Goal: Information Seeking & Learning: Learn about a topic

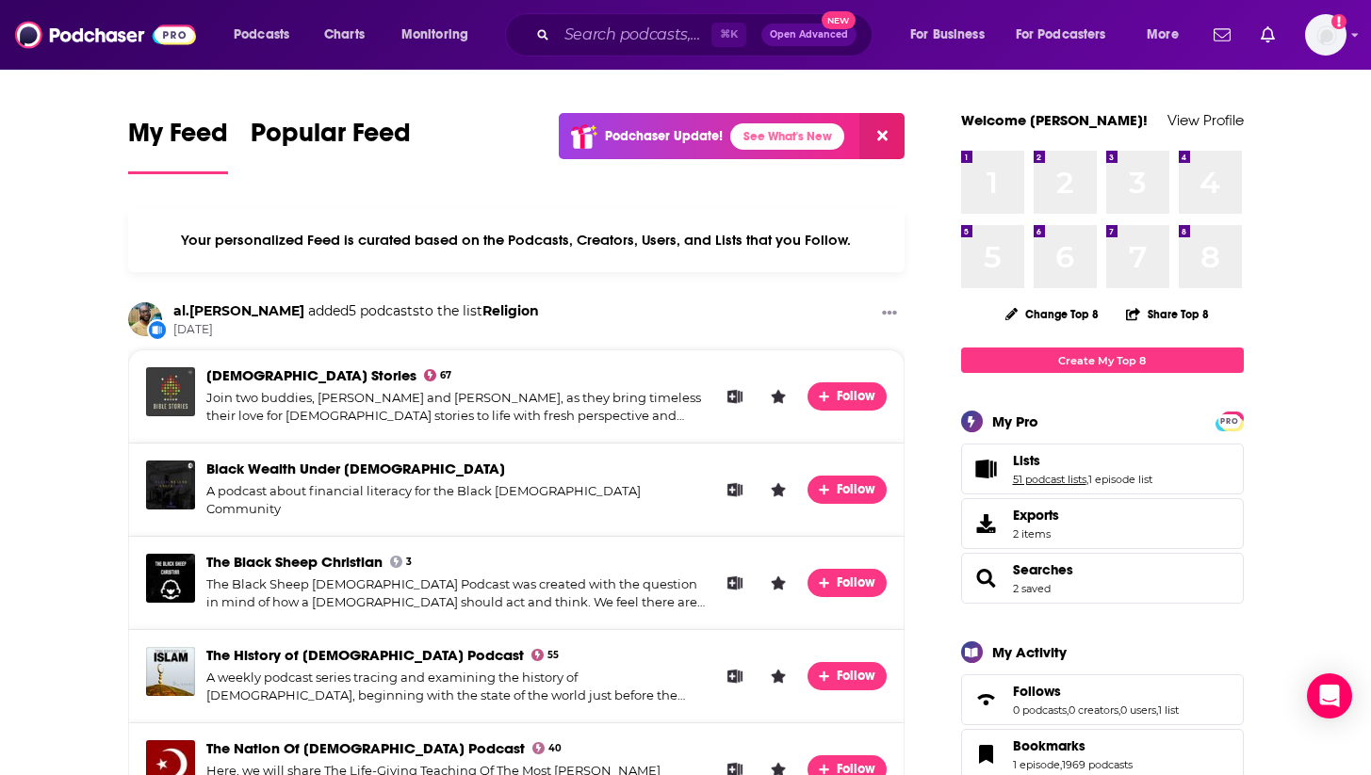
click at [1028, 480] on link "51 podcast lists" at bounding box center [1049, 479] width 73 height 13
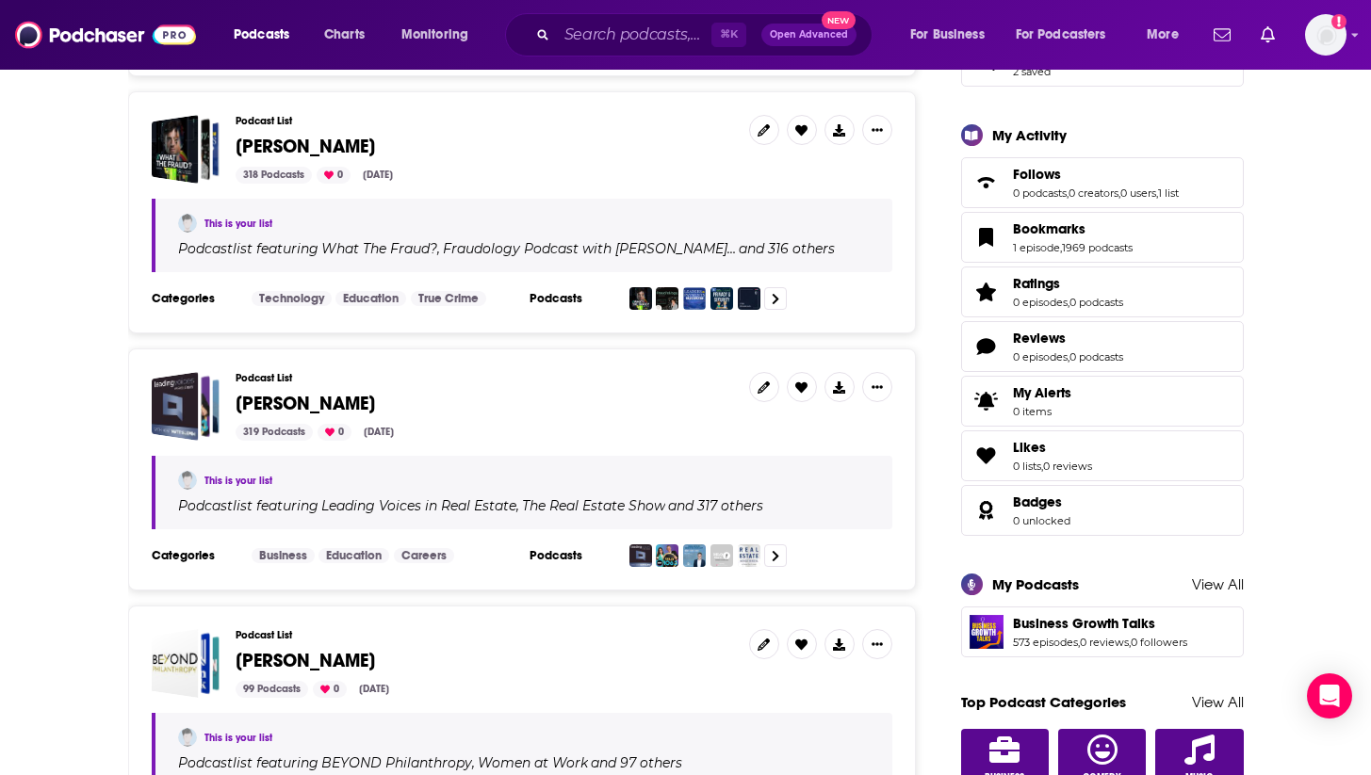
scroll to position [520, 0]
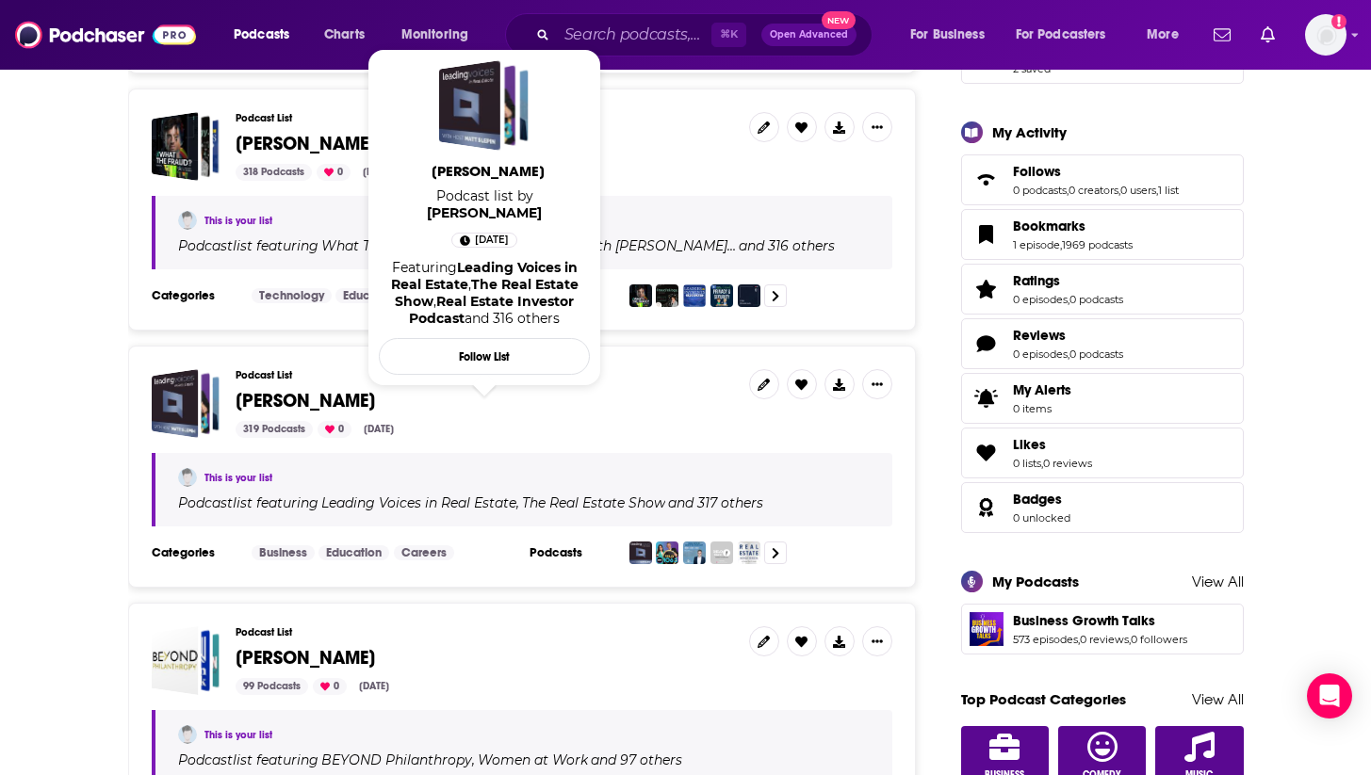
click at [277, 400] on span "[PERSON_NAME]" at bounding box center [305, 401] width 139 height 24
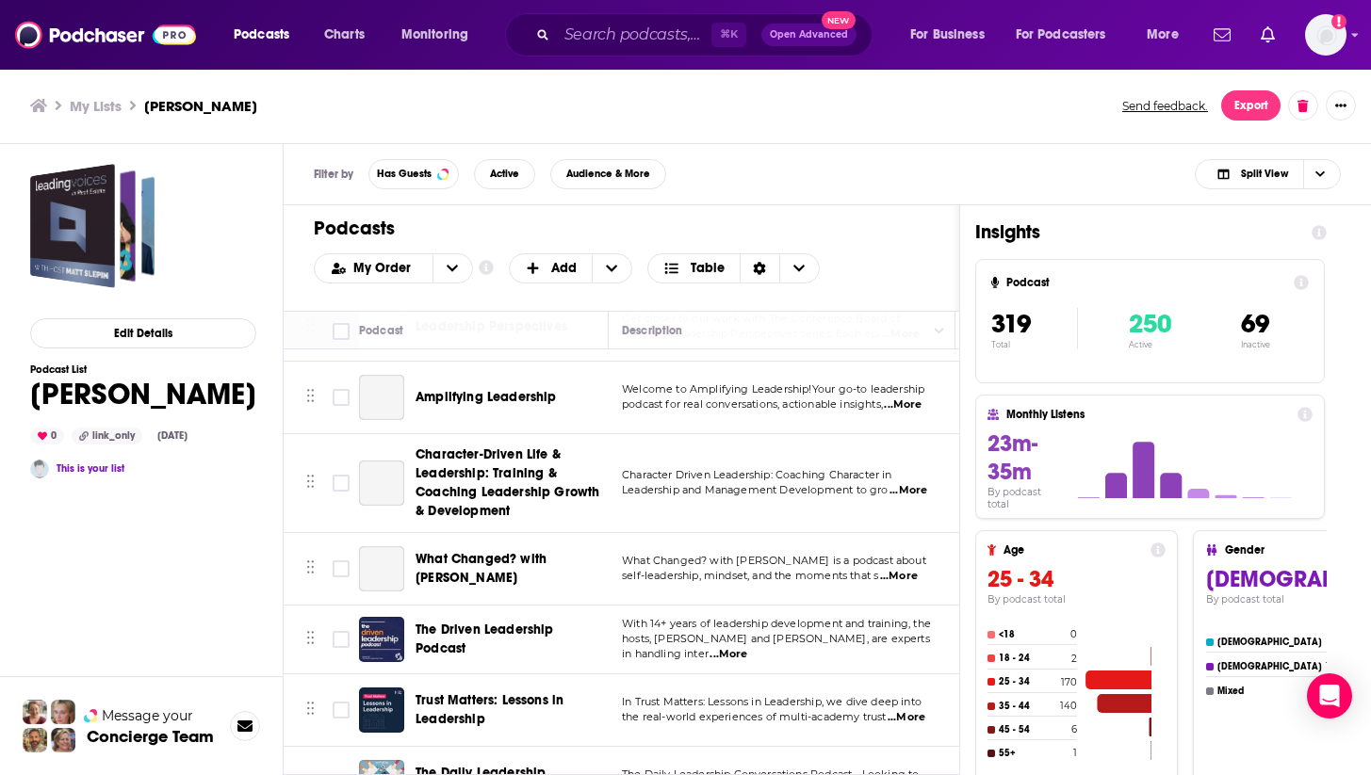
scroll to position [21964, 2]
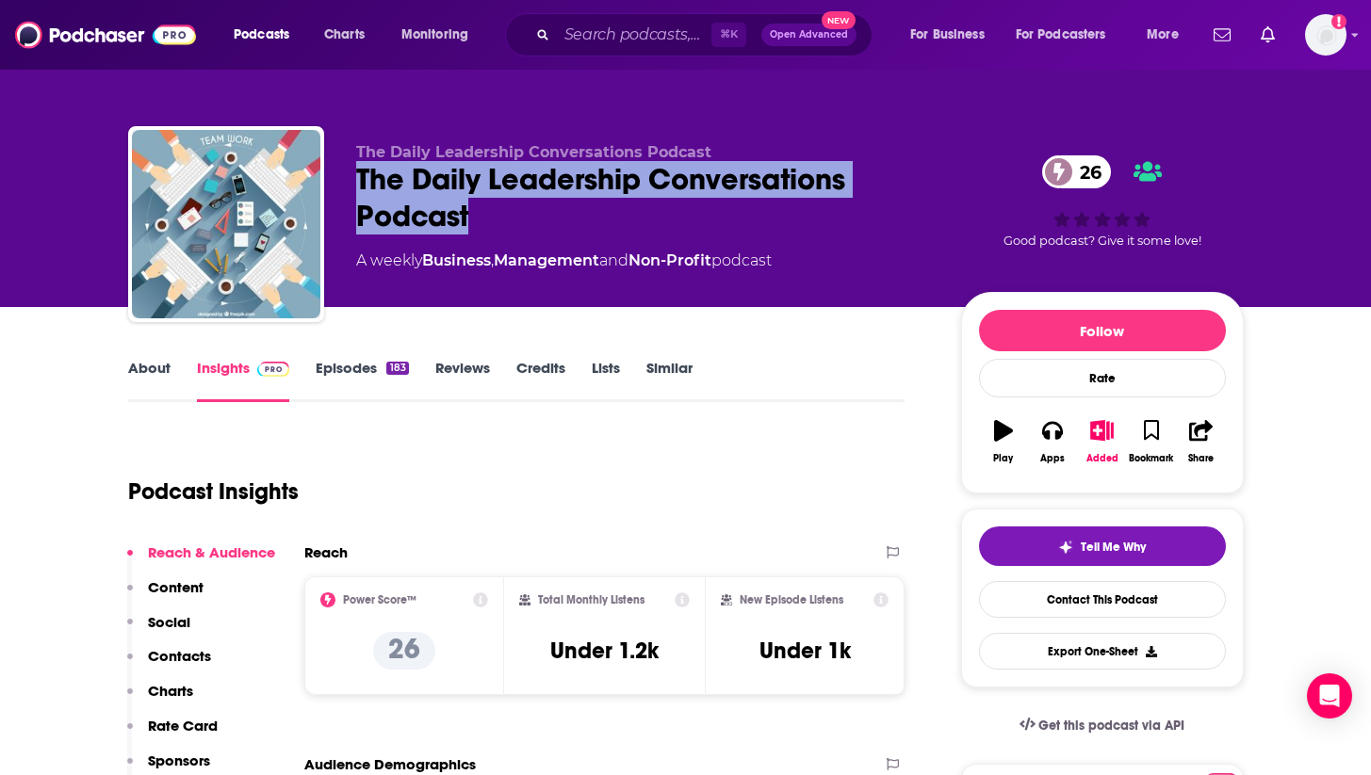
drag, startPoint x: 451, startPoint y: 214, endPoint x: 352, endPoint y: 180, distance: 104.6
click at [352, 180] on div "The Daily Leadership Conversations Podcast The Daily Leadership Conversations P…" at bounding box center [685, 227] width 1115 height 203
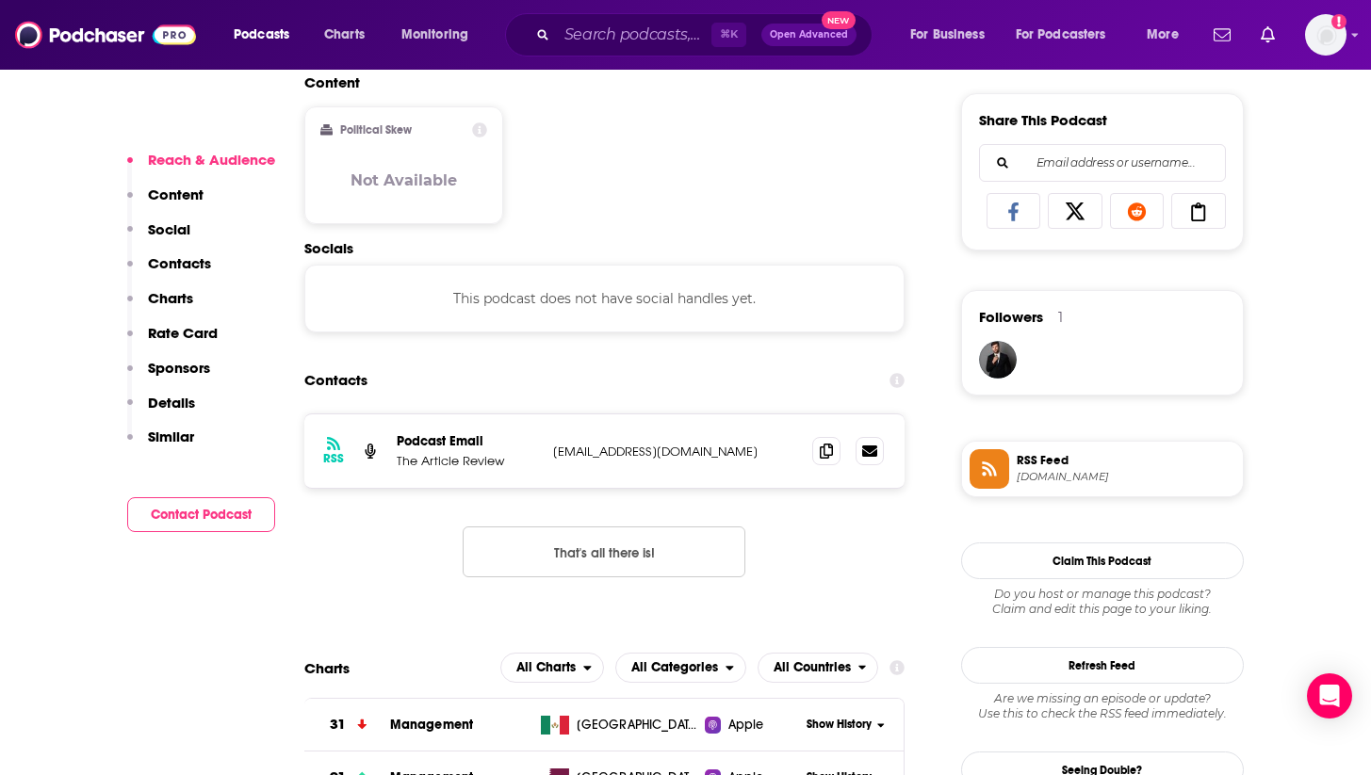
scroll to position [1161, 0]
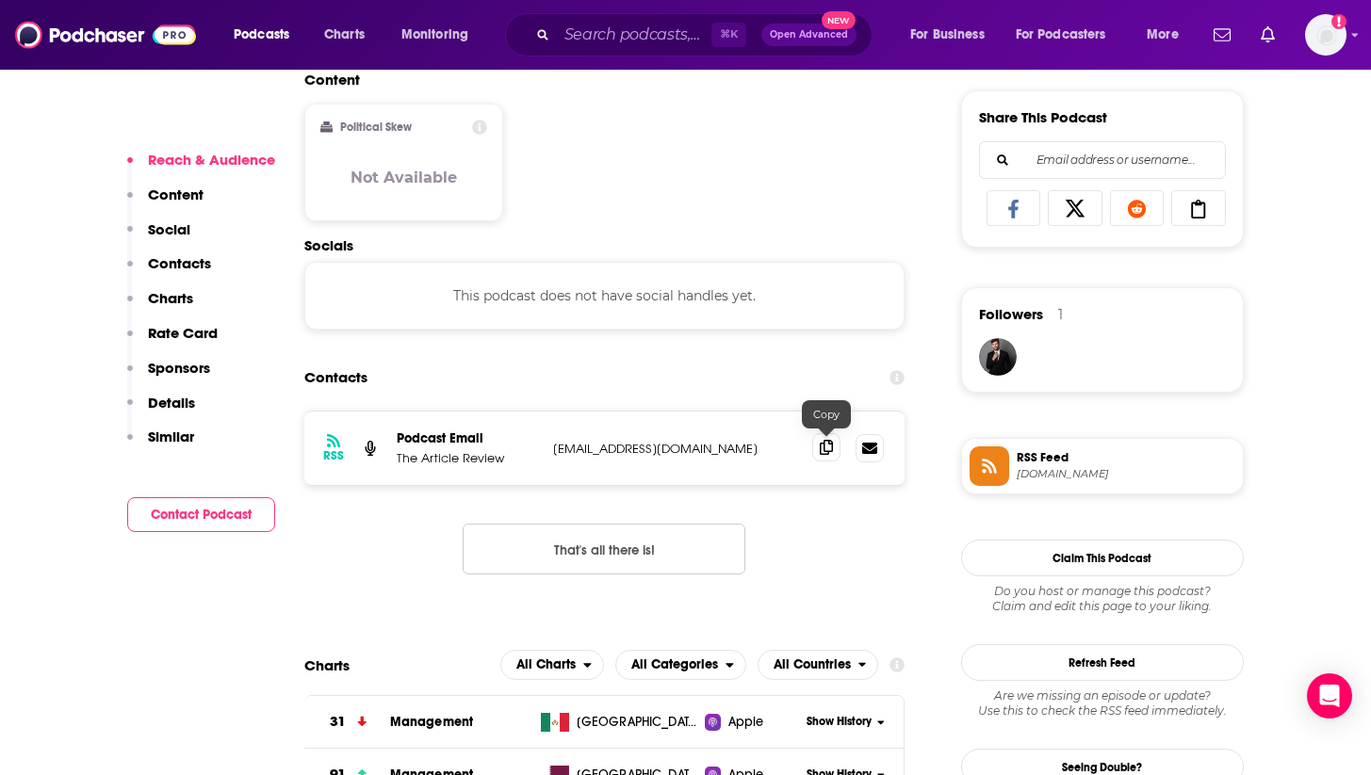
click at [825, 439] on span at bounding box center [826, 447] width 28 height 28
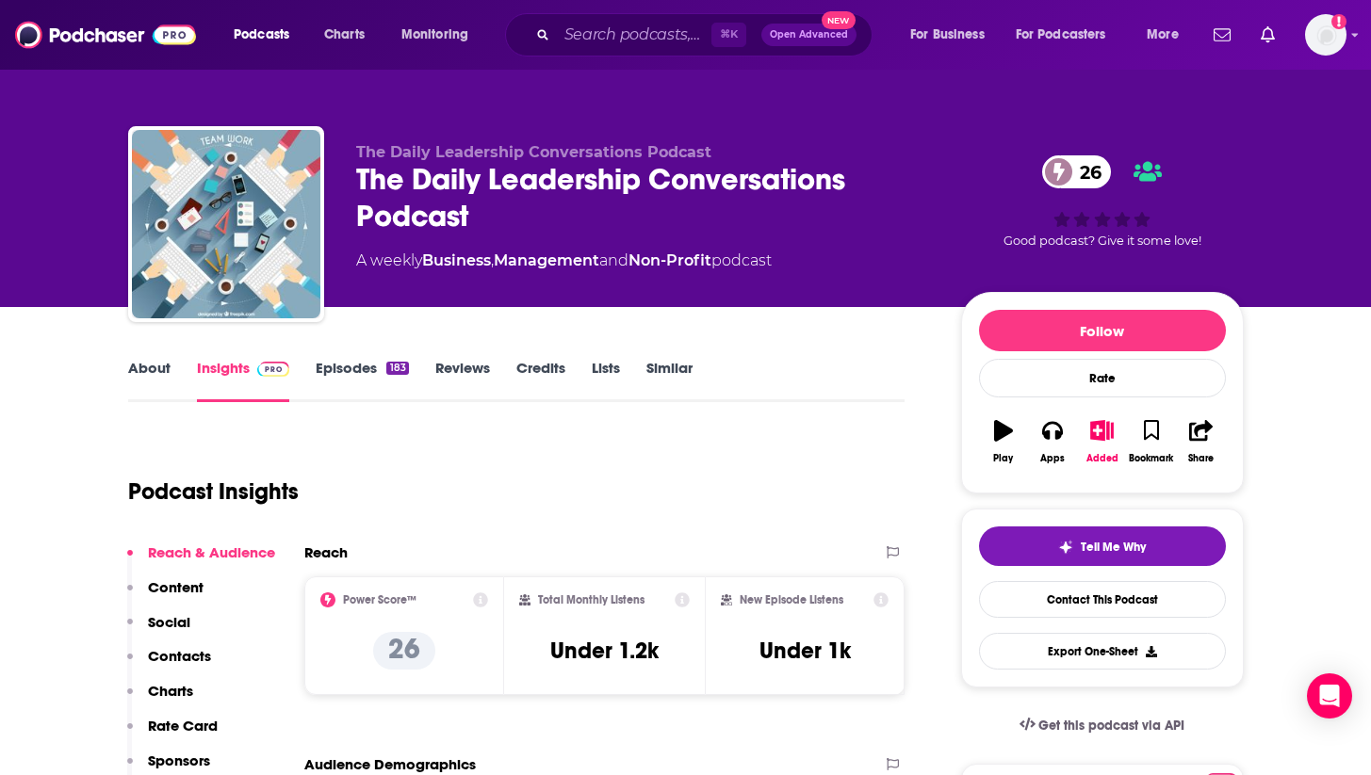
scroll to position [0, 0]
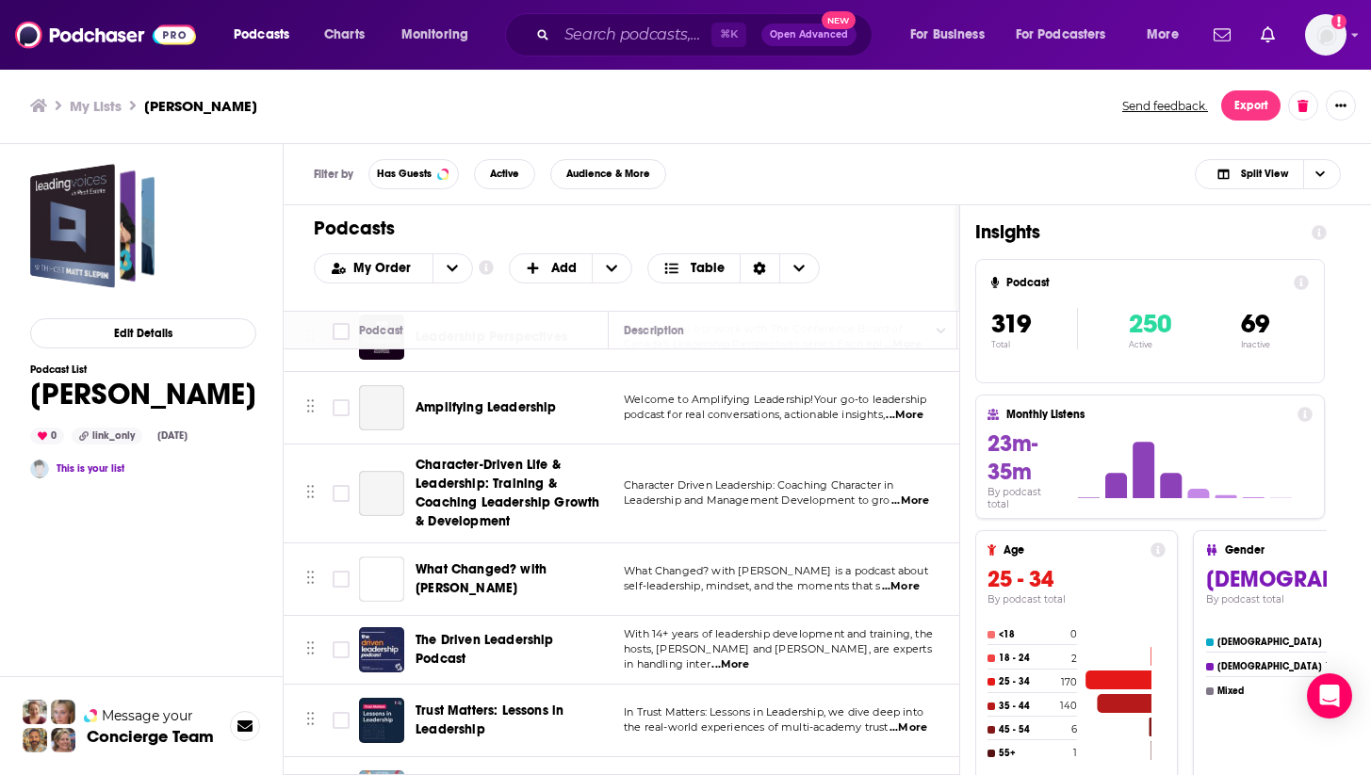
scroll to position [21963, 0]
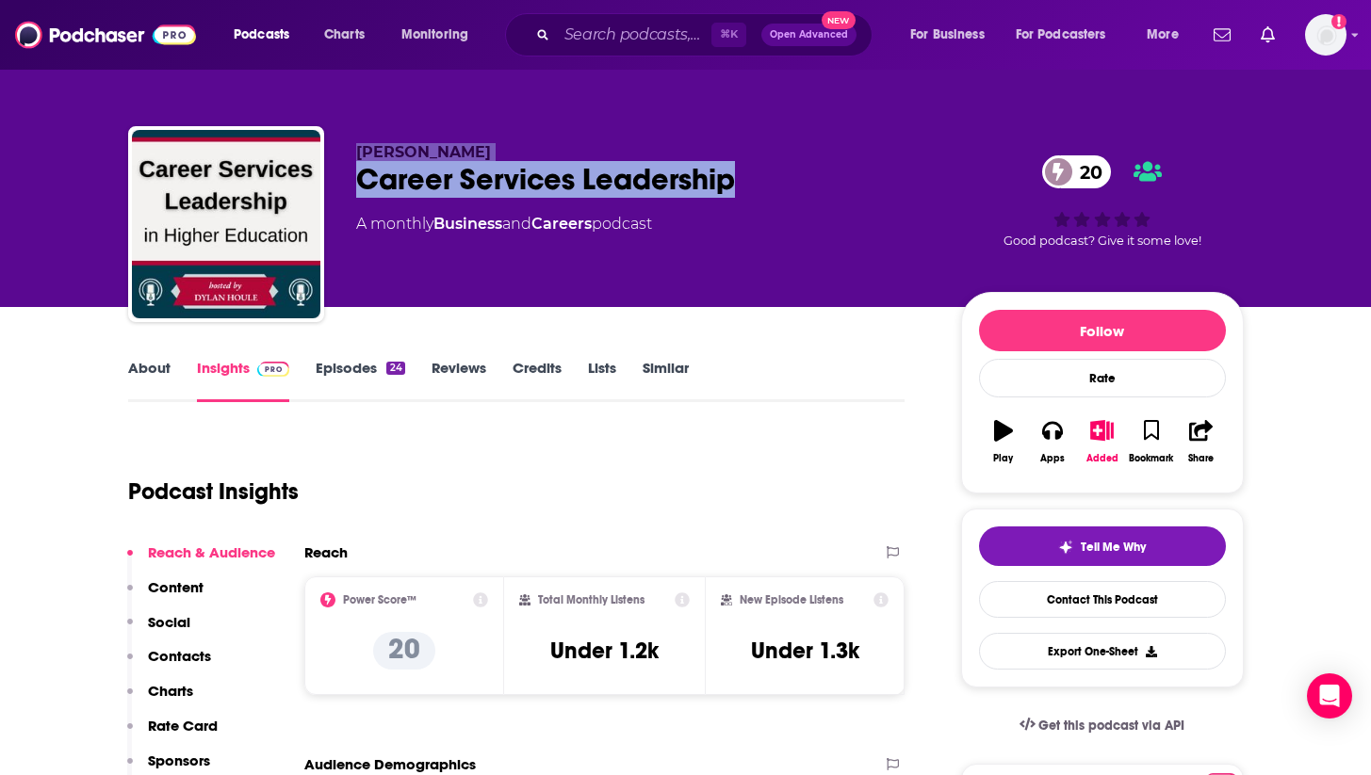
drag, startPoint x: 738, startPoint y: 182, endPoint x: 335, endPoint y: 180, distance: 402.2
click at [335, 180] on div "Dylan Houle Career Services Leadership 20 A monthly Business and Careers podcas…" at bounding box center [685, 227] width 1115 height 203
drag, startPoint x: 773, startPoint y: 182, endPoint x: 349, endPoint y: 162, distance: 424.4
click at [349, 167] on div "Dylan Houle Career Services Leadership 20 A monthly Business and Careers podcas…" at bounding box center [685, 227] width 1115 height 203
copy h2 "Career Services Leadership"
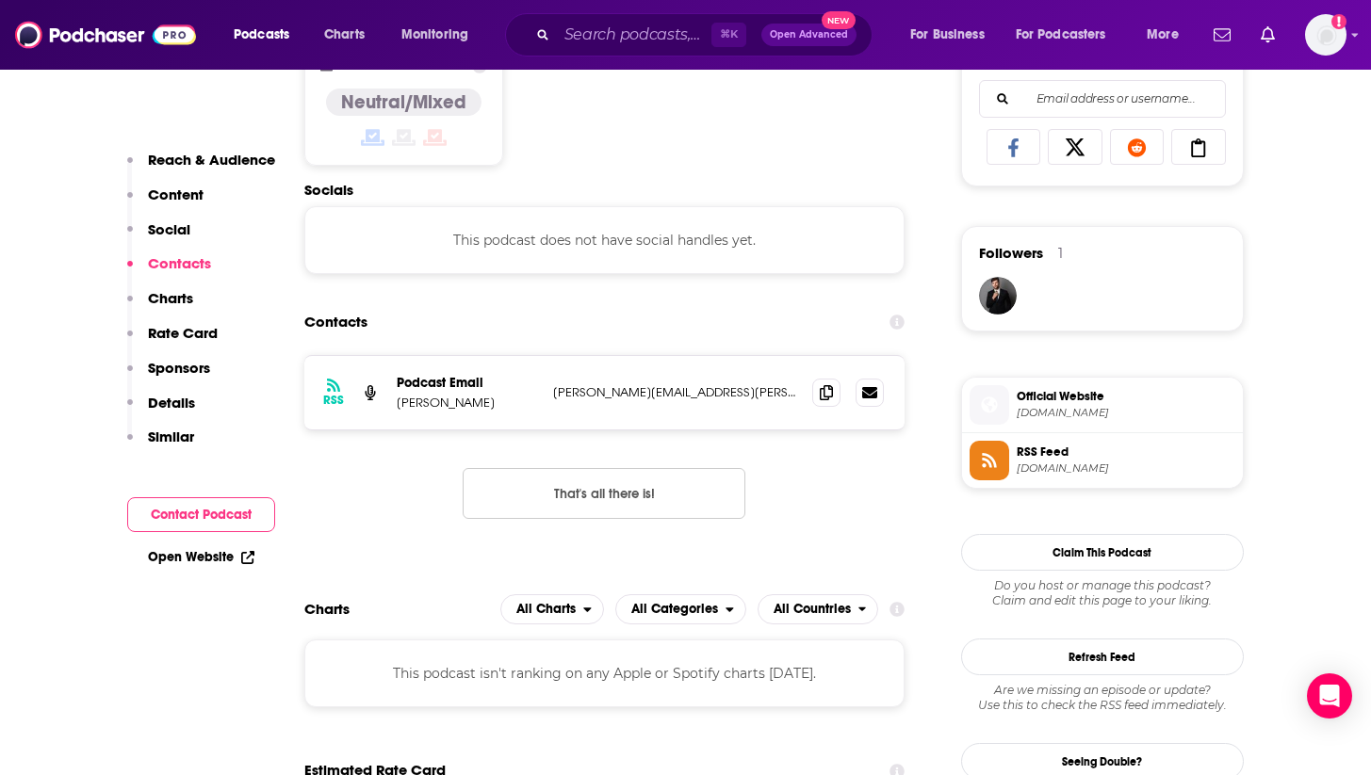
scroll to position [1223, 0]
click at [827, 391] on icon at bounding box center [826, 390] width 13 height 15
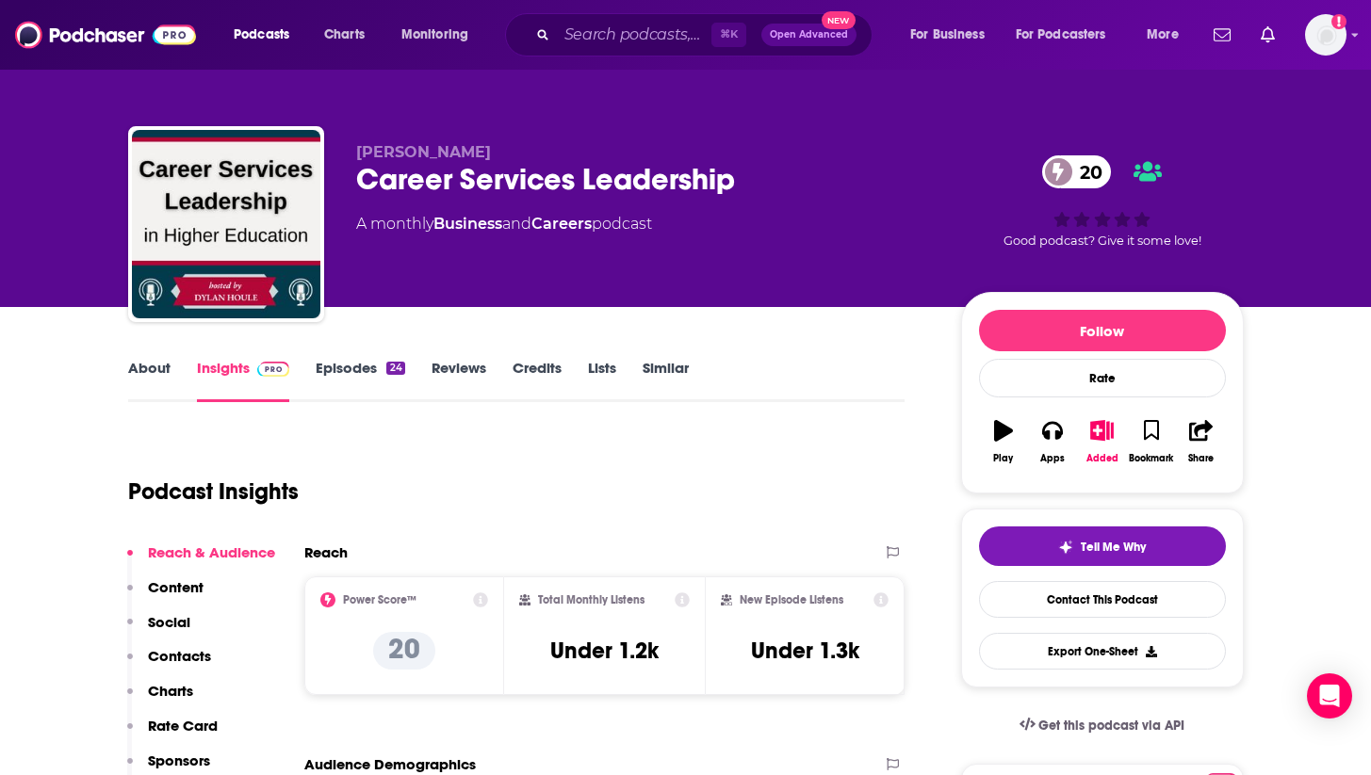
scroll to position [0, 0]
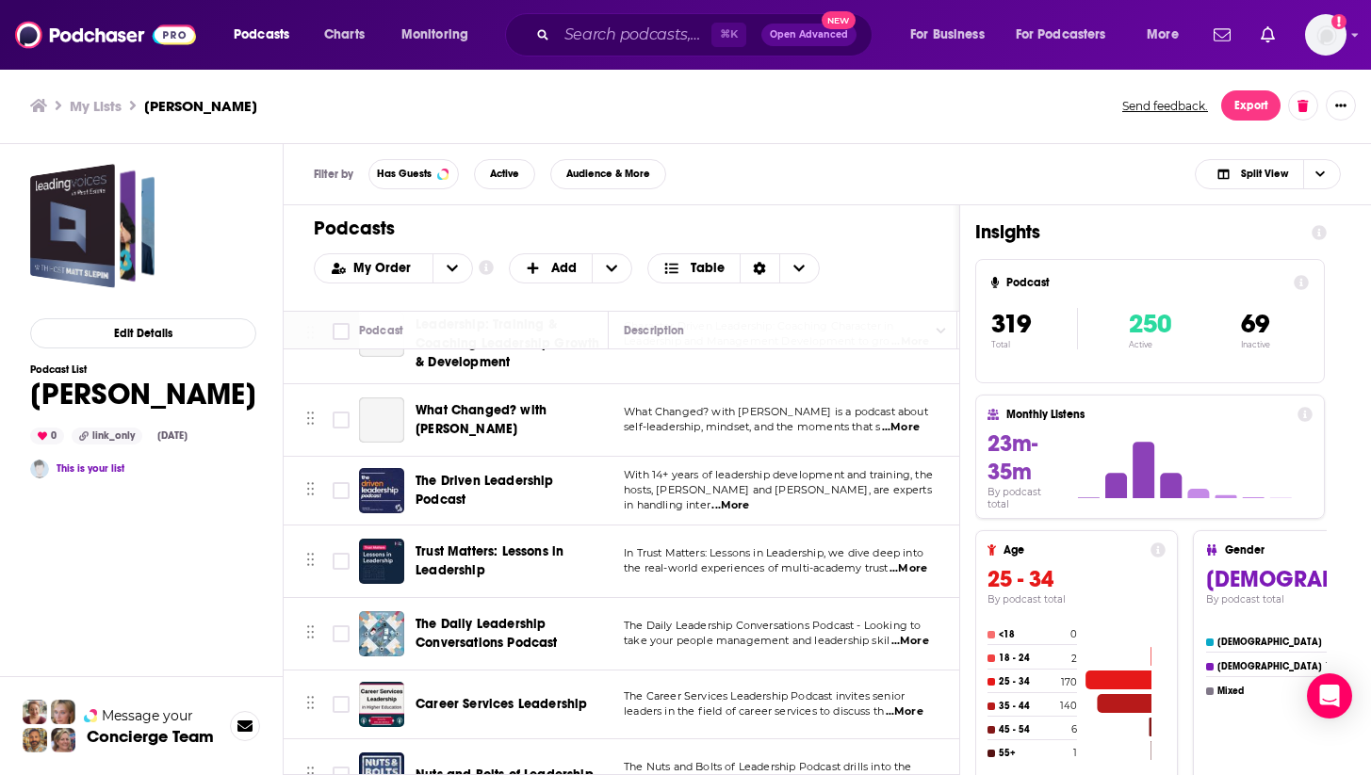
scroll to position [22060, 0]
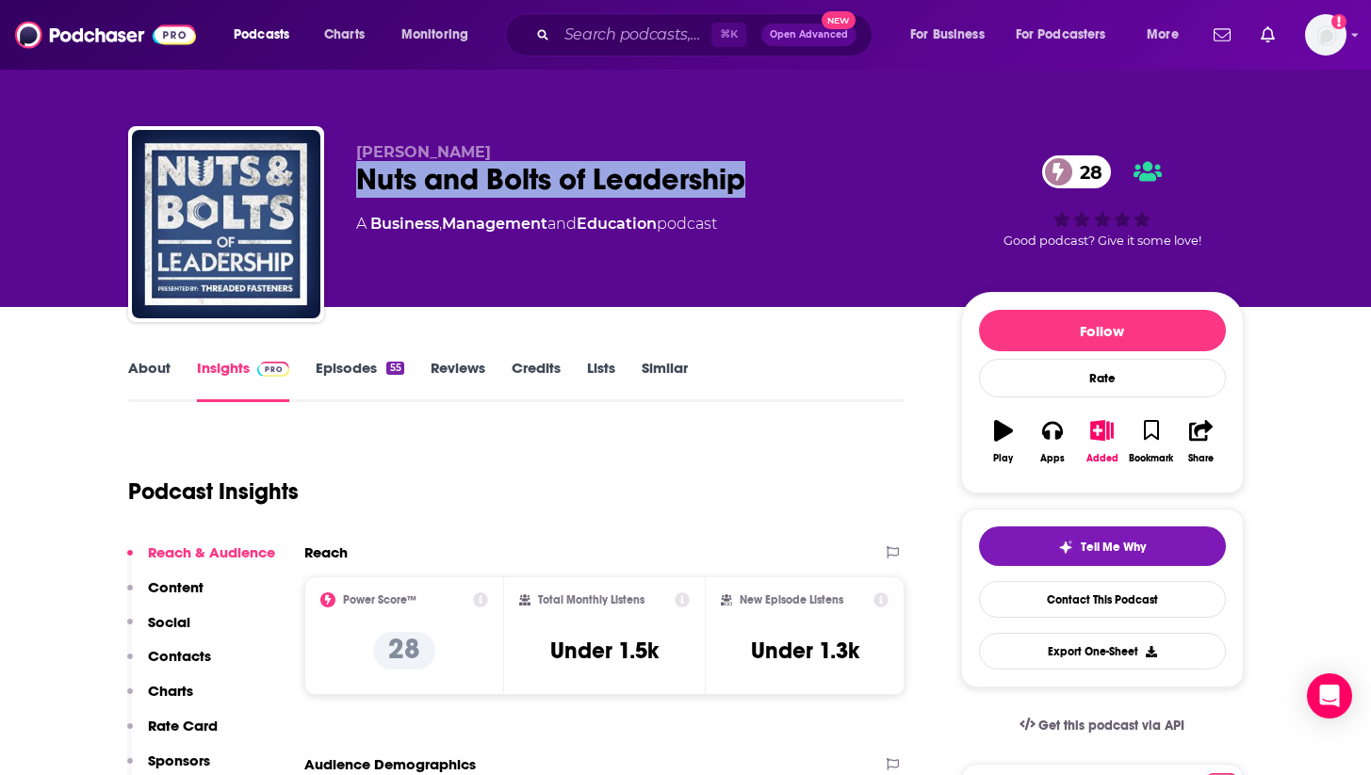
drag, startPoint x: 768, startPoint y: 184, endPoint x: 360, endPoint y: 184, distance: 407.9
click at [360, 184] on div "Nuts and Bolts of Leadership 28" at bounding box center [643, 179] width 575 height 37
copy h2 "Nuts and Bolts of Leadership"
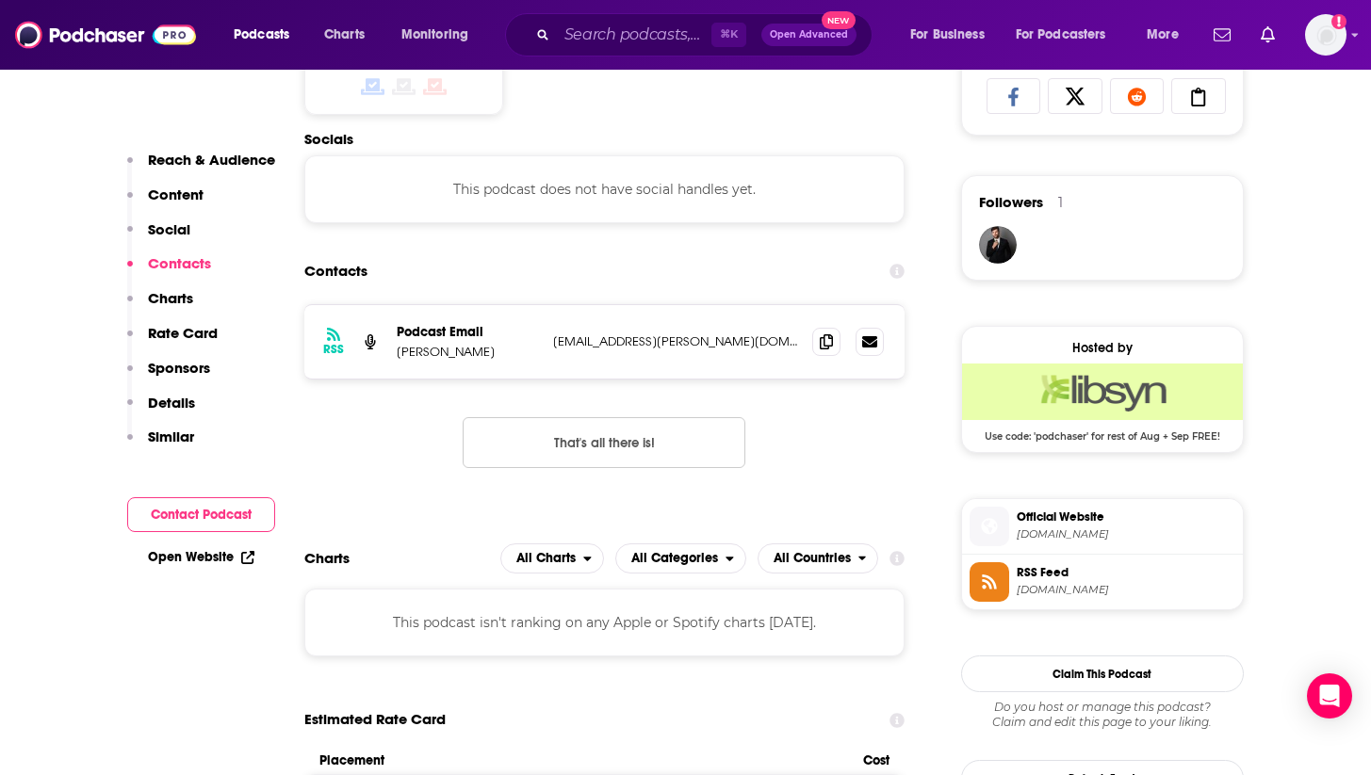
scroll to position [1289, 0]
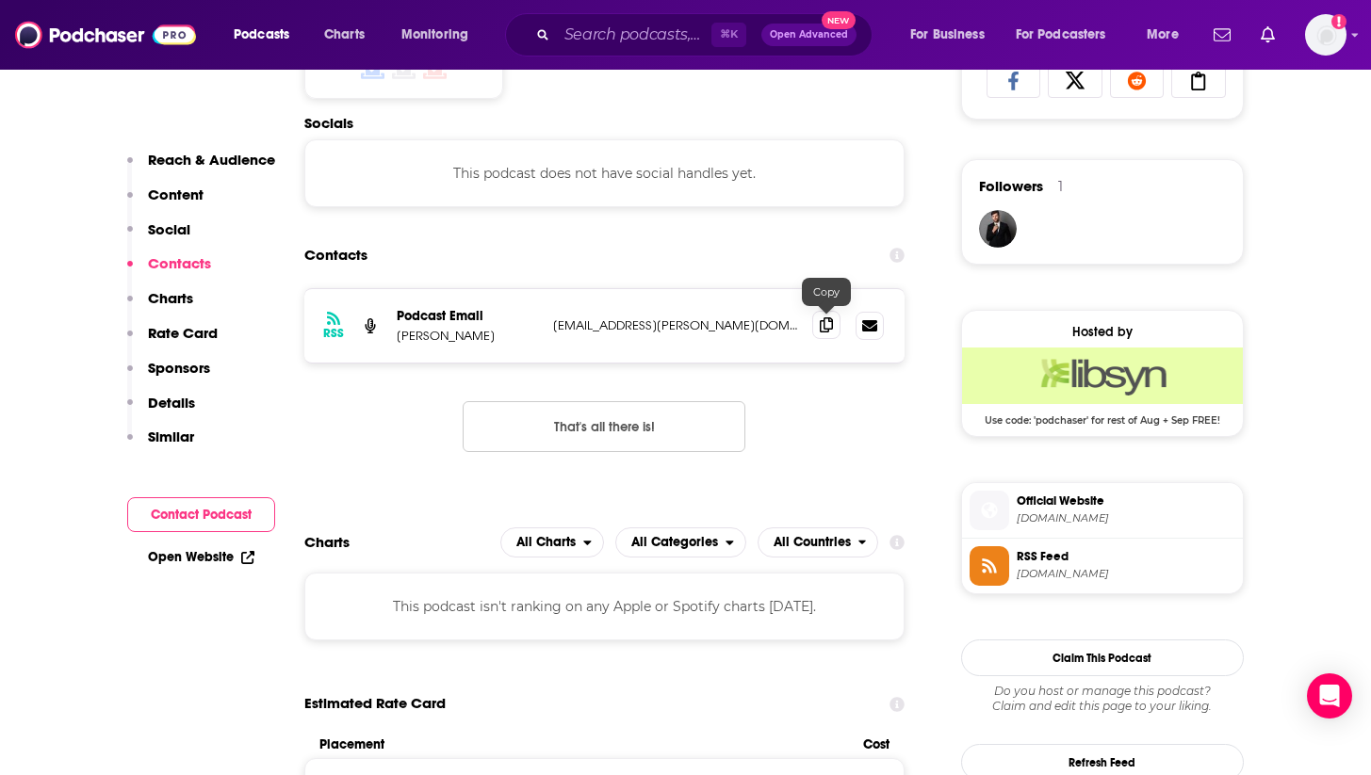
click at [826, 327] on icon at bounding box center [826, 324] width 13 height 15
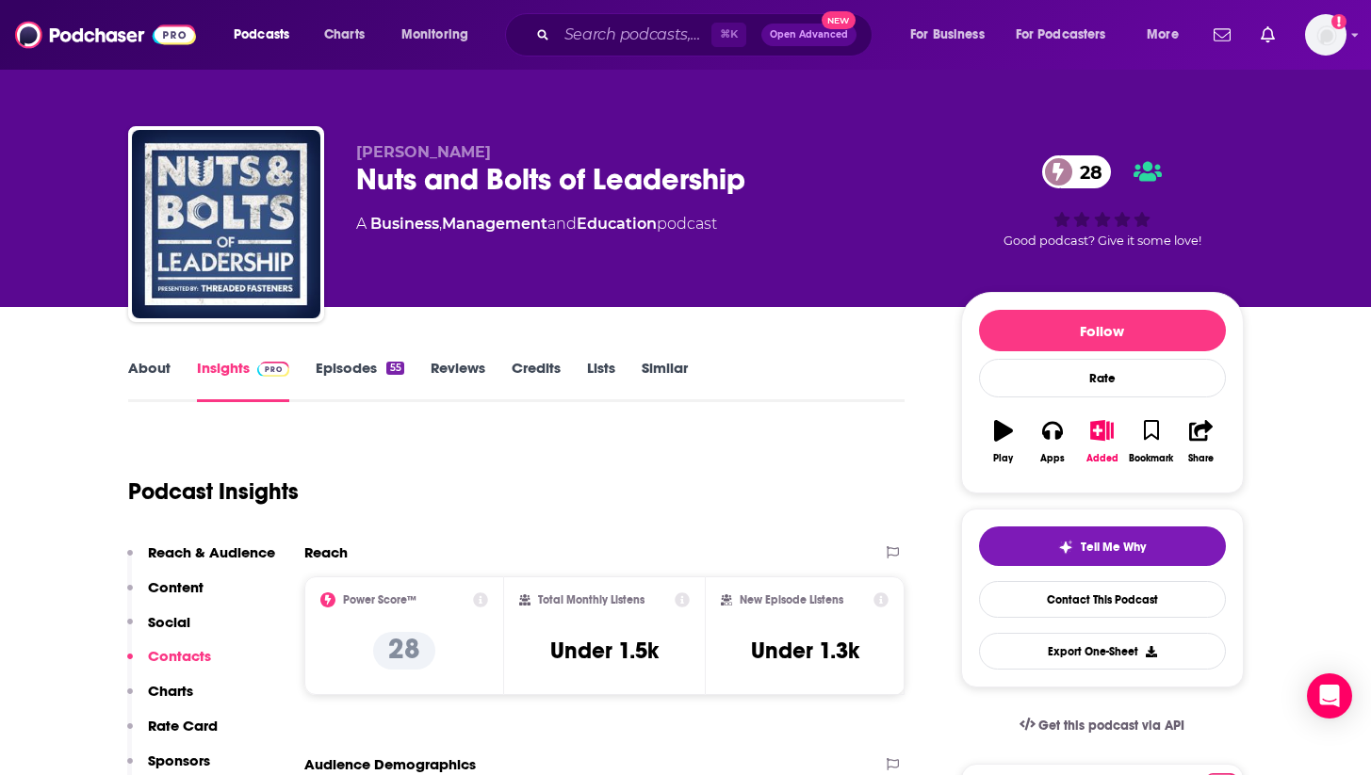
scroll to position [0, 0]
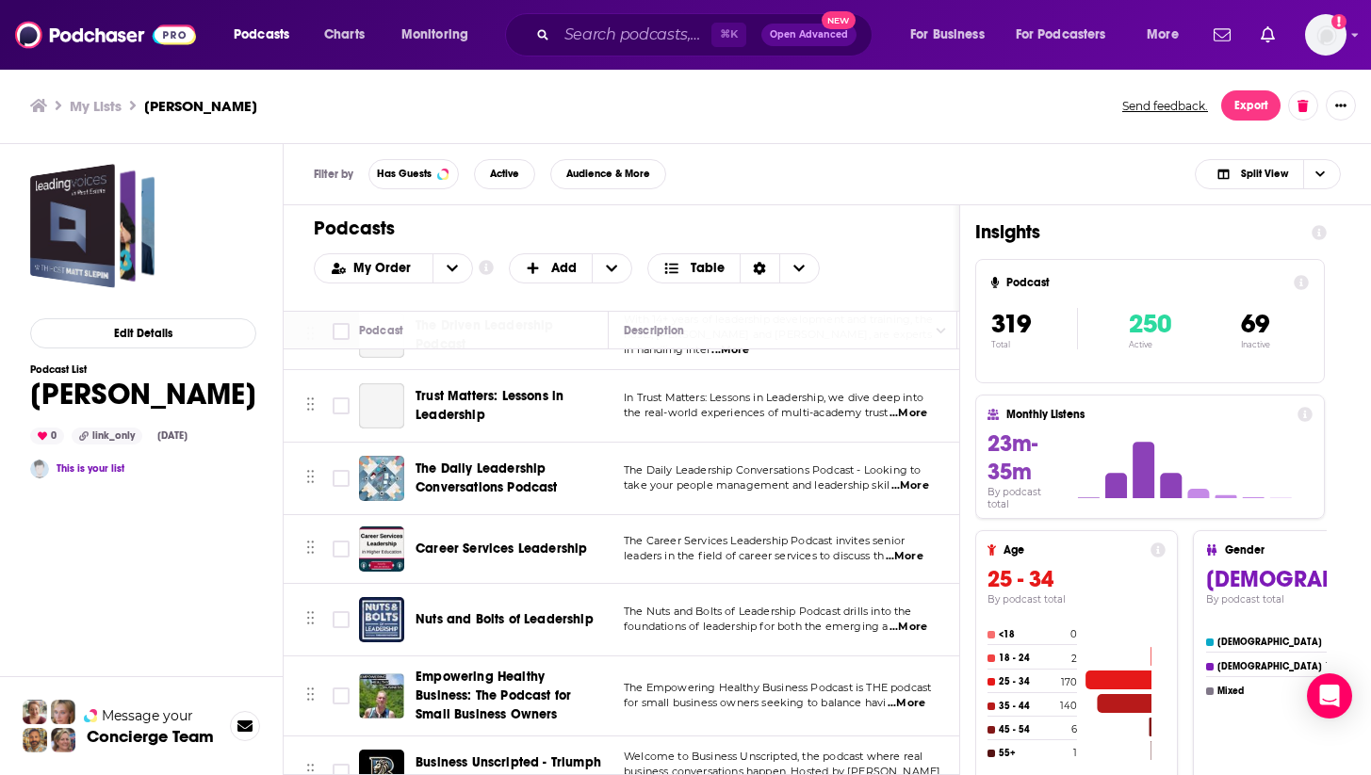
scroll to position [22200, 0]
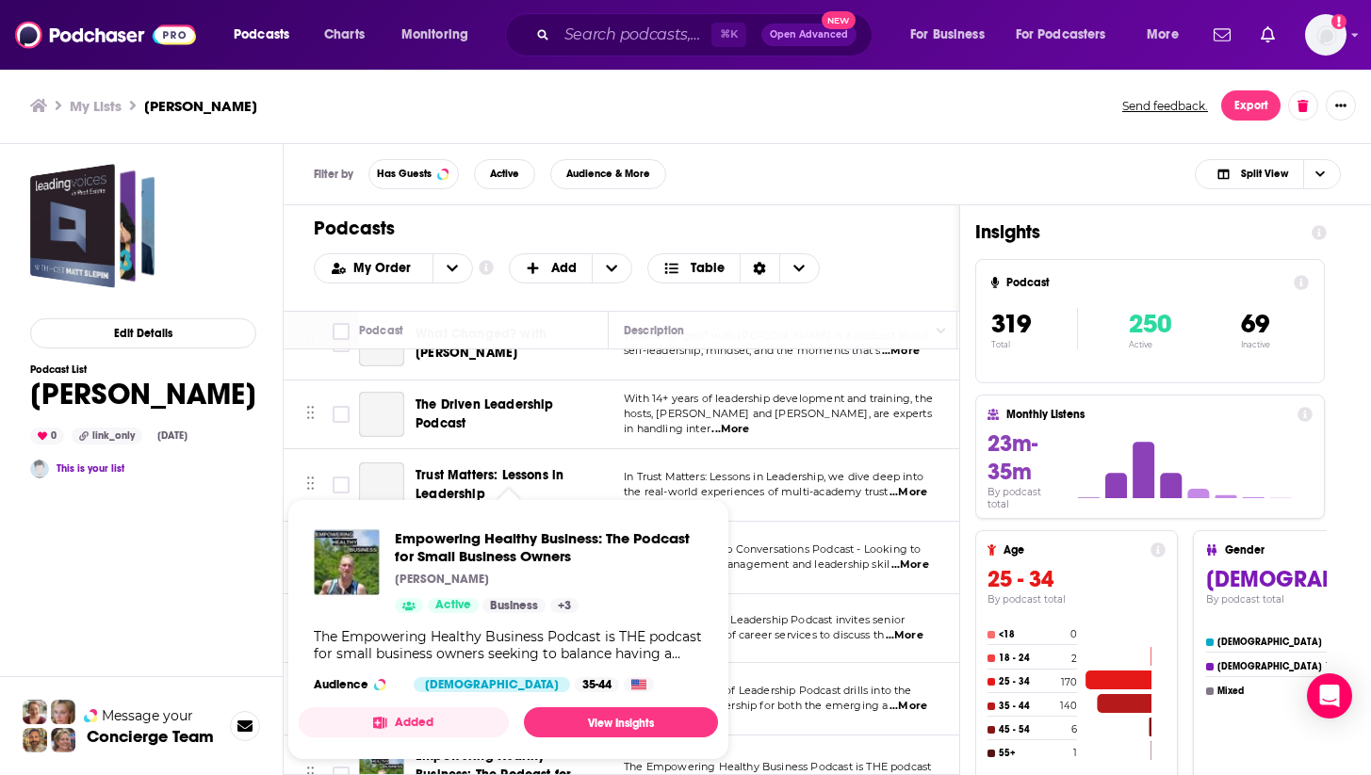
click at [441, 560] on div "Podcasts Charts Monitoring ⌘ K Open Advanced New For Business For Podcasters Mo…" at bounding box center [685, 387] width 1371 height 775
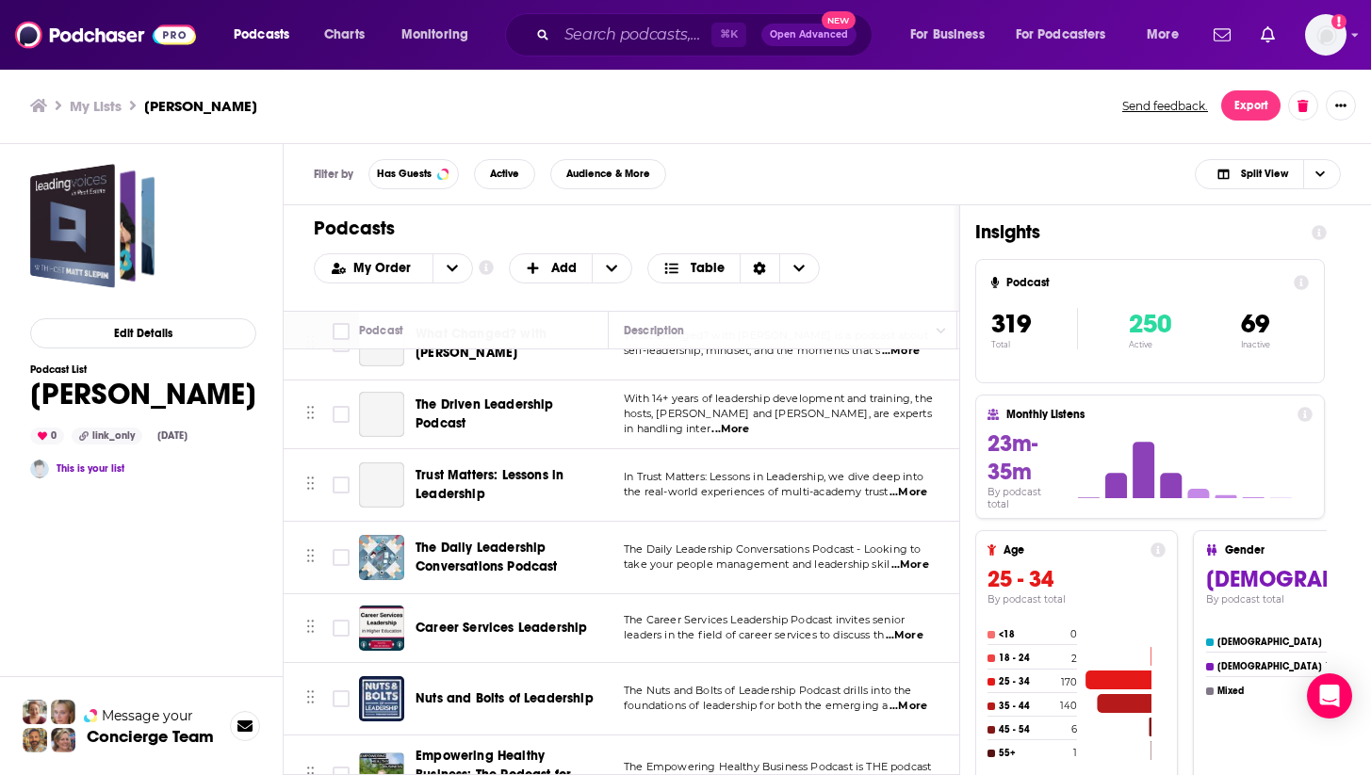
click at [492, 748] on span "Empowering Healthy Business: The Podcast for Small Business Owners" at bounding box center [492, 775] width 155 height 54
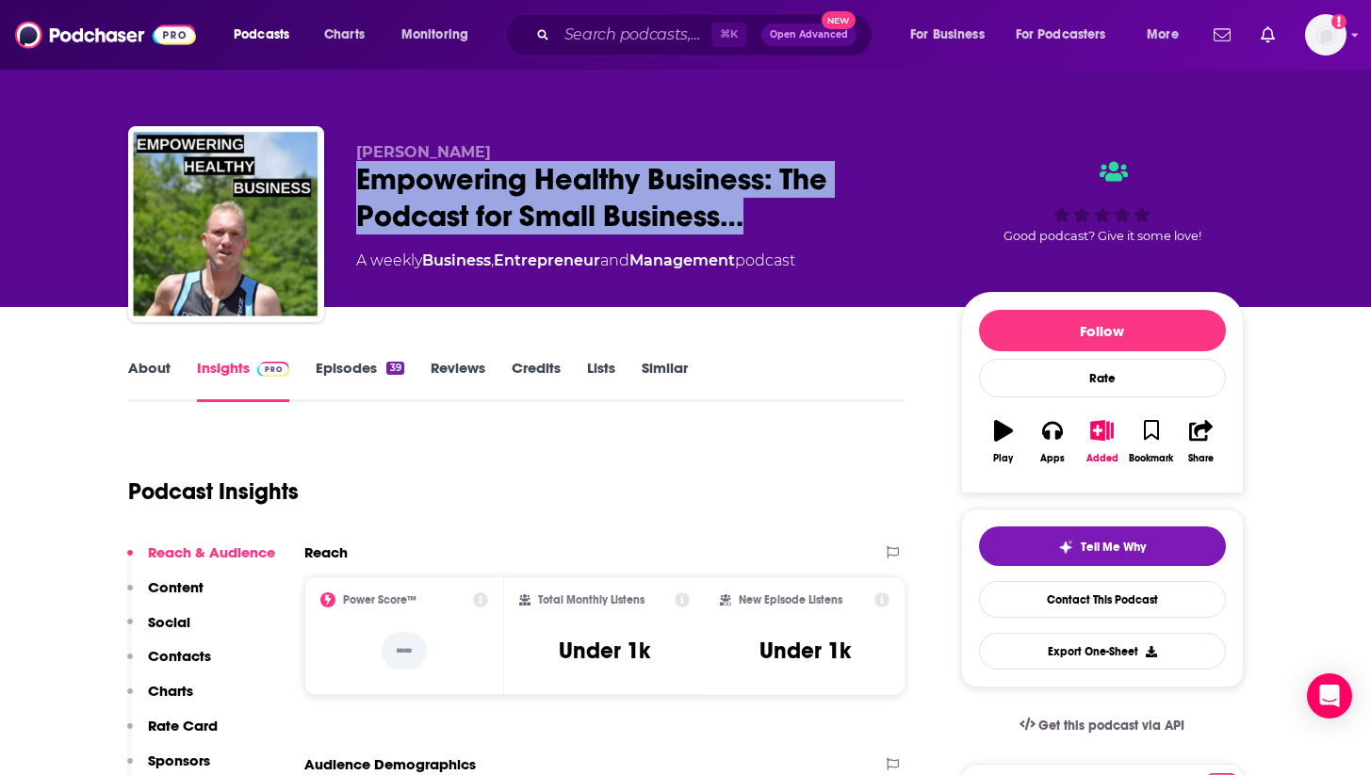
drag, startPoint x: 446, startPoint y: 206, endPoint x: 360, endPoint y: 176, distance: 90.9
click at [342, 188] on div "[PERSON_NAME] Empowering Healthy Business: The Podcast for Small Business… A we…" at bounding box center [685, 227] width 1115 height 203
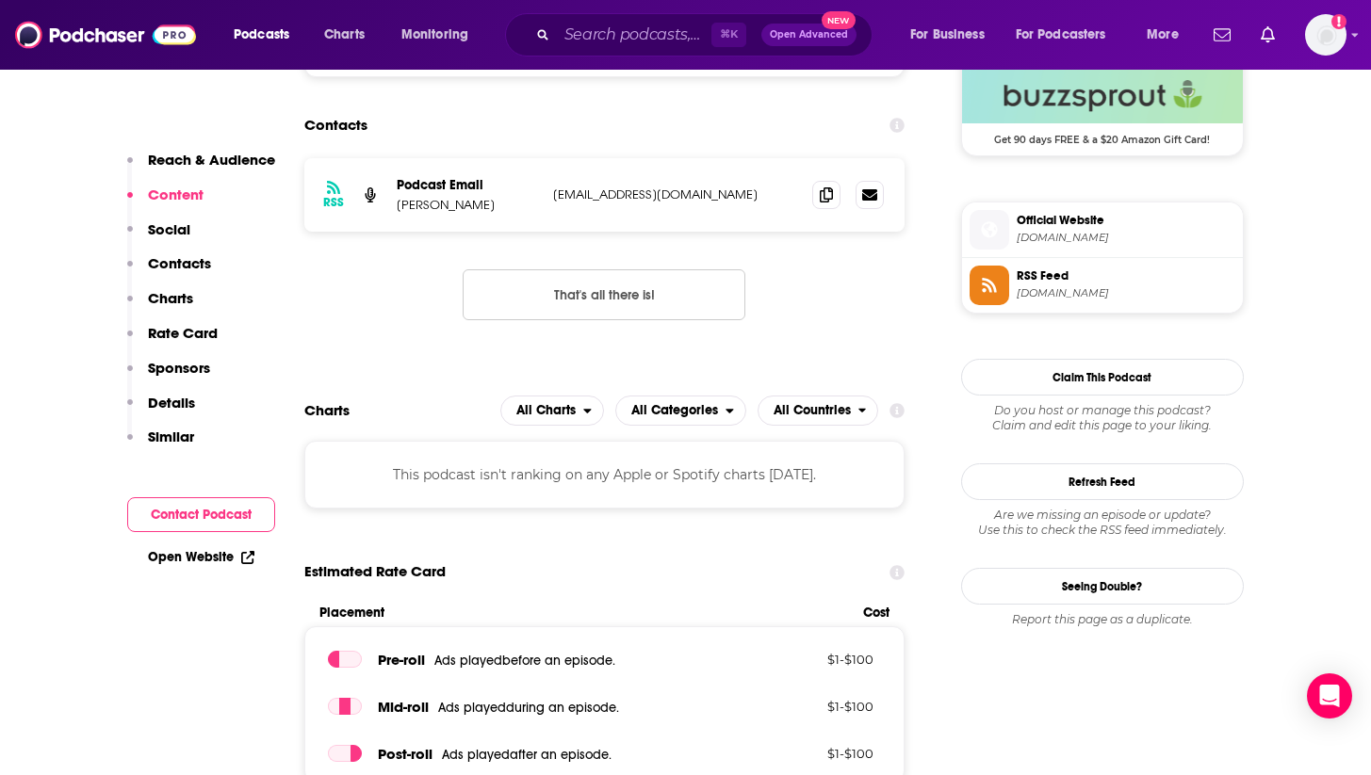
scroll to position [1421, 0]
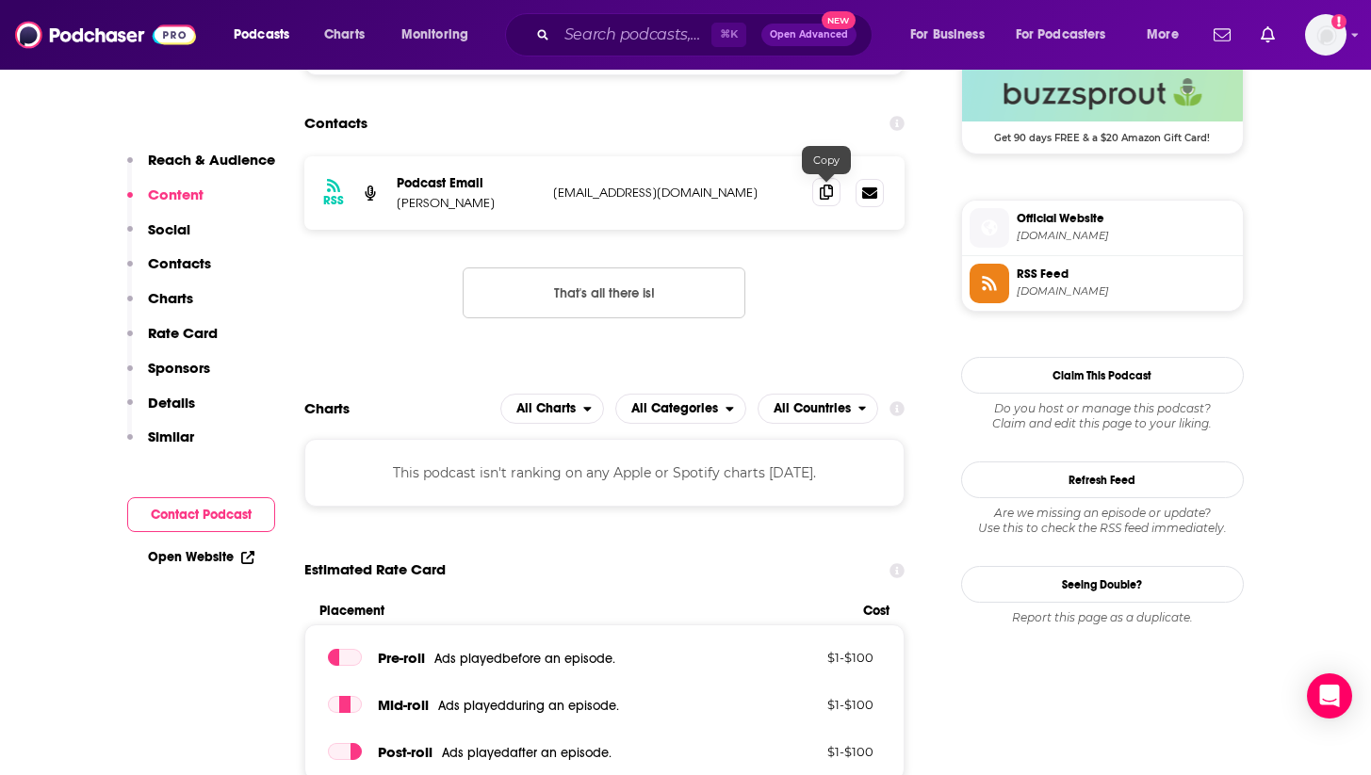
click at [834, 193] on span at bounding box center [826, 192] width 28 height 28
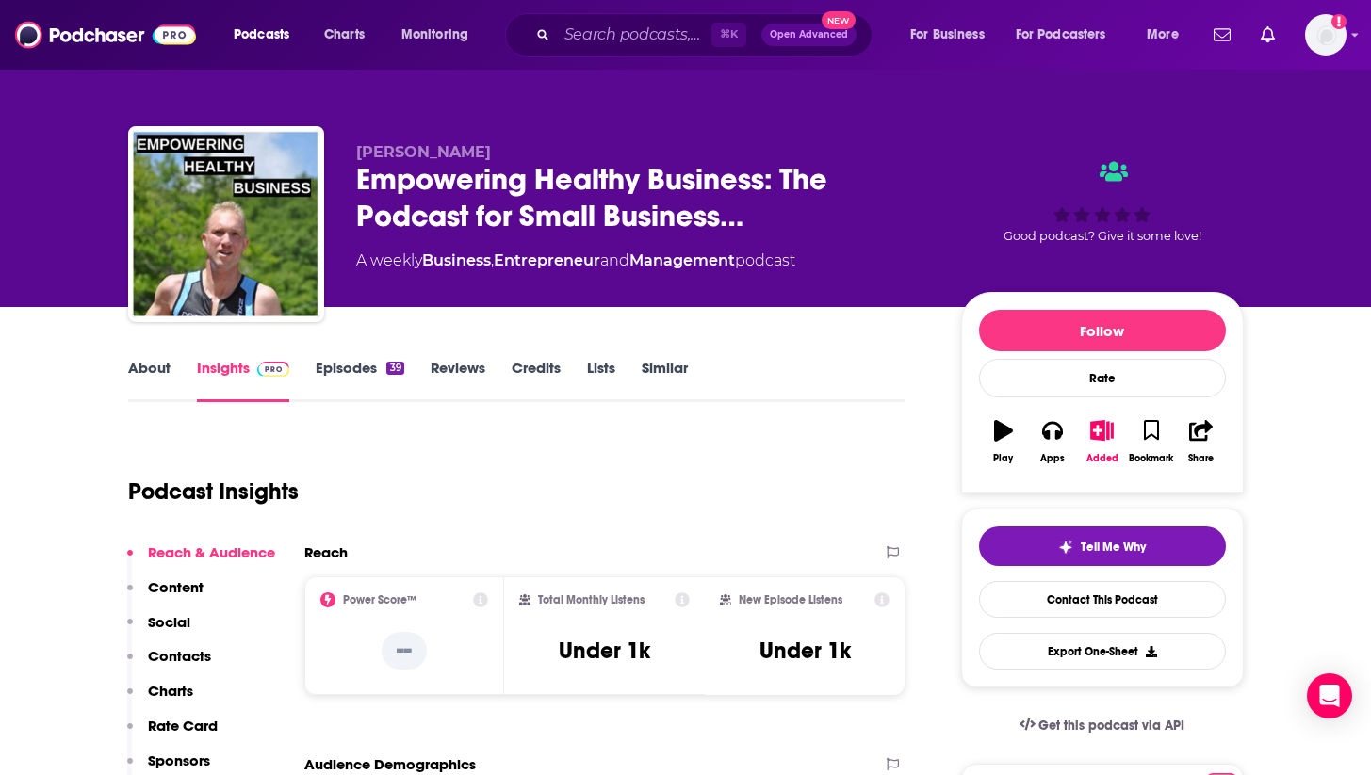
scroll to position [0, 0]
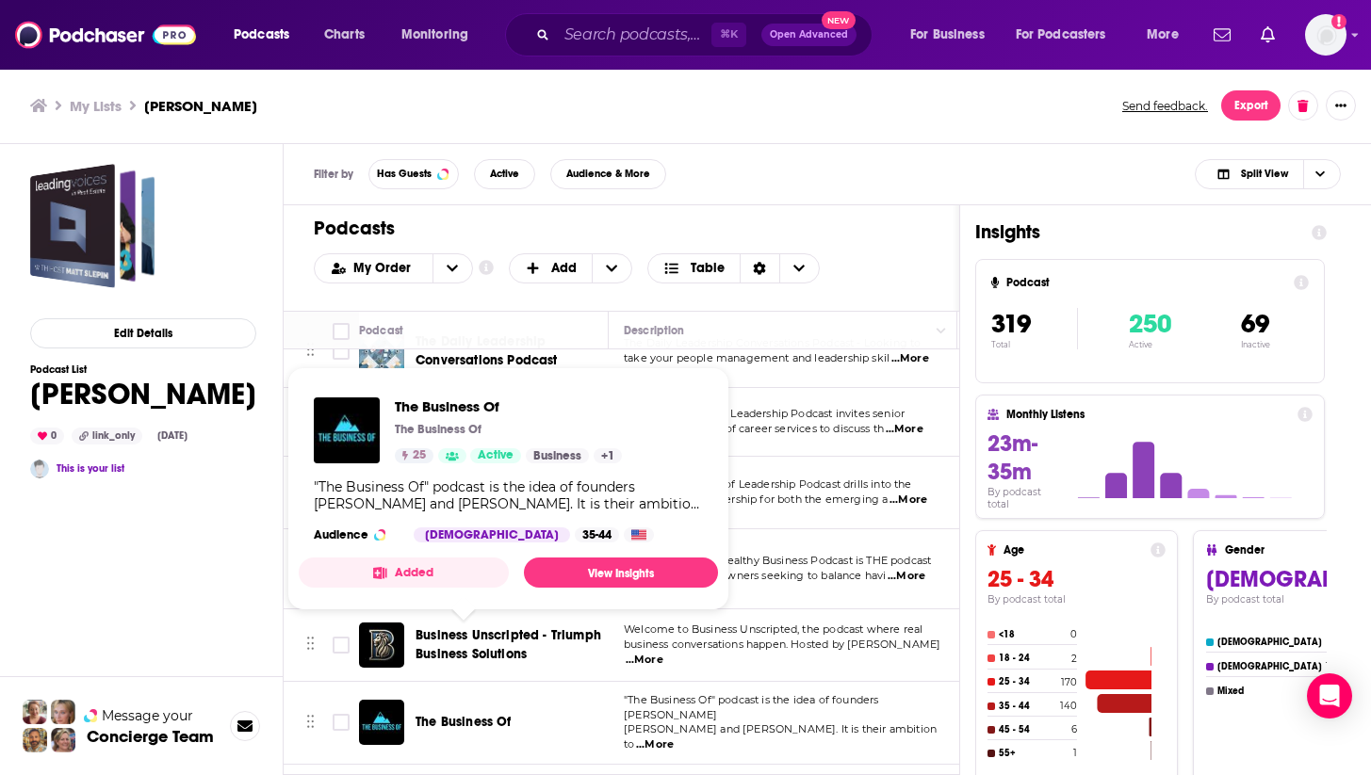
scroll to position [22267, 0]
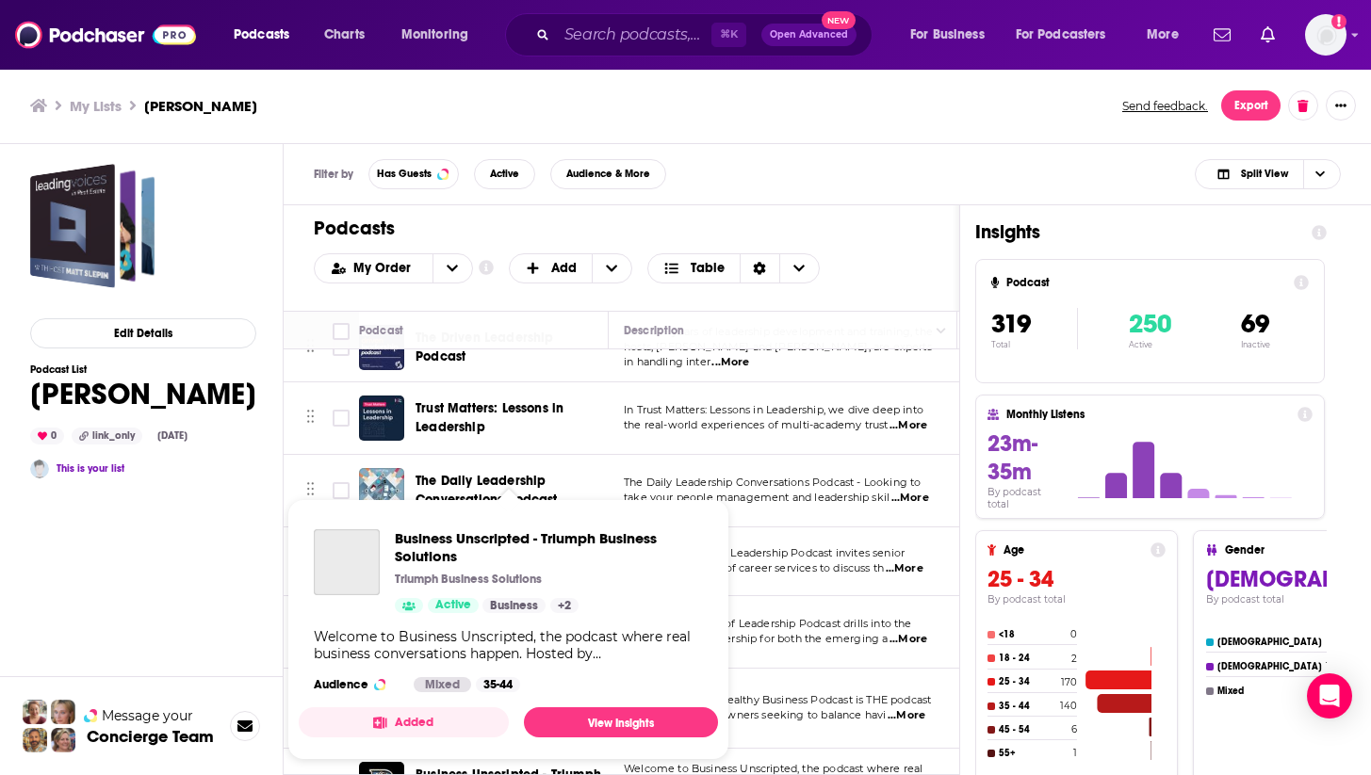
click at [508, 555] on div "Podcasts Charts Monitoring ⌘ K Open Advanced New For Business For Podcasters Mo…" at bounding box center [685, 387] width 1371 height 775
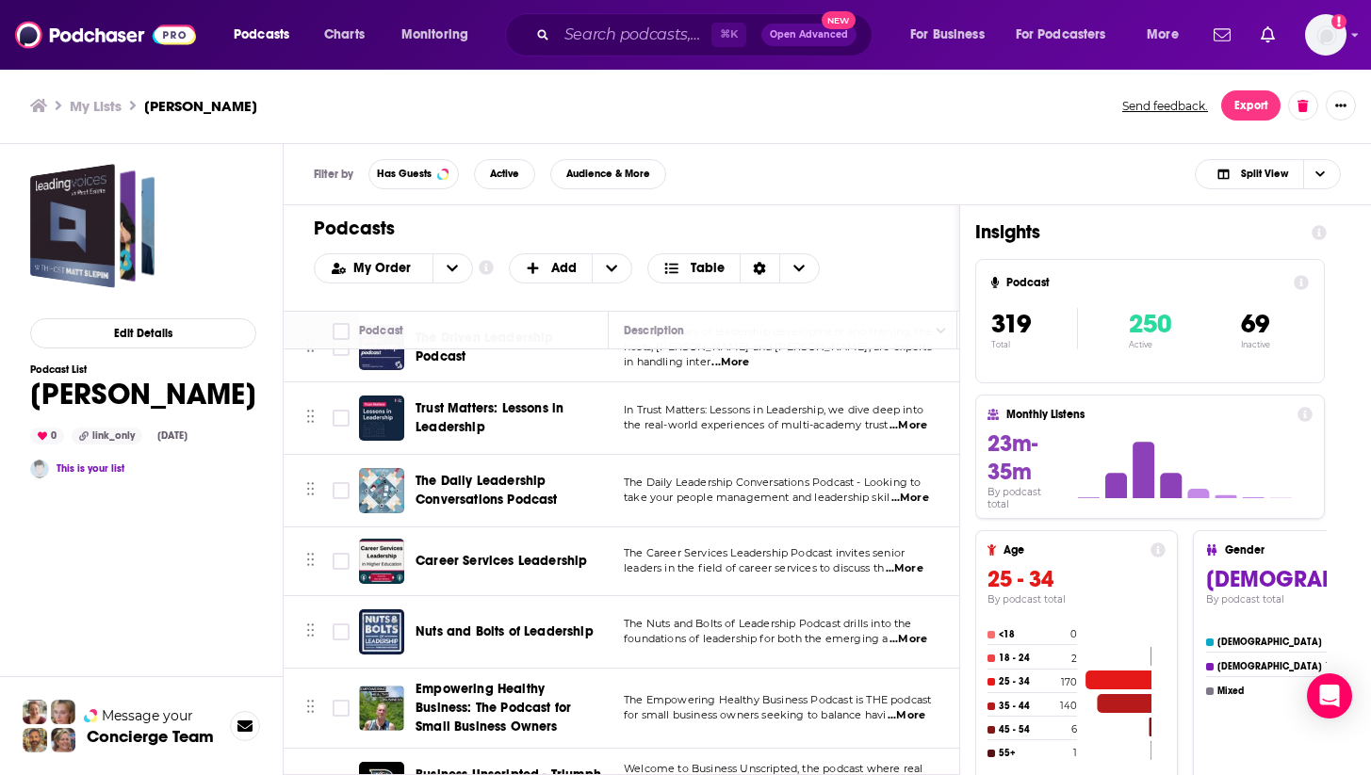
click at [551, 767] on span "Business Unscripted - Triumph Business Solutions" at bounding box center [508, 784] width 186 height 35
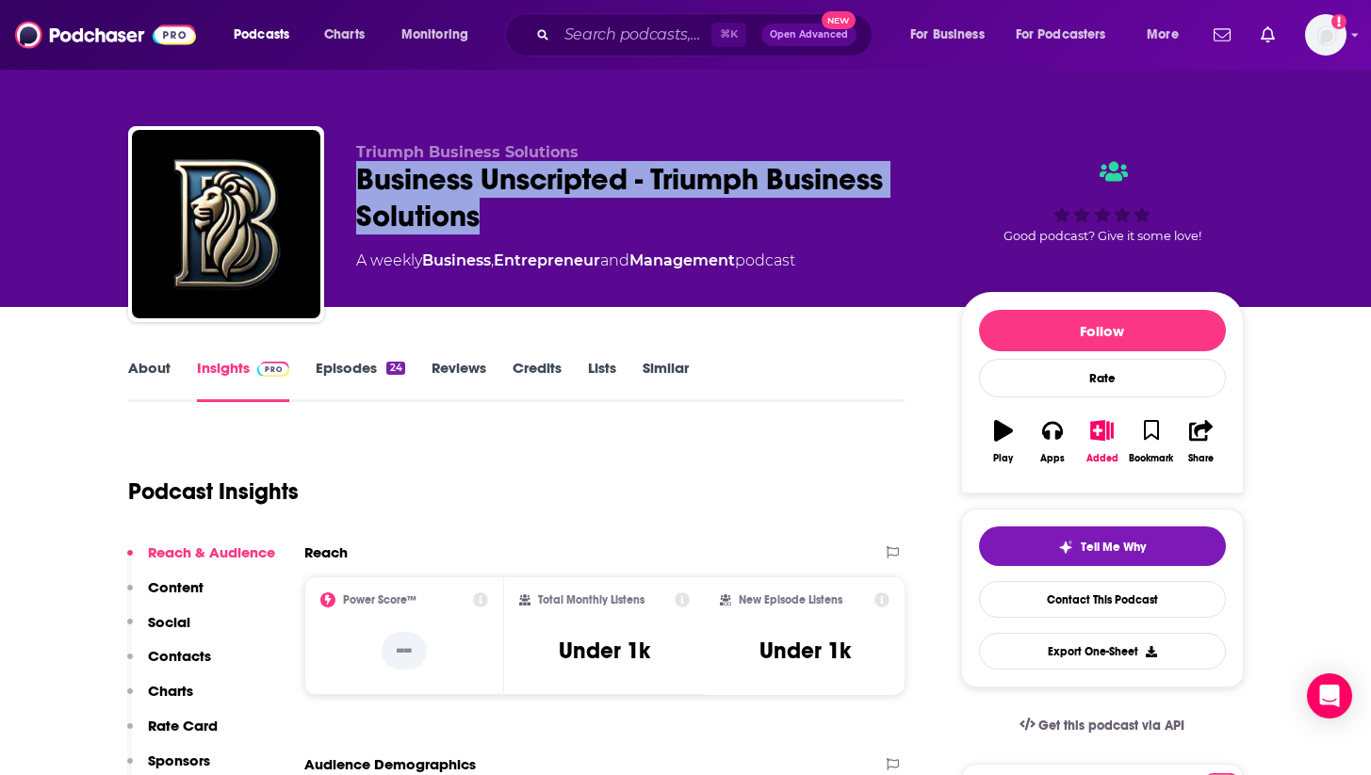
drag, startPoint x: 544, startPoint y: 219, endPoint x: 356, endPoint y: 179, distance: 192.7
click at [356, 179] on div "Business Unscripted - Triumph Business Solutions" at bounding box center [643, 197] width 575 height 73
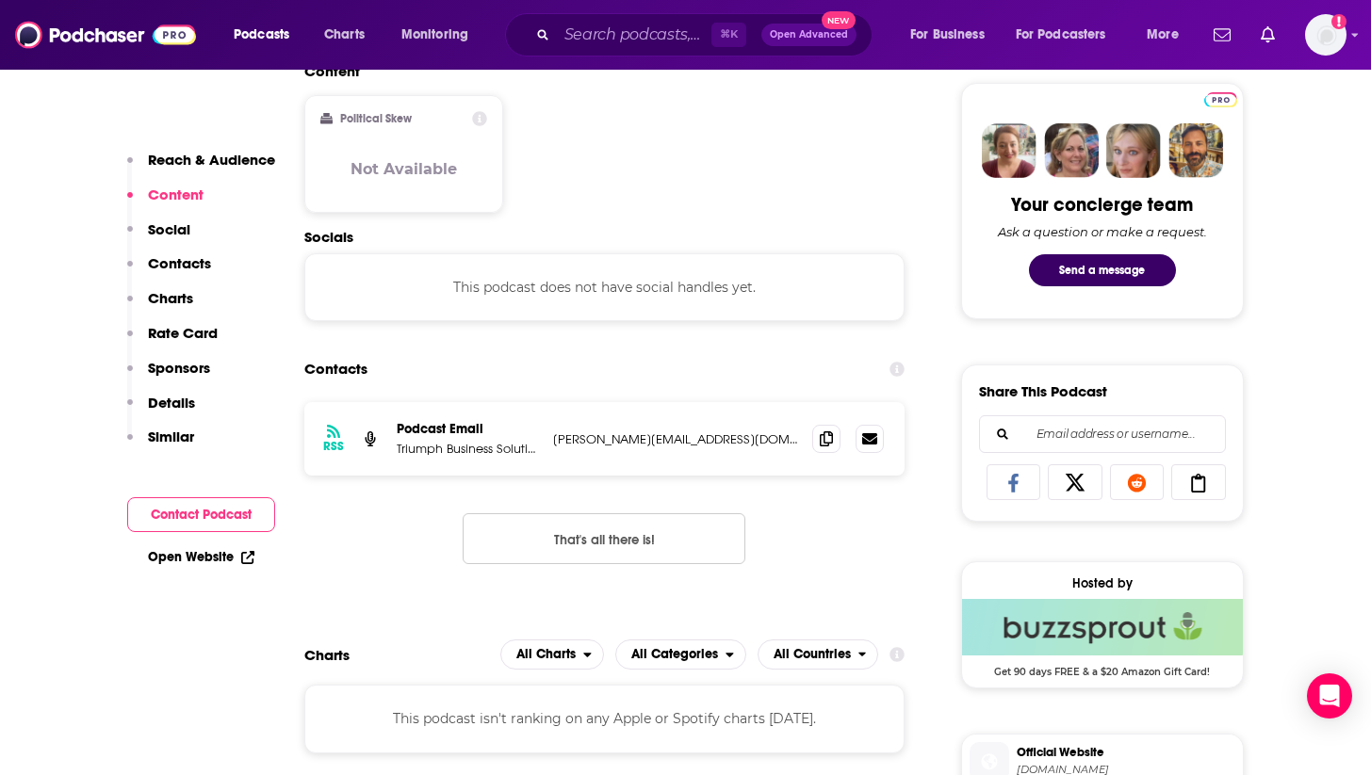
scroll to position [887, 0]
click at [824, 445] on icon at bounding box center [826, 437] width 13 height 15
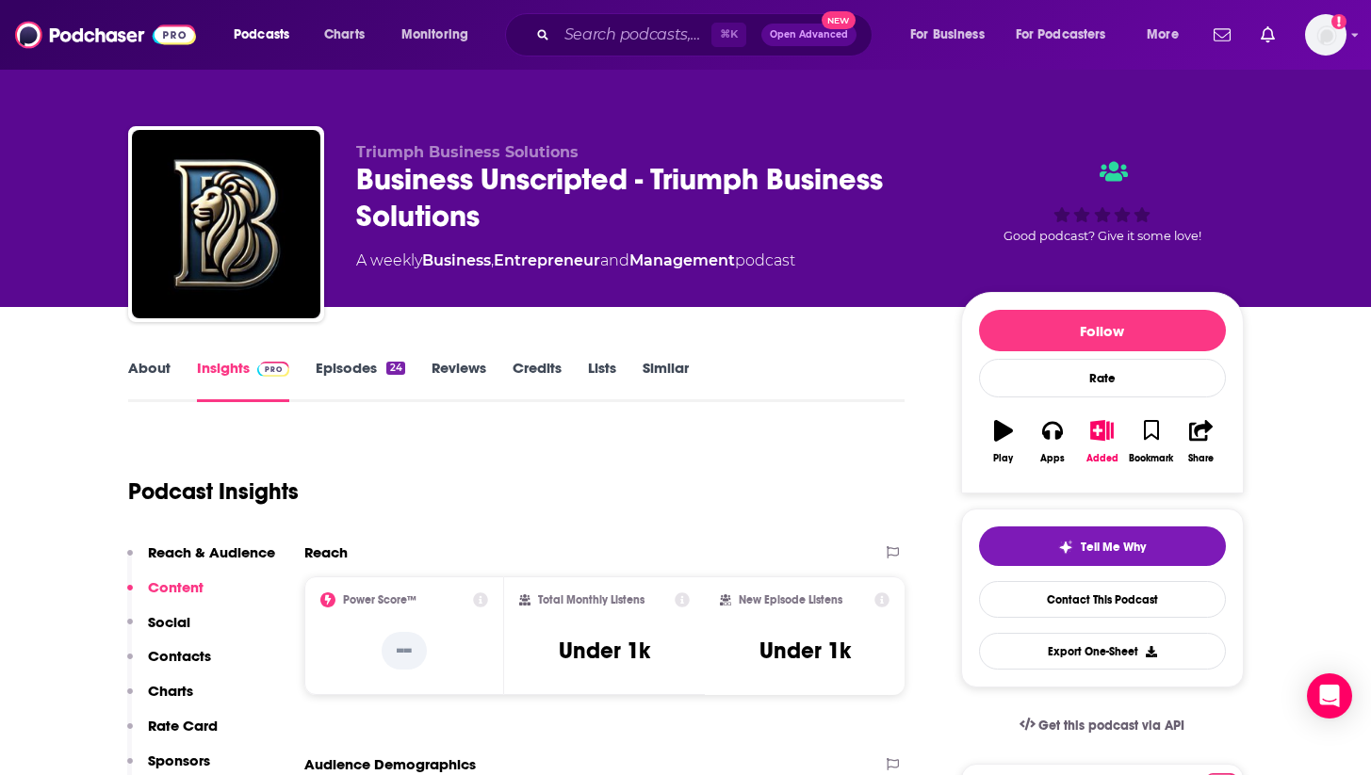
scroll to position [0, 0]
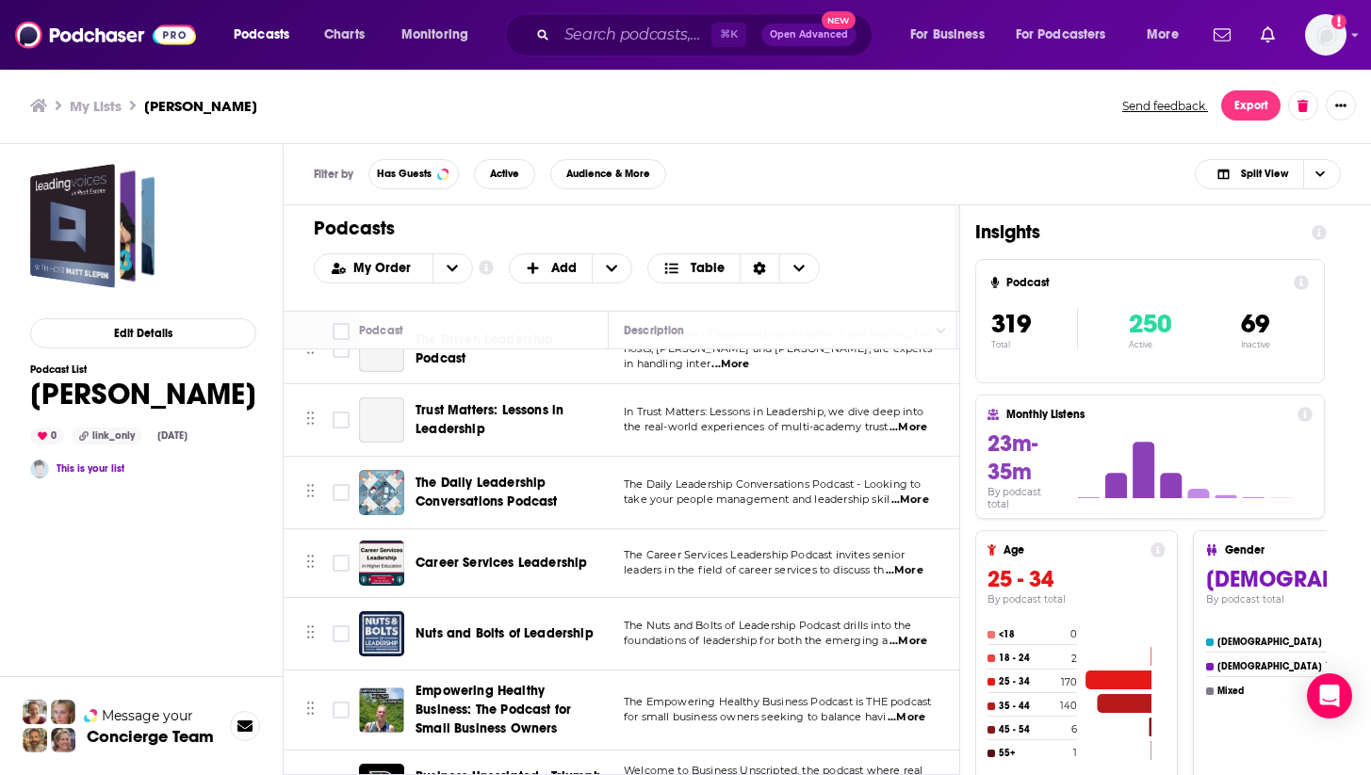
scroll to position [22275, 0]
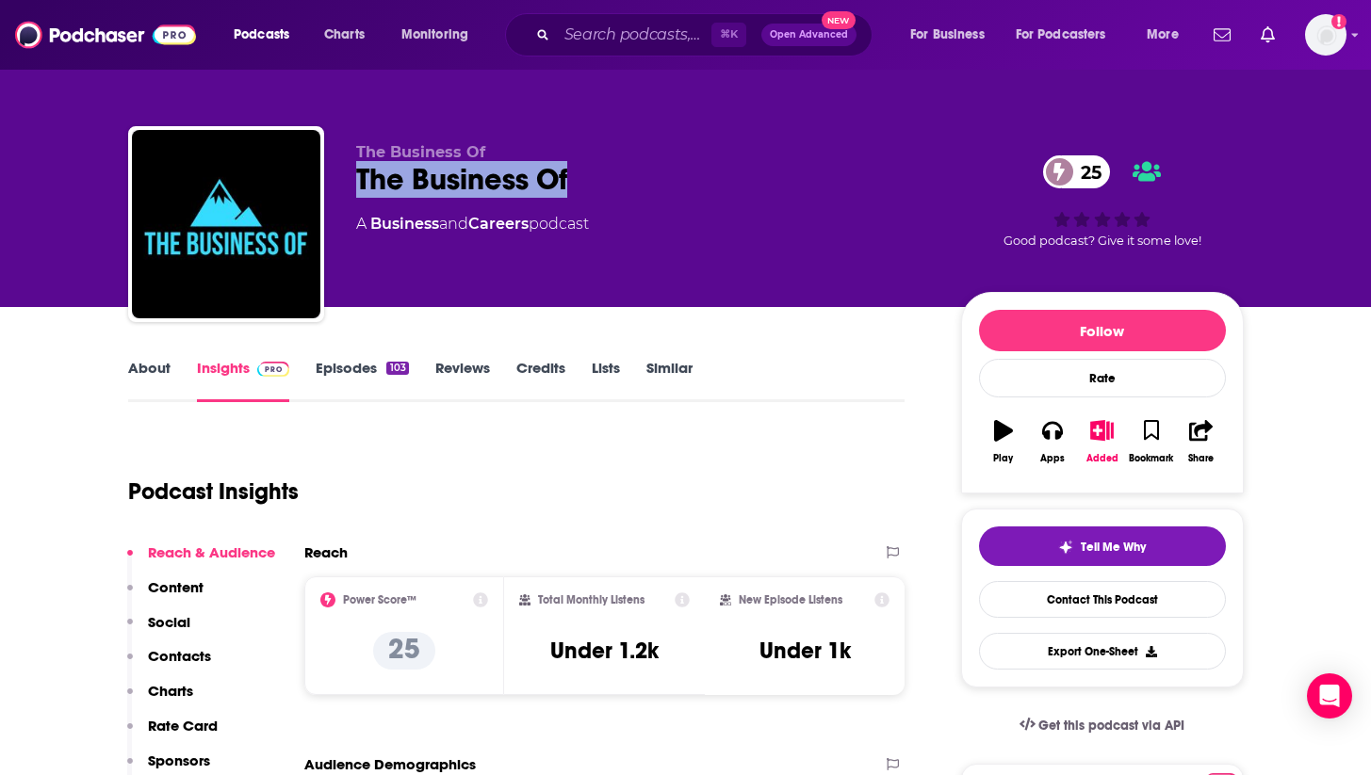
drag, startPoint x: 438, startPoint y: 177, endPoint x: 344, endPoint y: 176, distance: 94.2
click at [344, 176] on div "The Business Of The Business Of 25 A Business and Careers podcast 25 Good podca…" at bounding box center [685, 227] width 1115 height 203
copy h2 "The Business Of"
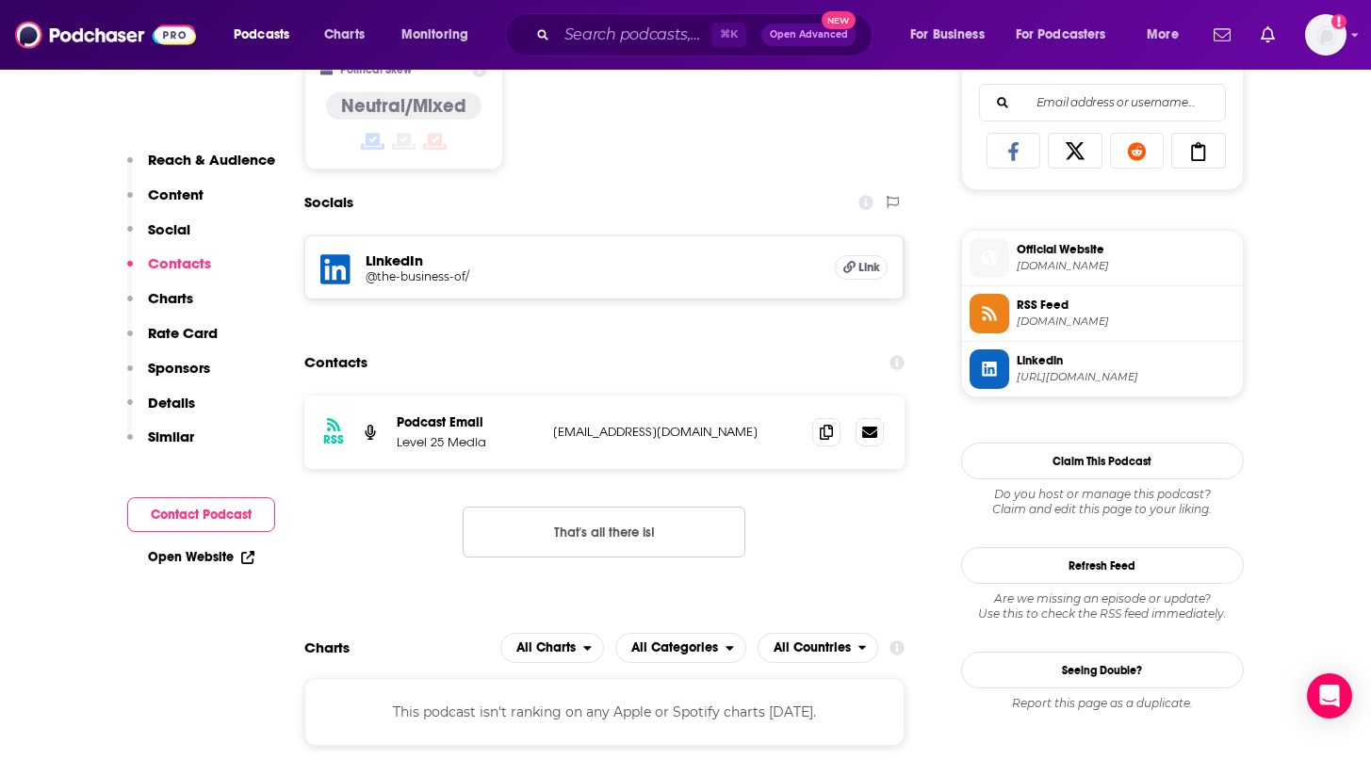
scroll to position [1240, 0]
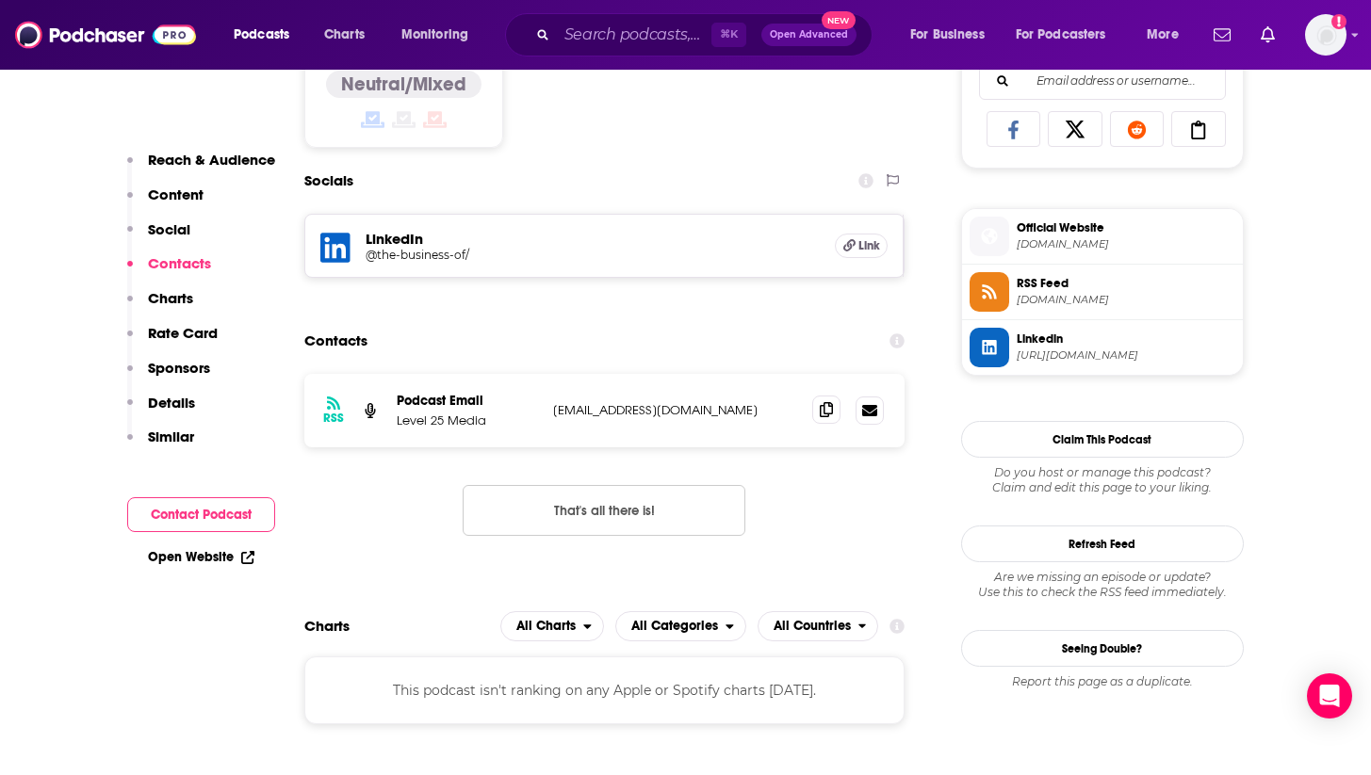
click at [825, 410] on icon at bounding box center [826, 409] width 13 height 15
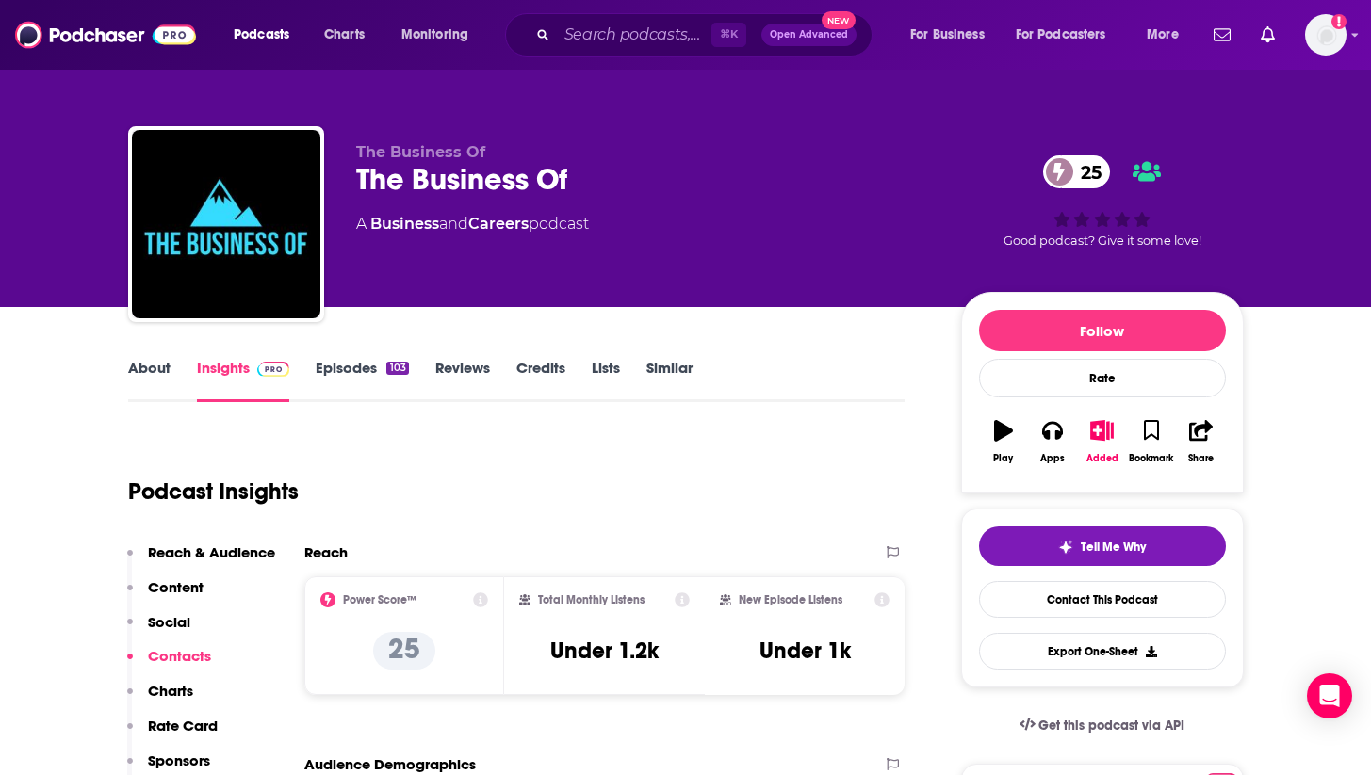
scroll to position [0, 0]
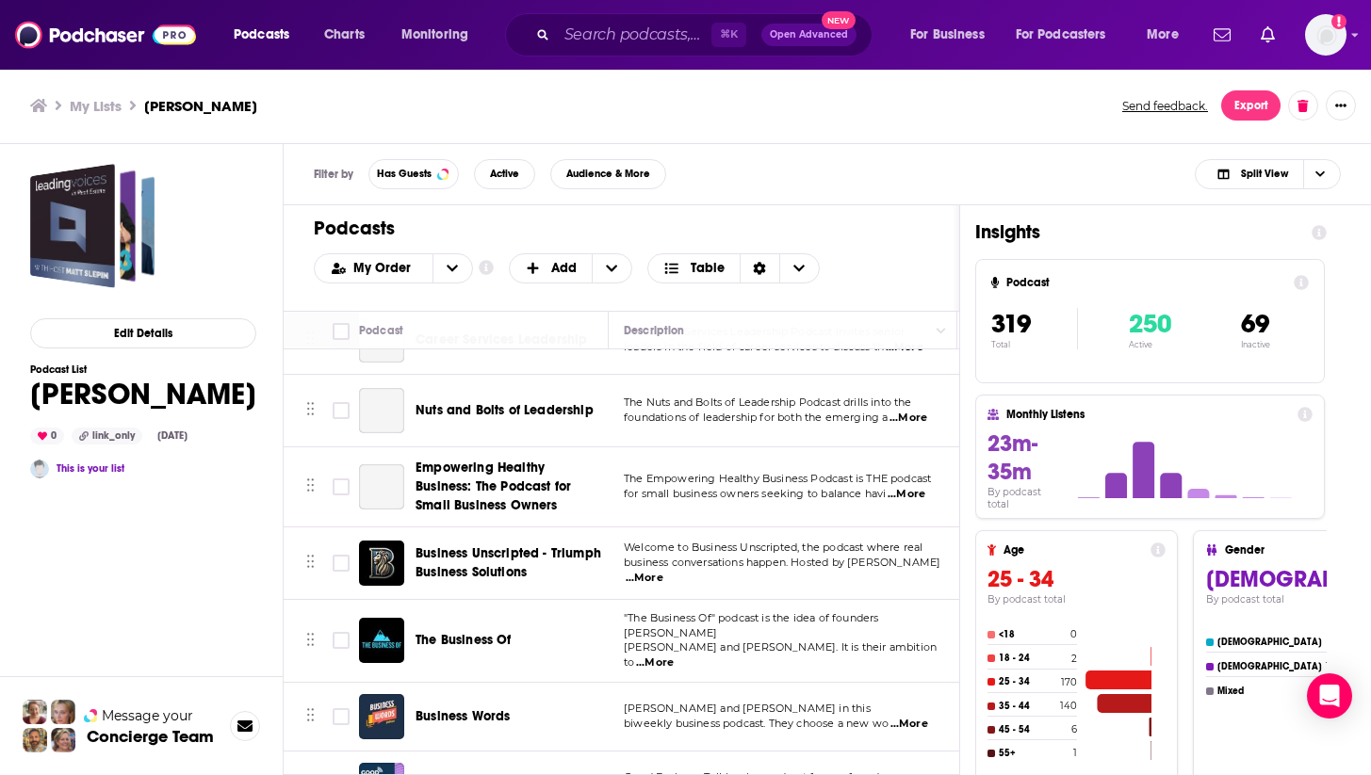
scroll to position [22479, 0]
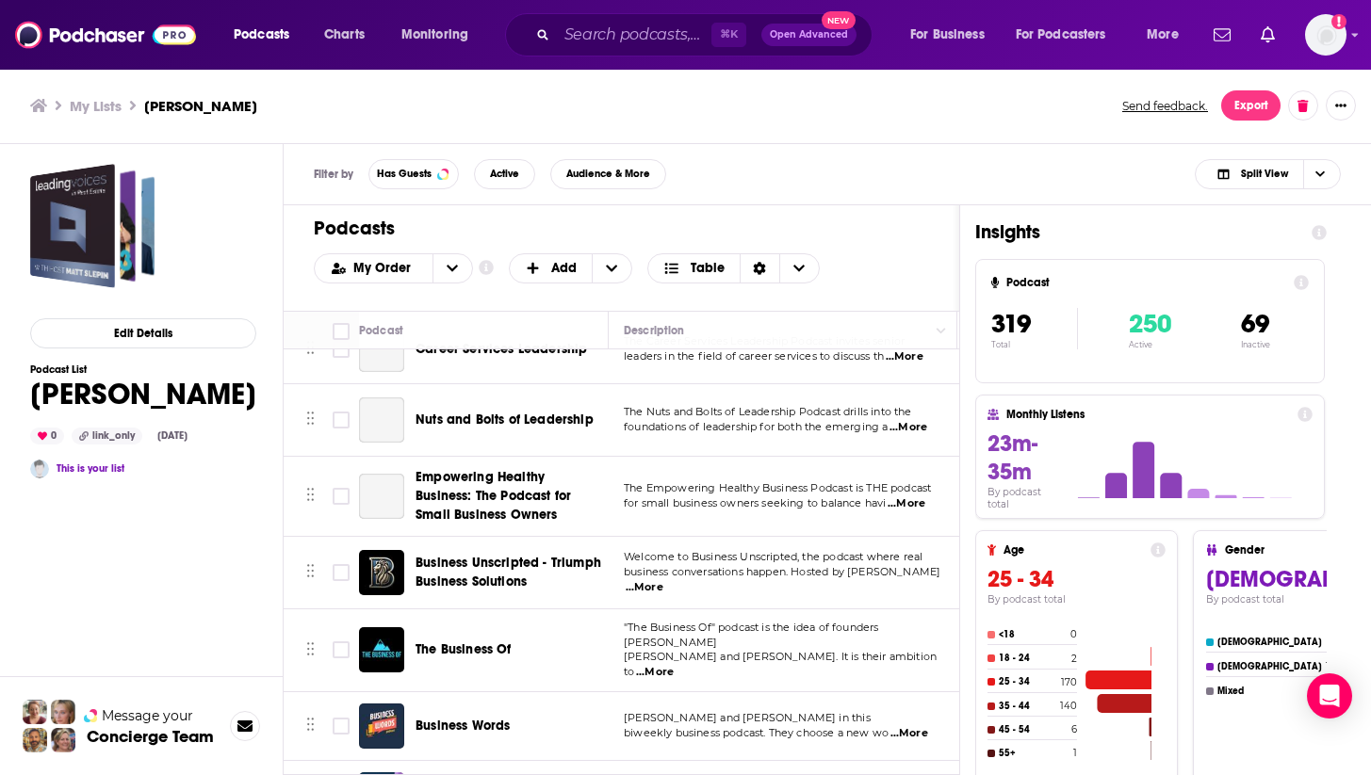
click at [479, 718] on span "Business Words" at bounding box center [462, 726] width 94 height 16
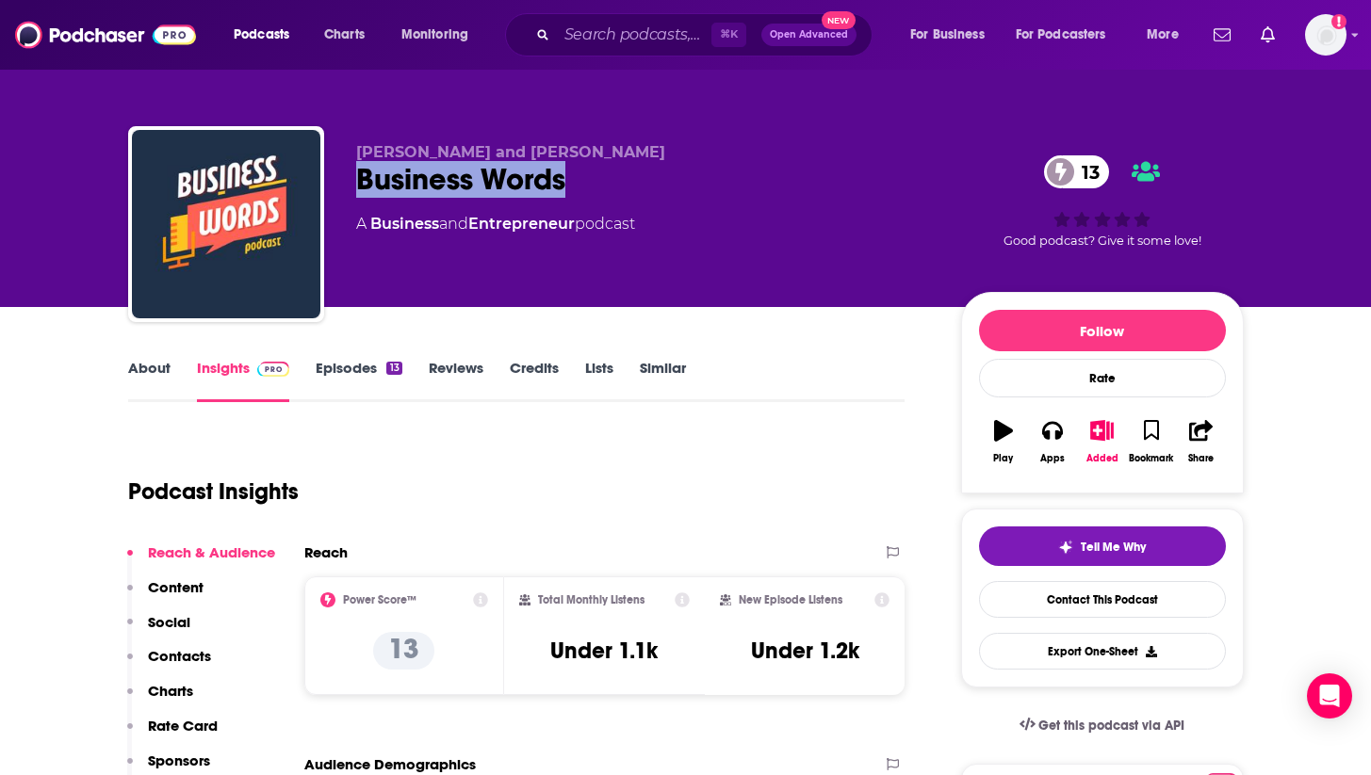
drag, startPoint x: 563, startPoint y: 188, endPoint x: 349, endPoint y: 178, distance: 215.0
click at [349, 178] on div "[PERSON_NAME] and [PERSON_NAME] Business Words 13 A Business and Entrepreneur p…" at bounding box center [685, 227] width 1115 height 203
copy h2 "Business Words"
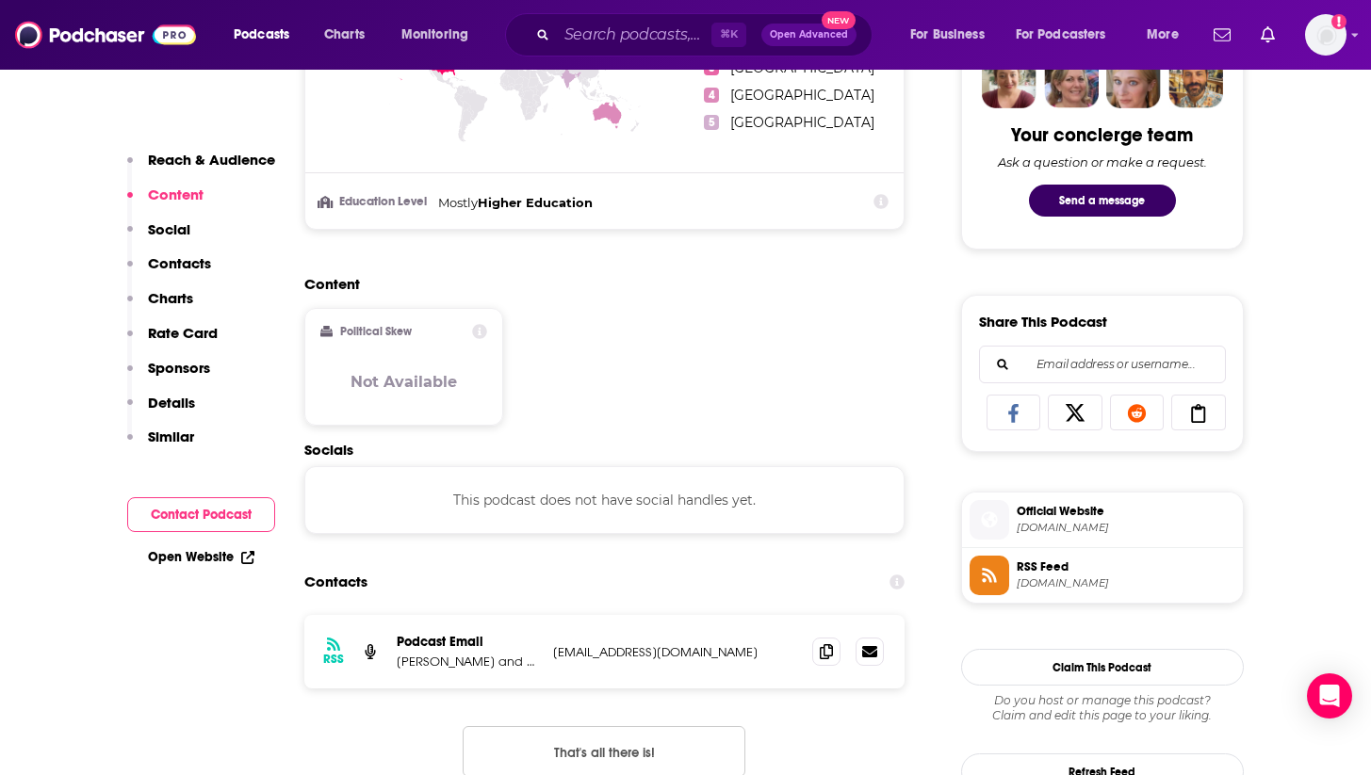
scroll to position [958, 0]
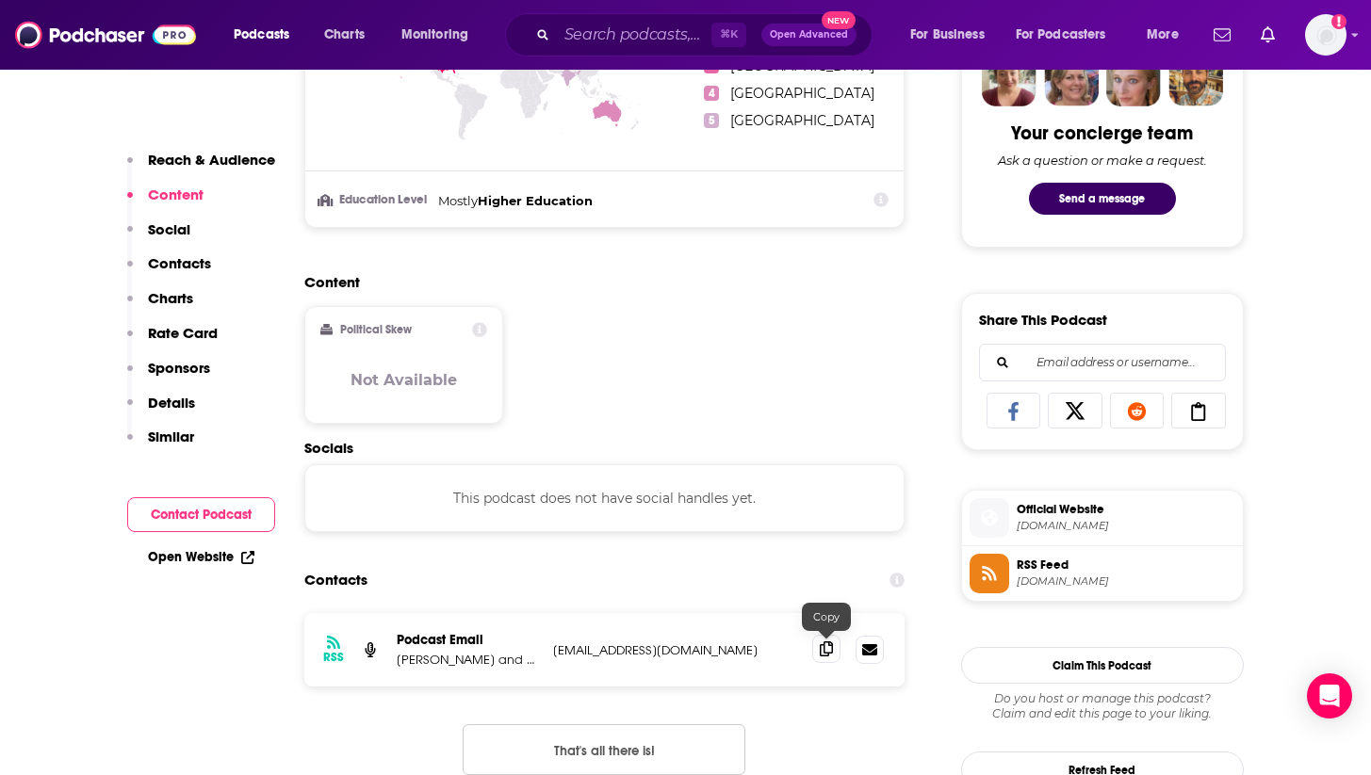
click at [825, 653] on icon at bounding box center [826, 649] width 13 height 15
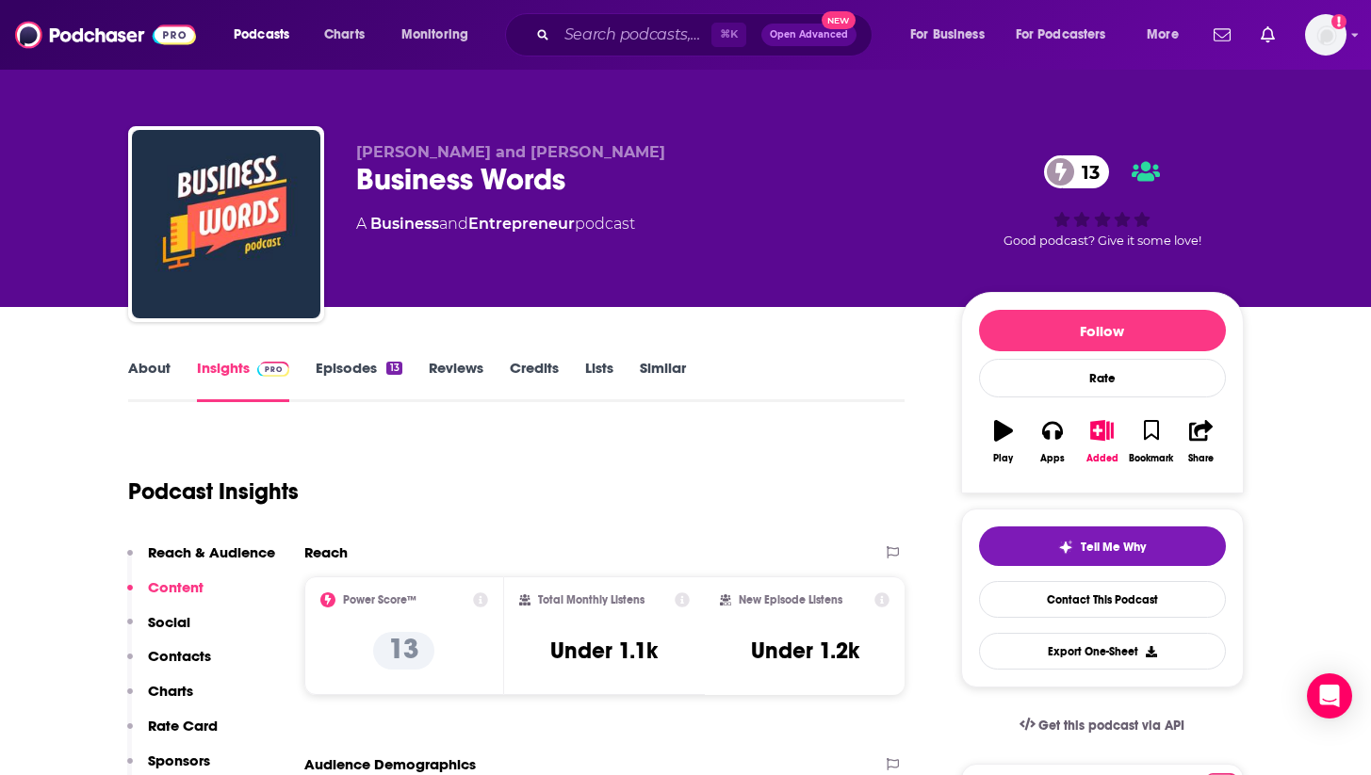
scroll to position [0, 0]
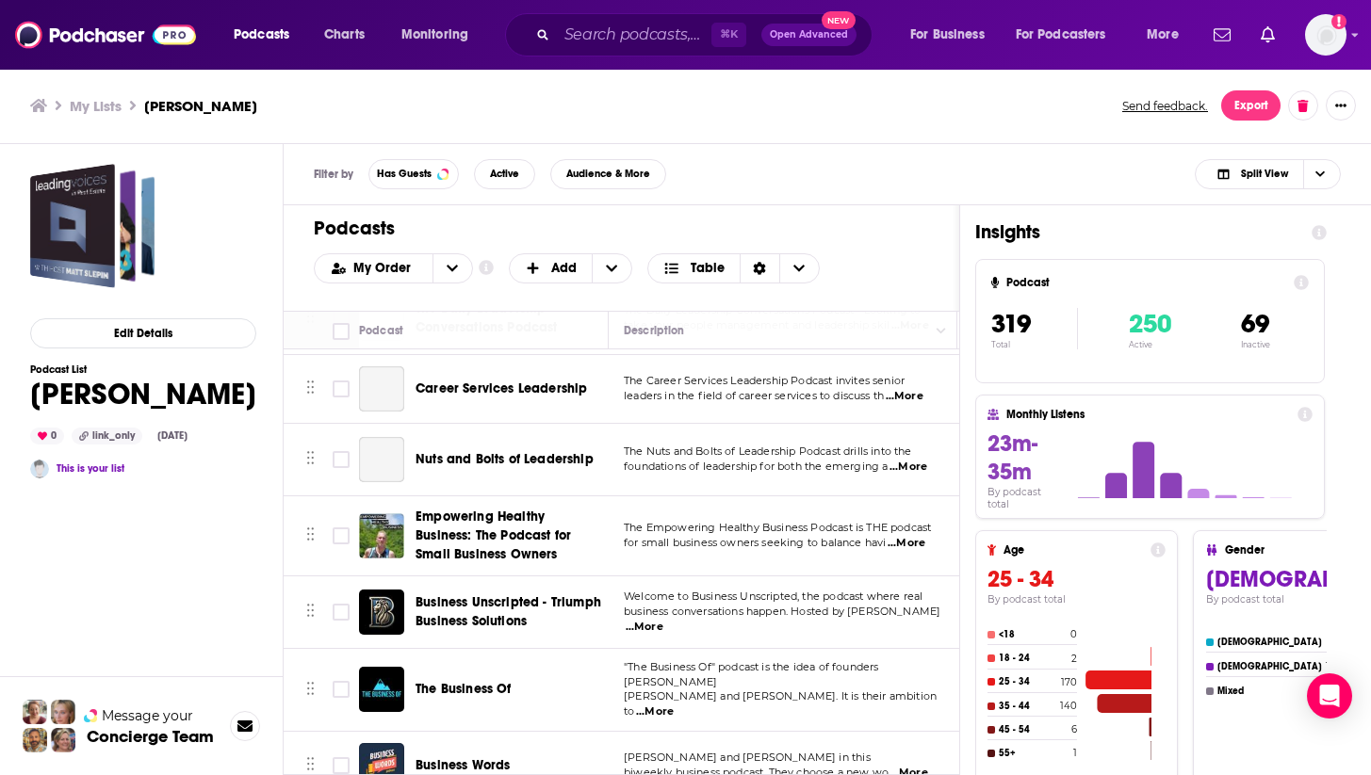
scroll to position [22437, 0]
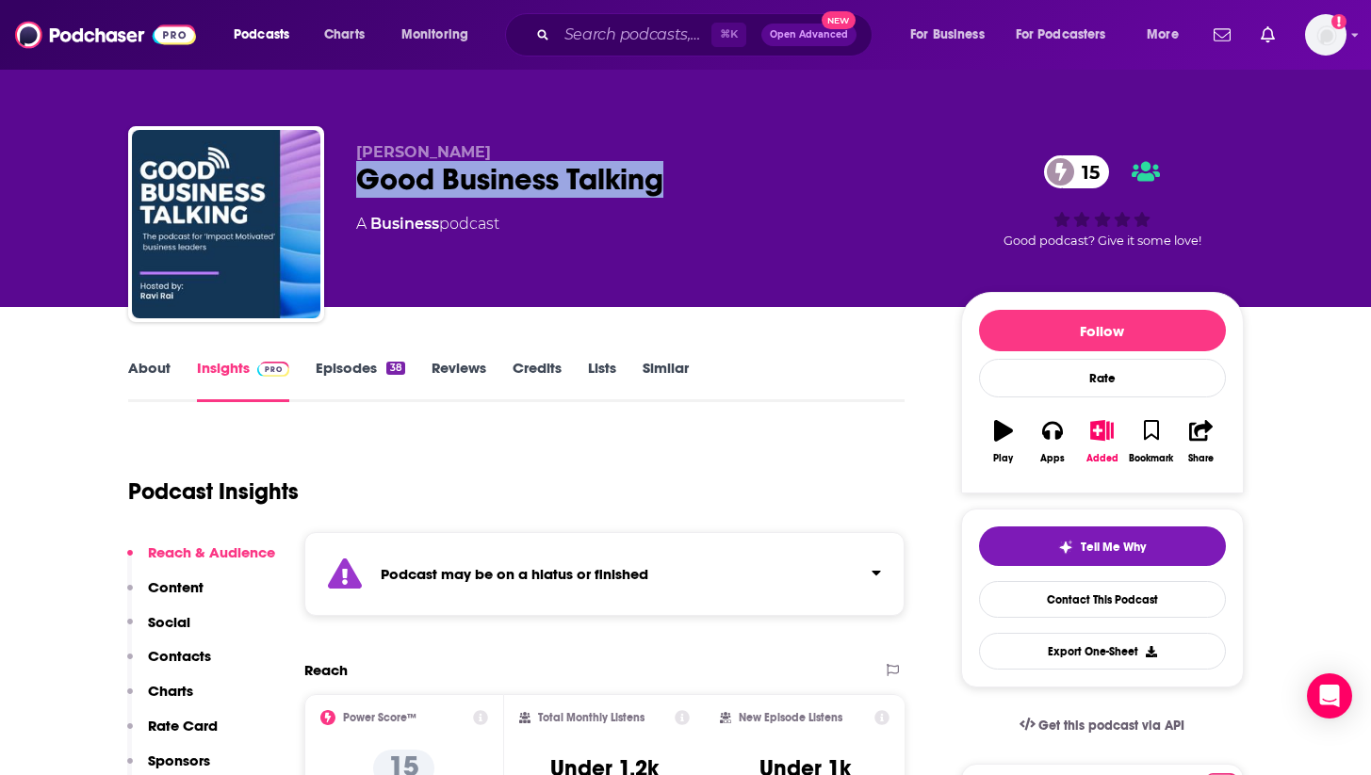
drag, startPoint x: 702, startPoint y: 179, endPoint x: 347, endPoint y: 179, distance: 355.1
click at [347, 179] on div "[PERSON_NAME] Good Business Talking 15 A Business podcast 15 Good podcast? Give…" at bounding box center [685, 227] width 1115 height 203
copy h2 "Good Business Talking"
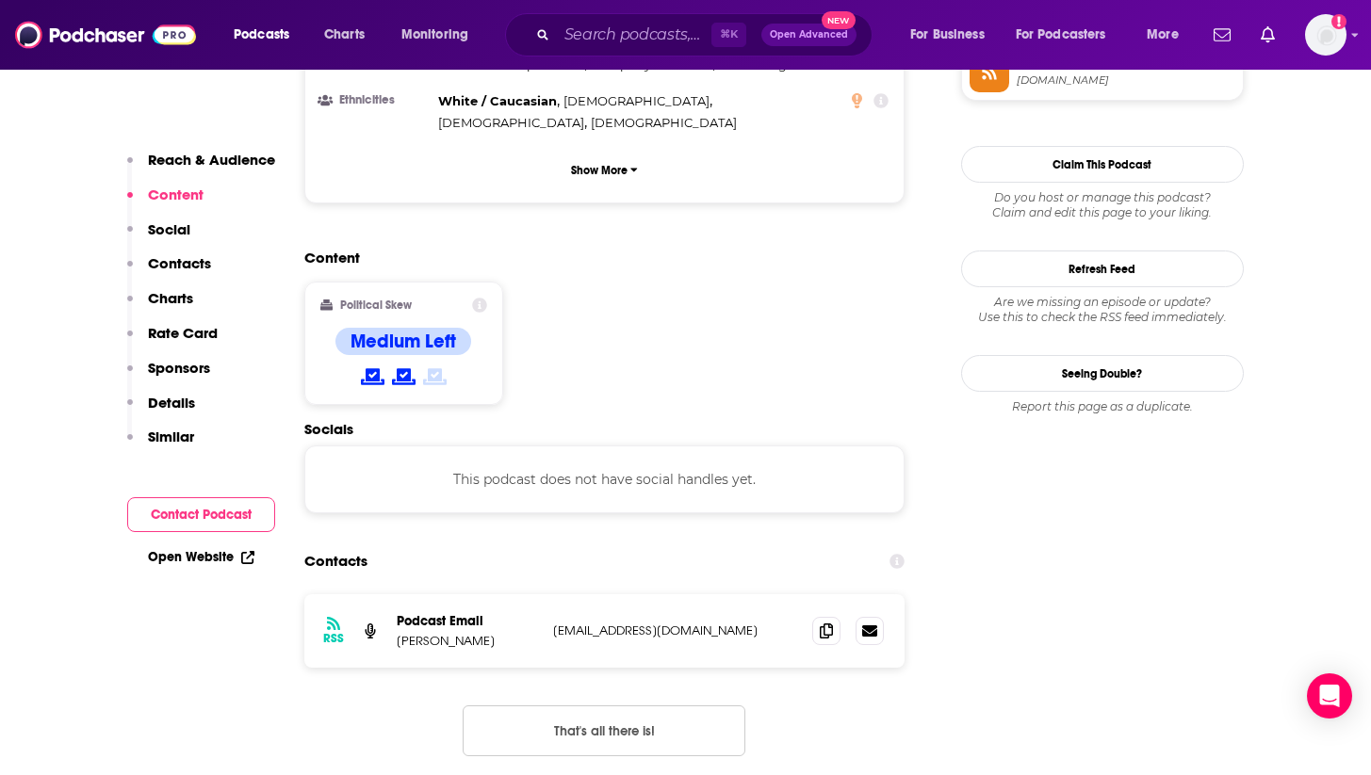
scroll to position [1467, 0]
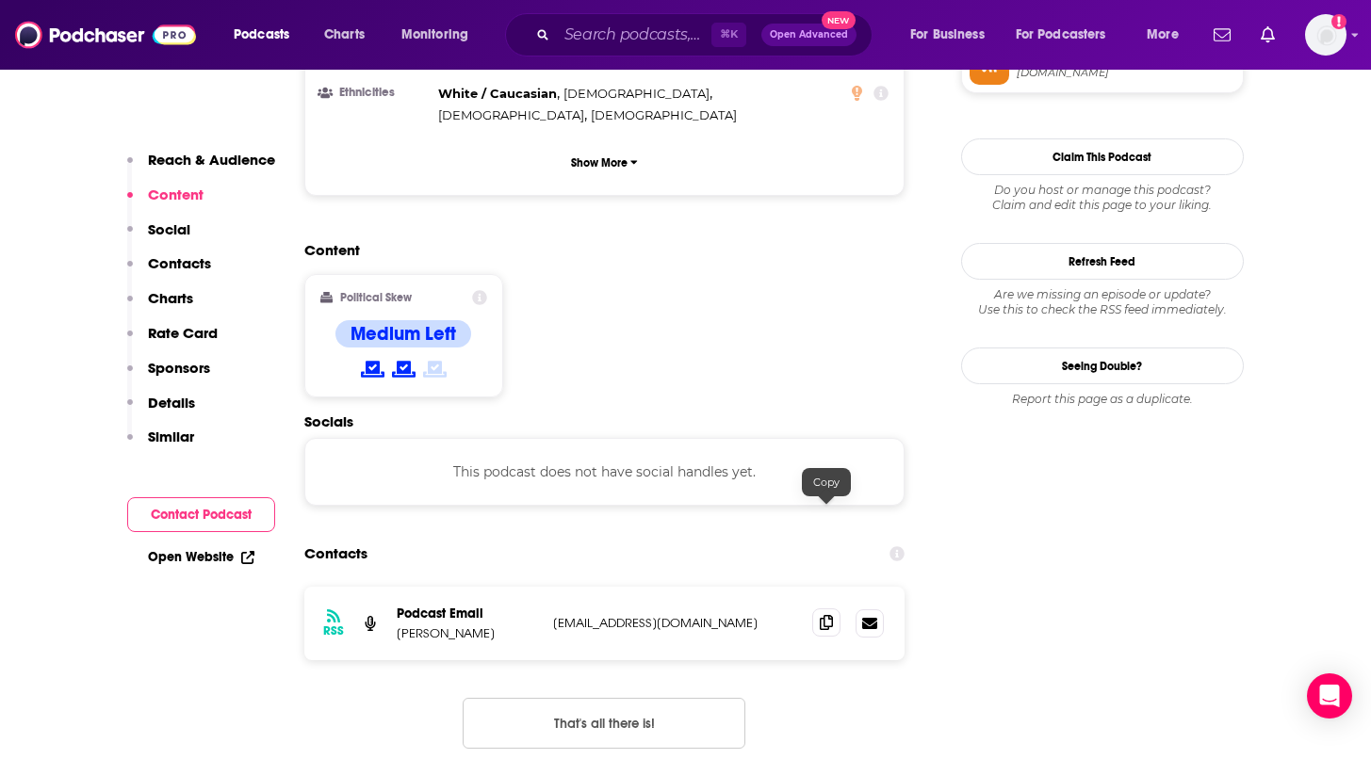
click at [825, 615] on icon at bounding box center [826, 622] width 13 height 15
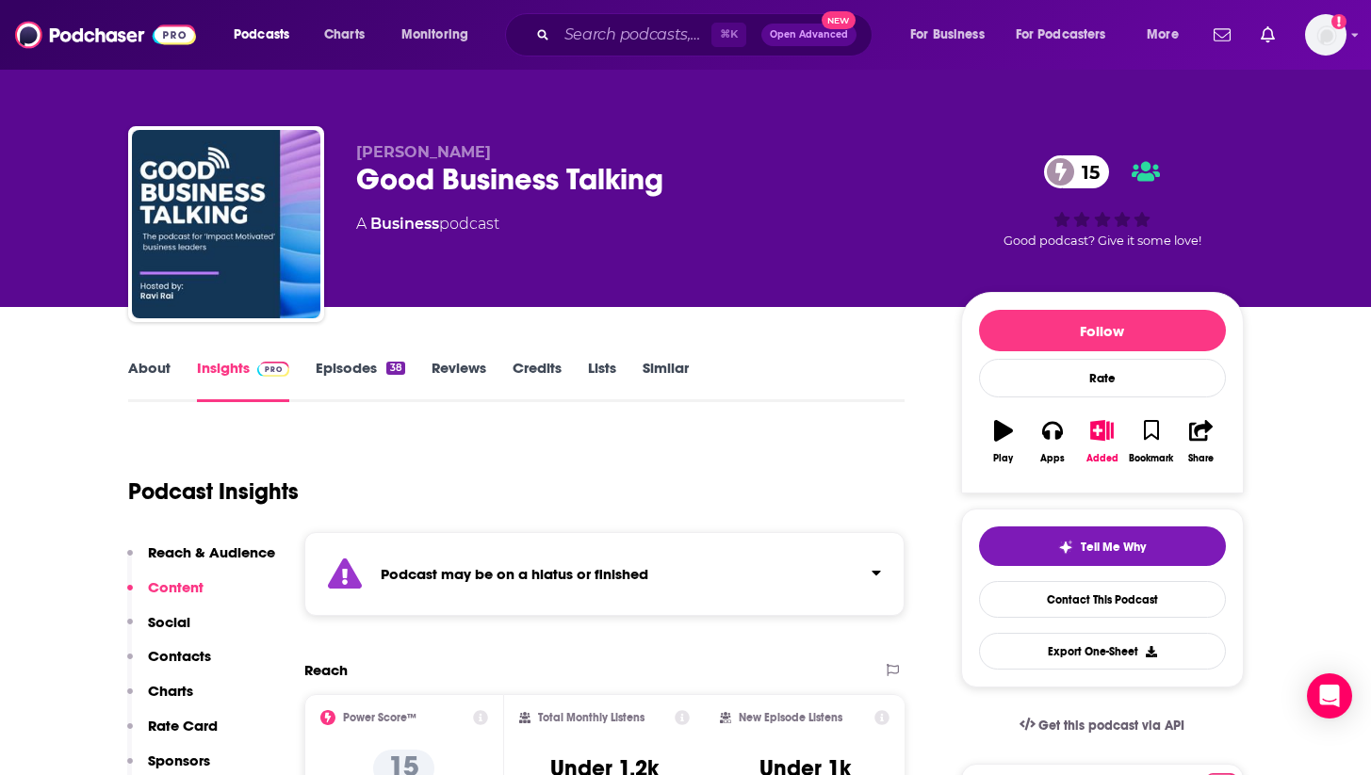
scroll to position [0, 0]
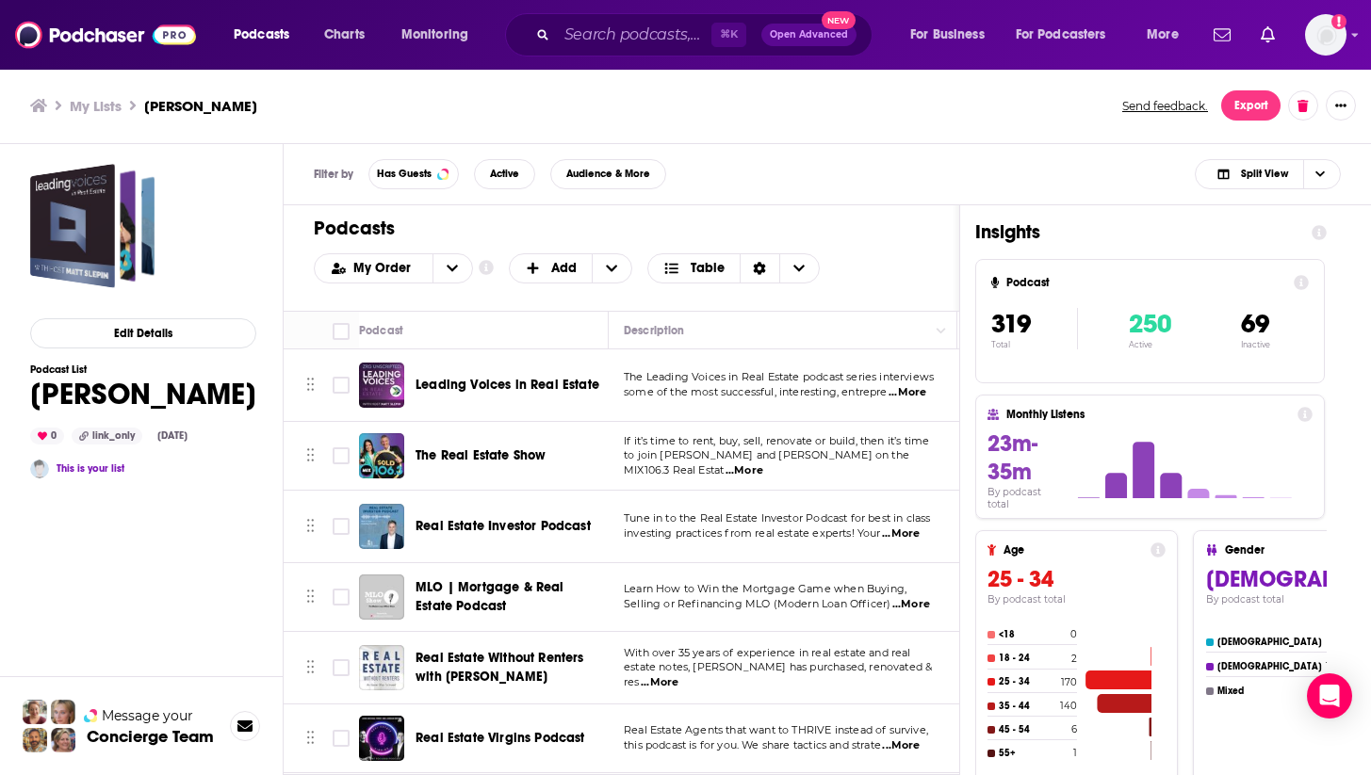
scroll to position [22542, 0]
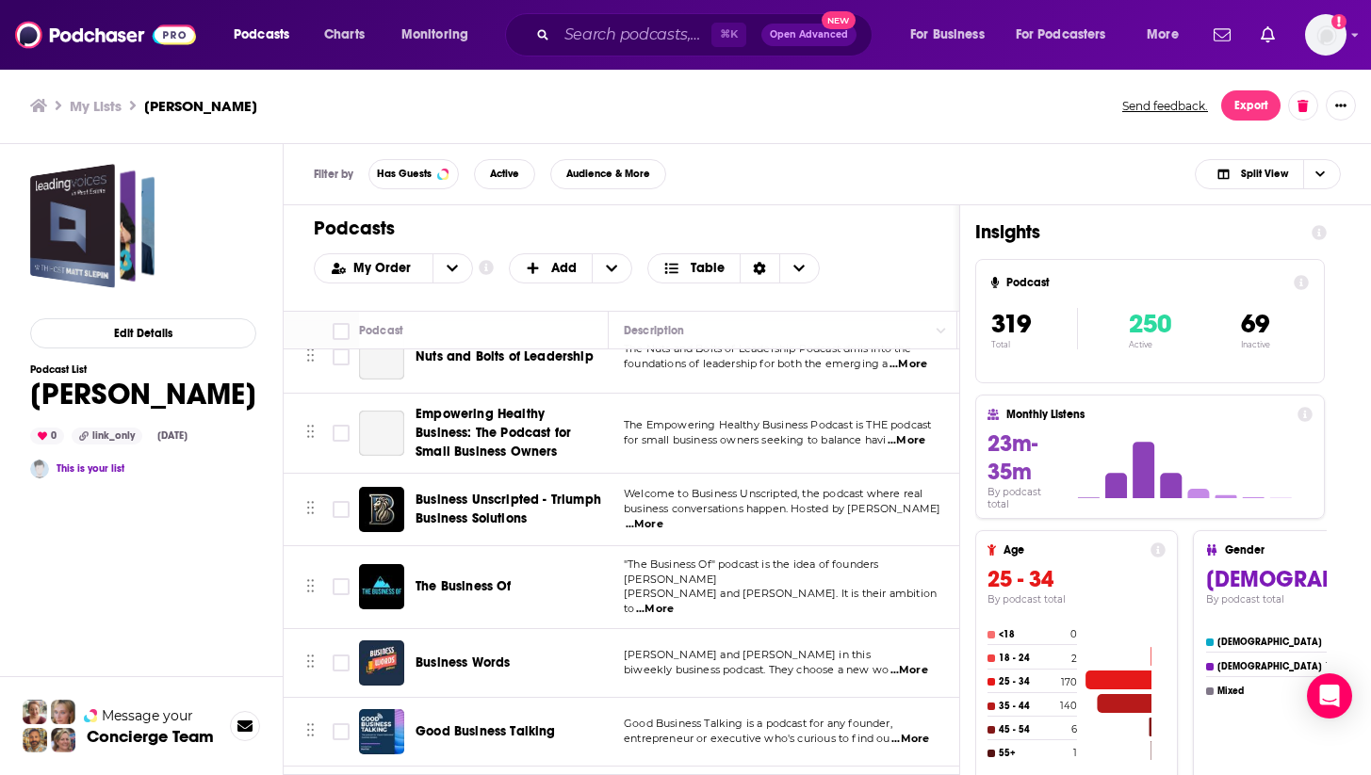
click at [466, 577] on div "Podcasts Charts Monitoring ⌘ K Open Advanced New For Business For Podcasters Mo…" at bounding box center [685, 387] width 1371 height 775
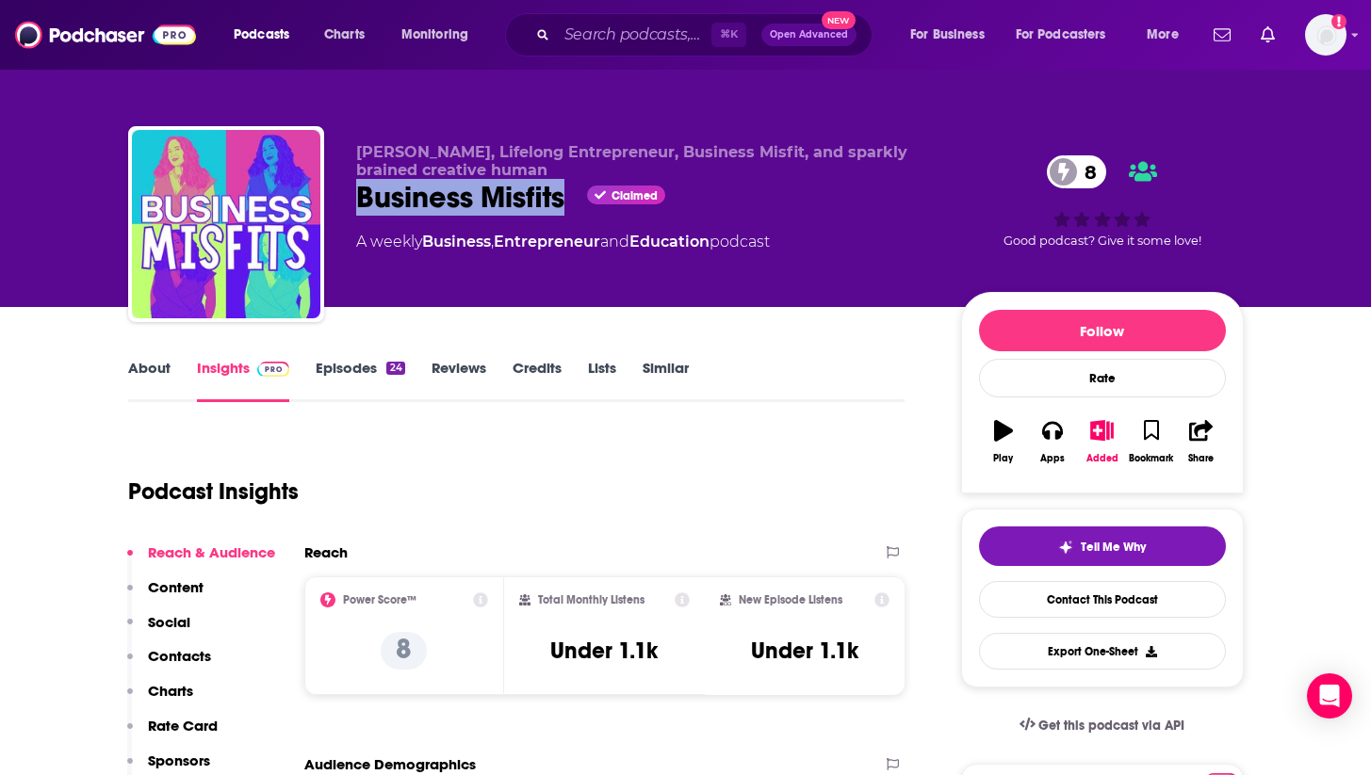
drag, startPoint x: 568, startPoint y: 201, endPoint x: 360, endPoint y: 201, distance: 208.2
click at [360, 201] on div "Business Misfits Claimed 8" at bounding box center [643, 197] width 575 height 37
copy h2 "Business Misfits"
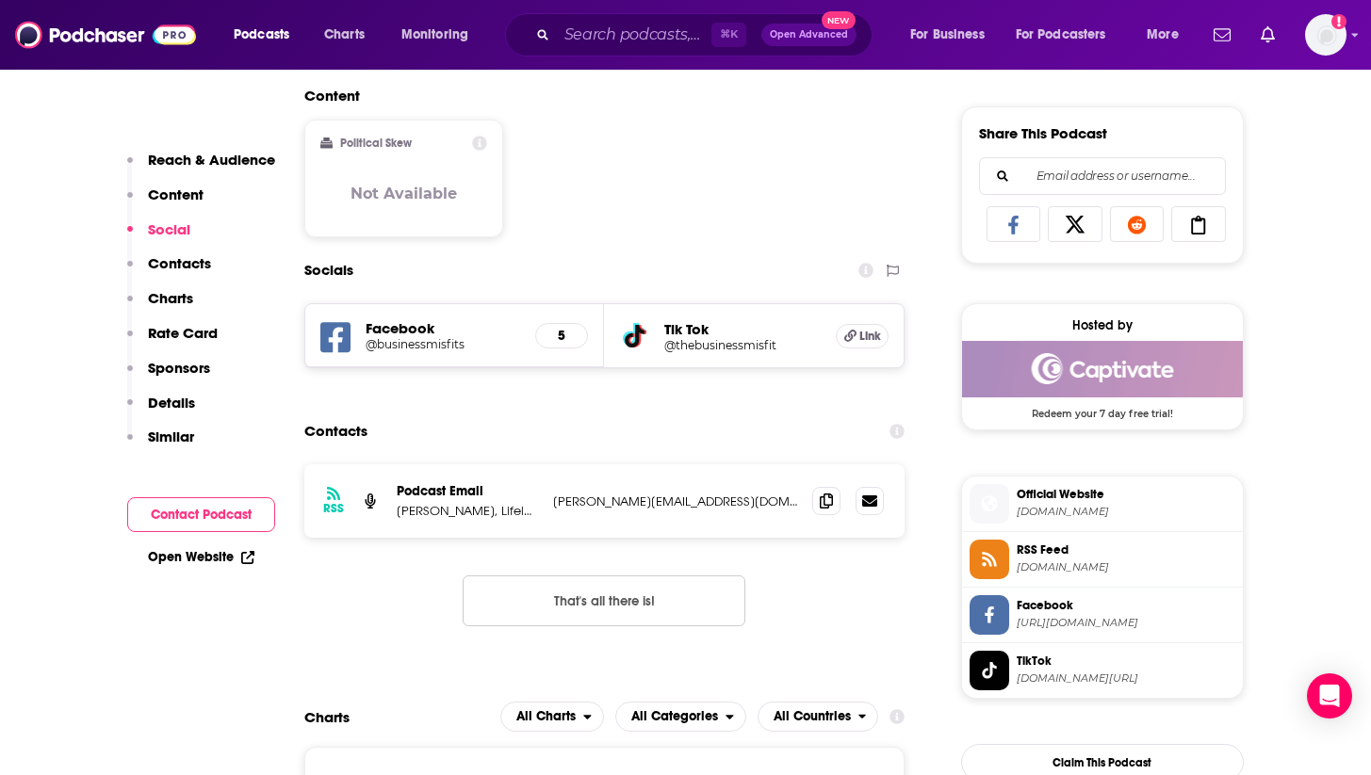
scroll to position [1182, 0]
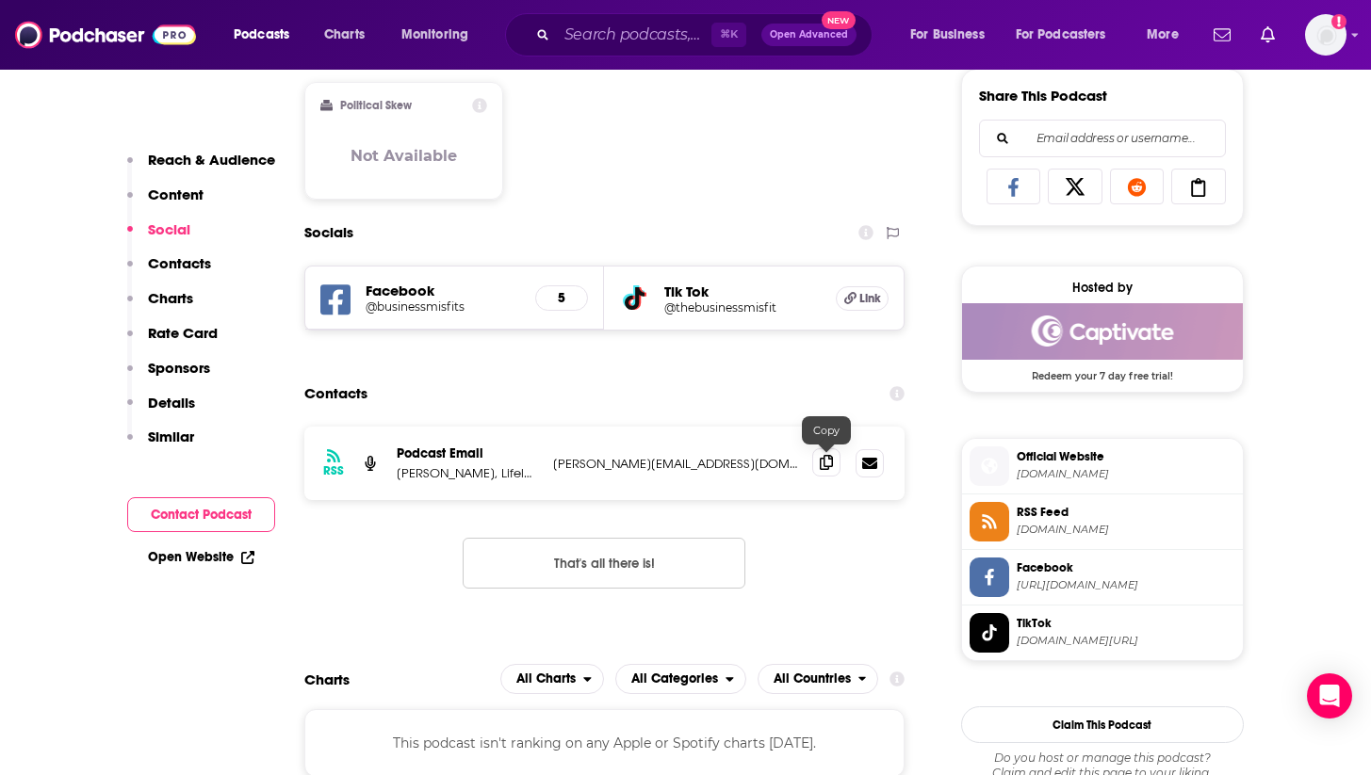
click at [818, 475] on span at bounding box center [826, 462] width 28 height 28
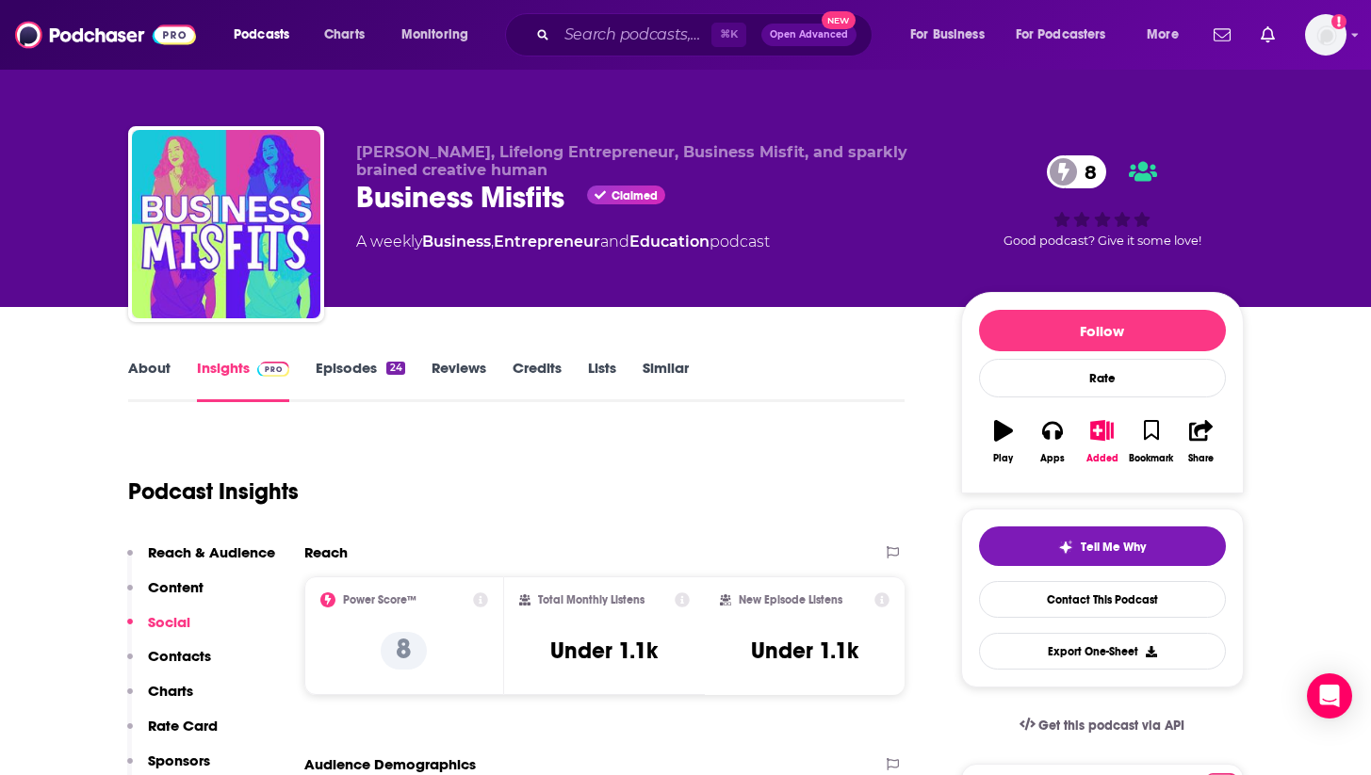
scroll to position [0, 0]
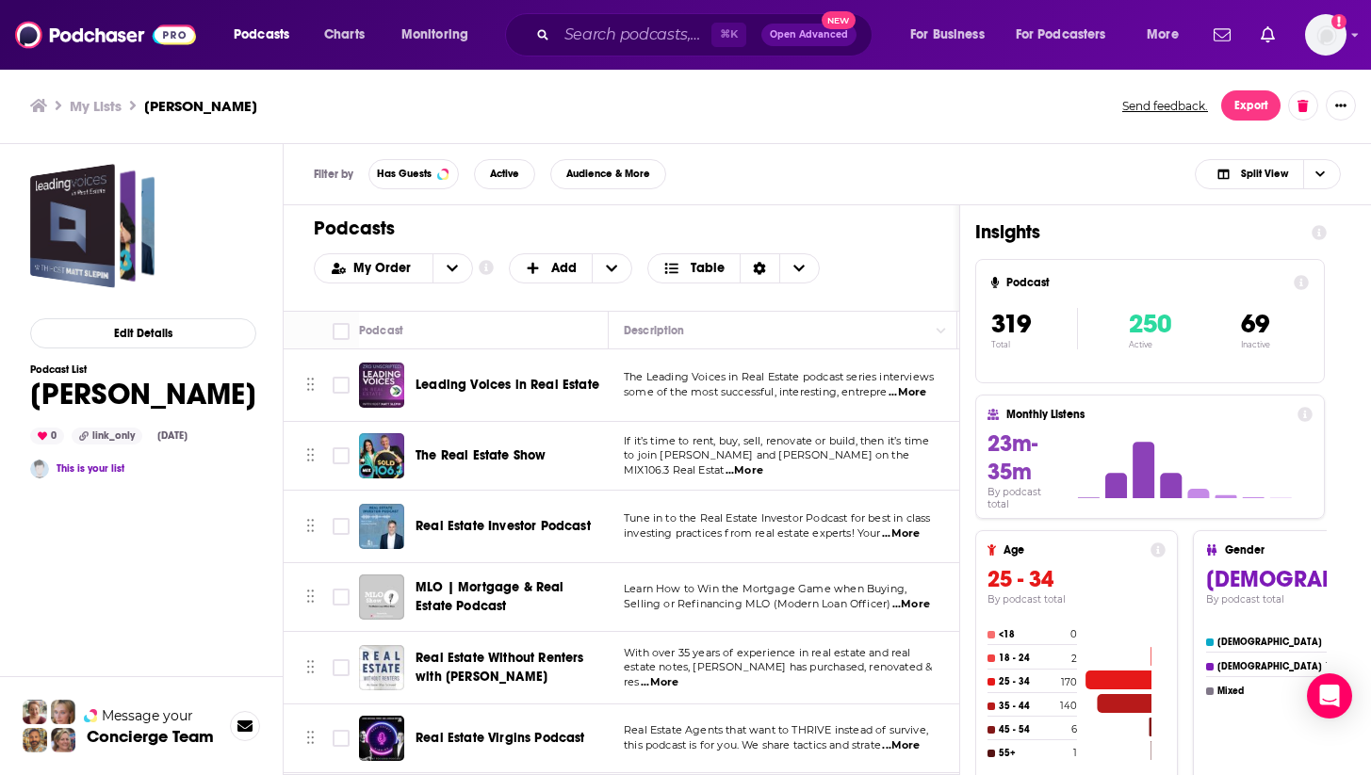
scroll to position [22603, 0]
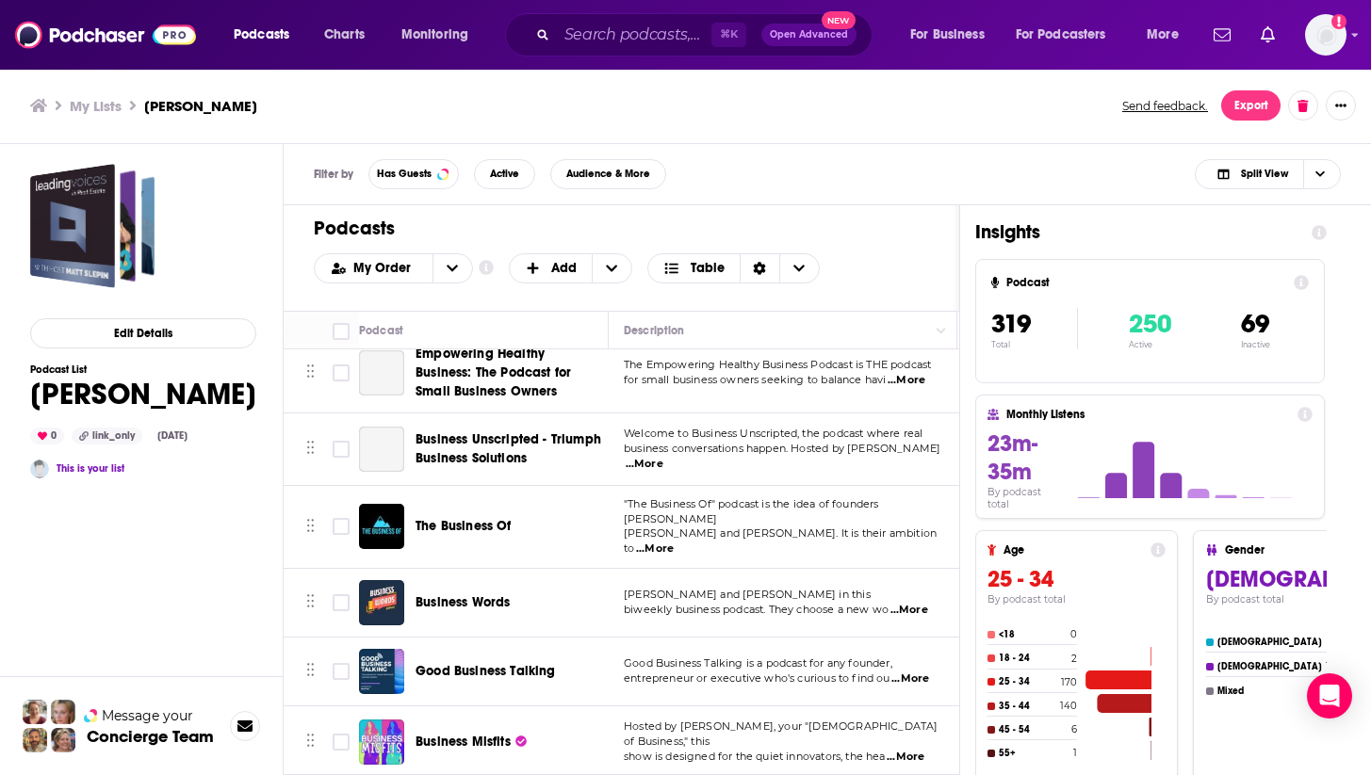
click at [460, 588] on div "Podcasts Charts Monitoring ⌘ K Open Advanced New For Business For Podcasters Mo…" at bounding box center [685, 387] width 1371 height 775
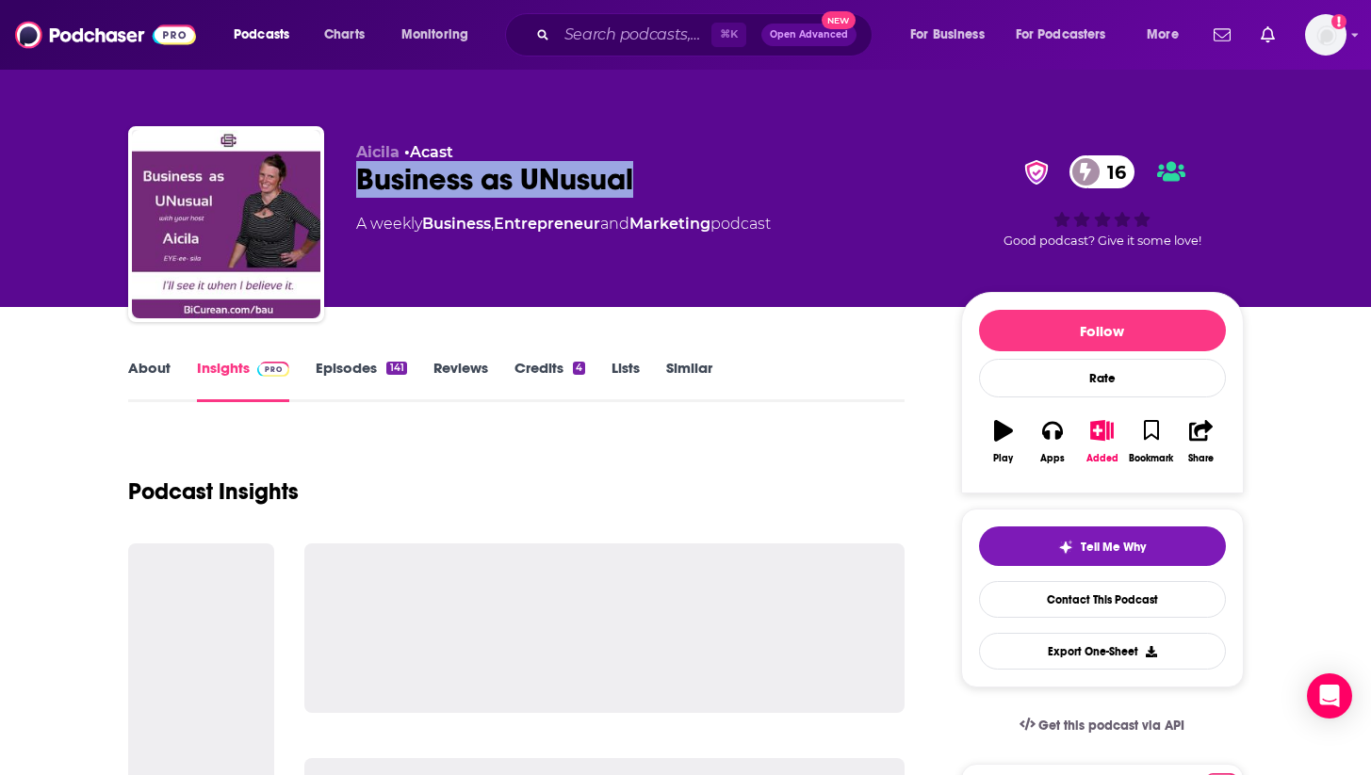
drag, startPoint x: 658, startPoint y: 187, endPoint x: 347, endPoint y: 176, distance: 311.0
click at [346, 176] on div "Aicila • Acast Business as UNusual 16 A weekly Business , Entrepreneur and Mark…" at bounding box center [685, 227] width 1115 height 203
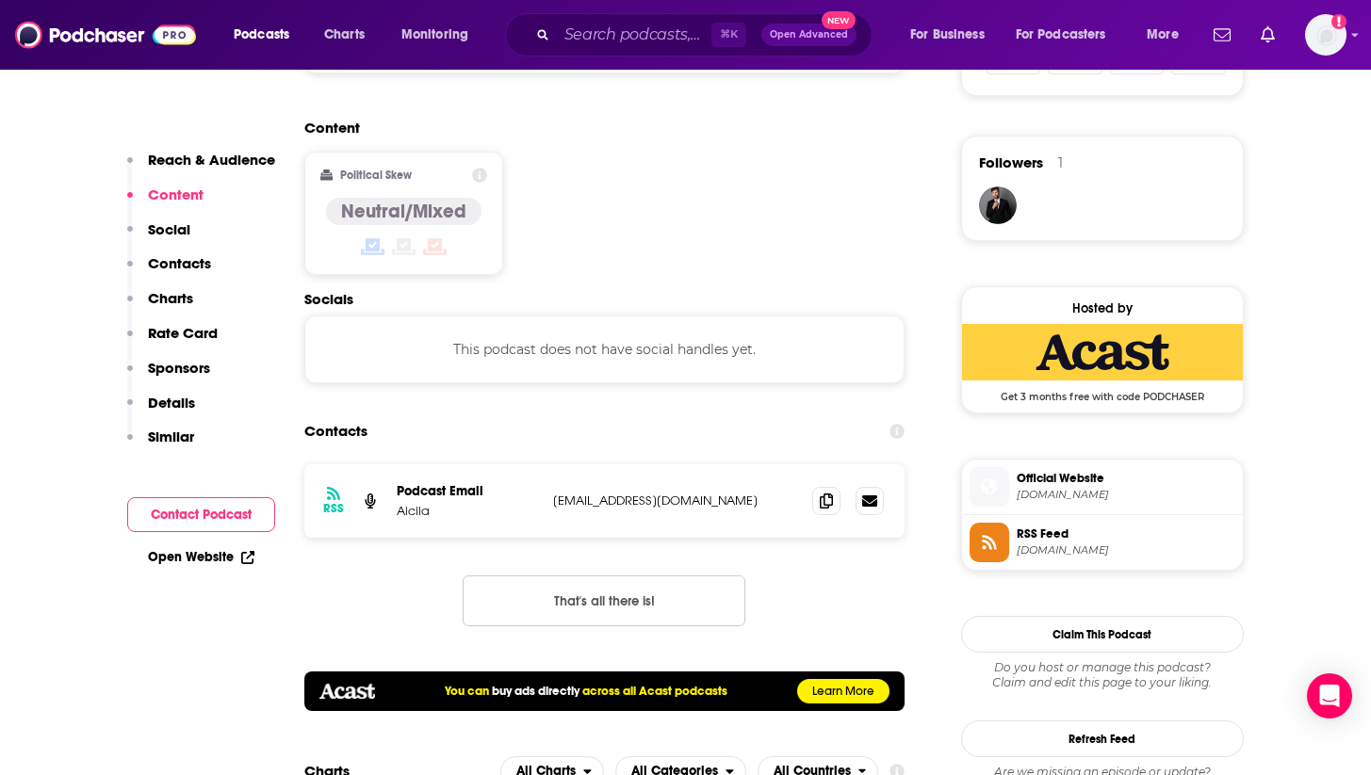
scroll to position [1314, 0]
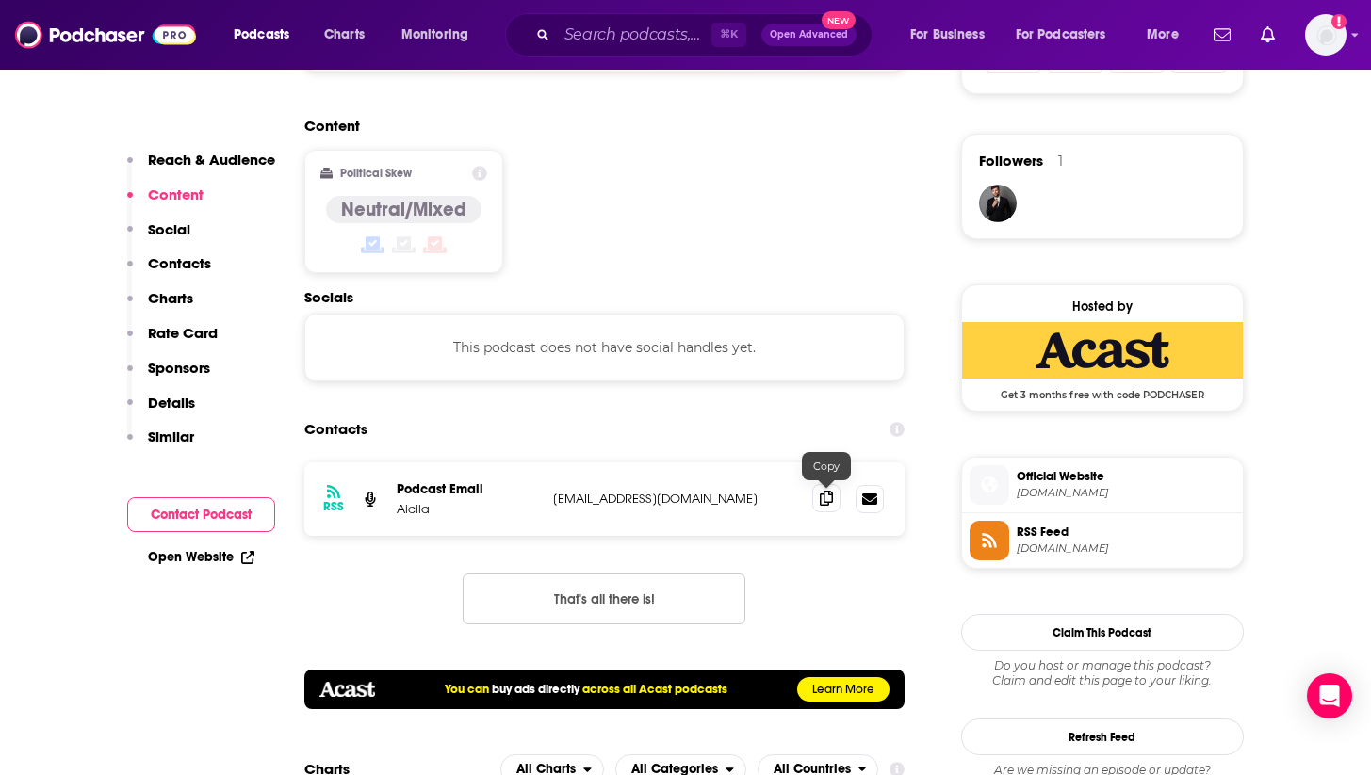
click at [827, 502] on icon at bounding box center [826, 498] width 13 height 15
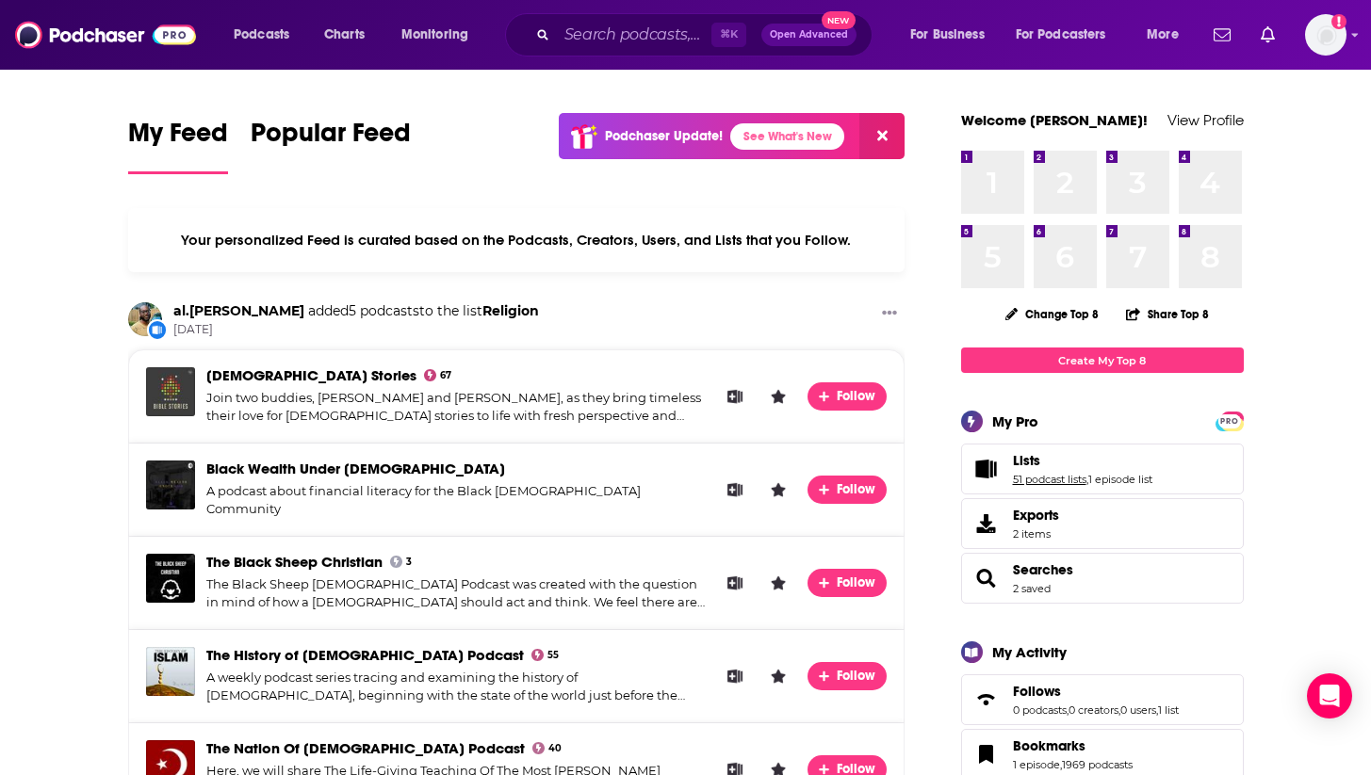
click at [1048, 477] on link "51 podcast lists" at bounding box center [1049, 479] width 73 height 13
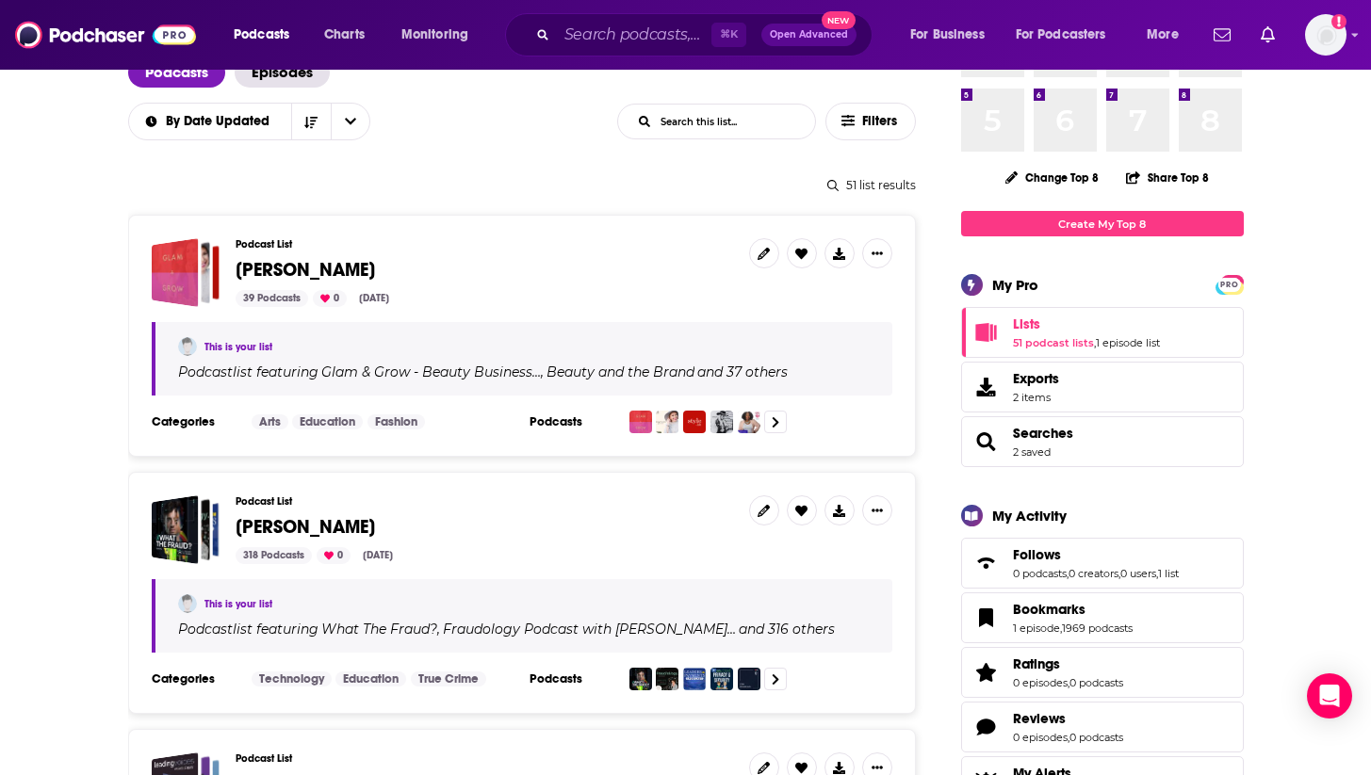
scroll to position [142, 0]
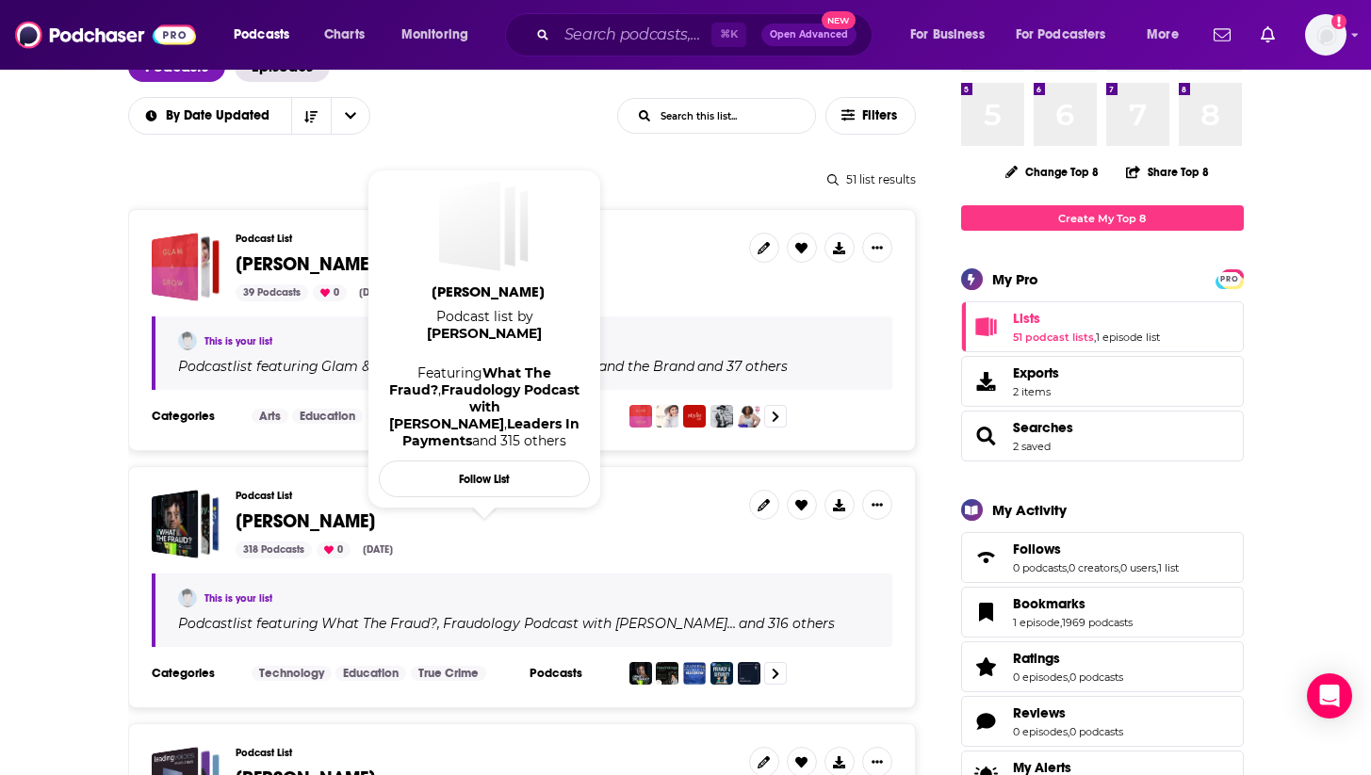
click at [268, 519] on span "Jason Costain" at bounding box center [305, 522] width 139 height 24
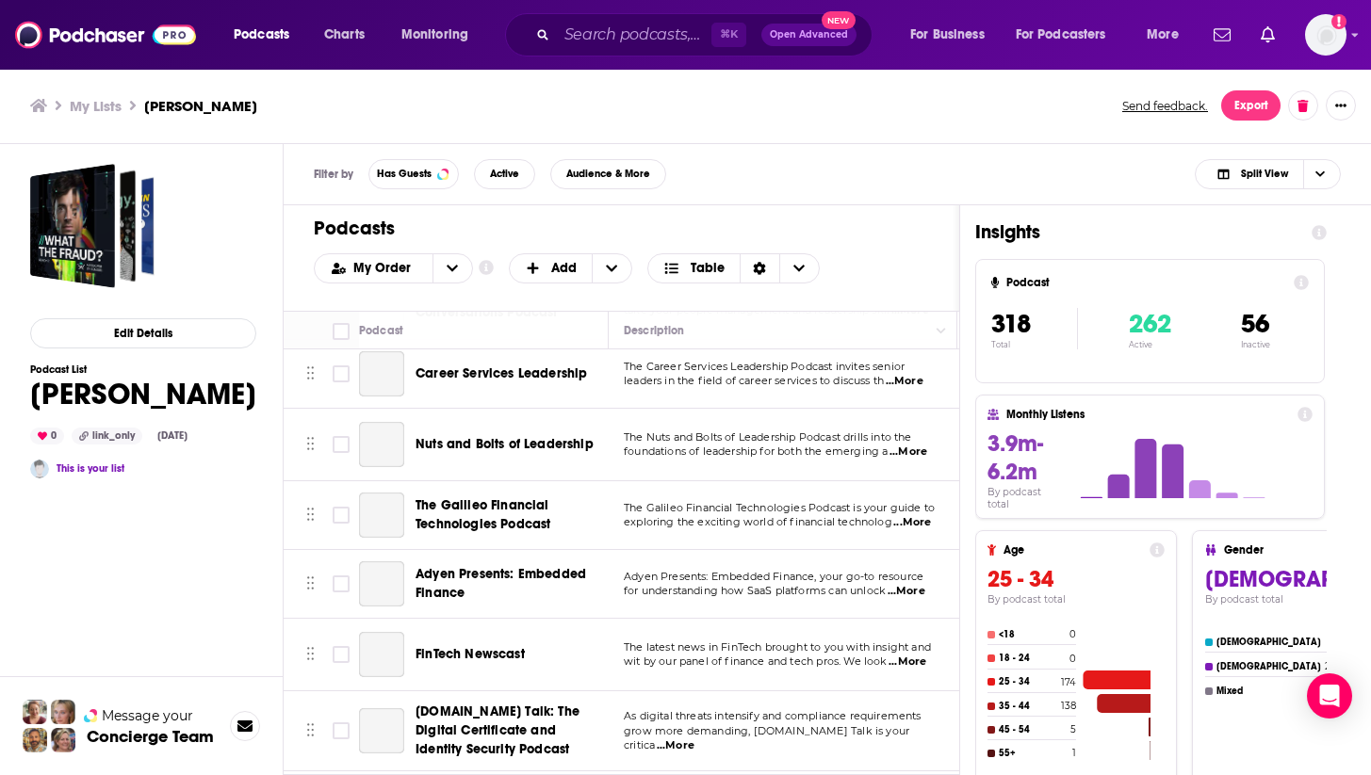
scroll to position [21684, 0]
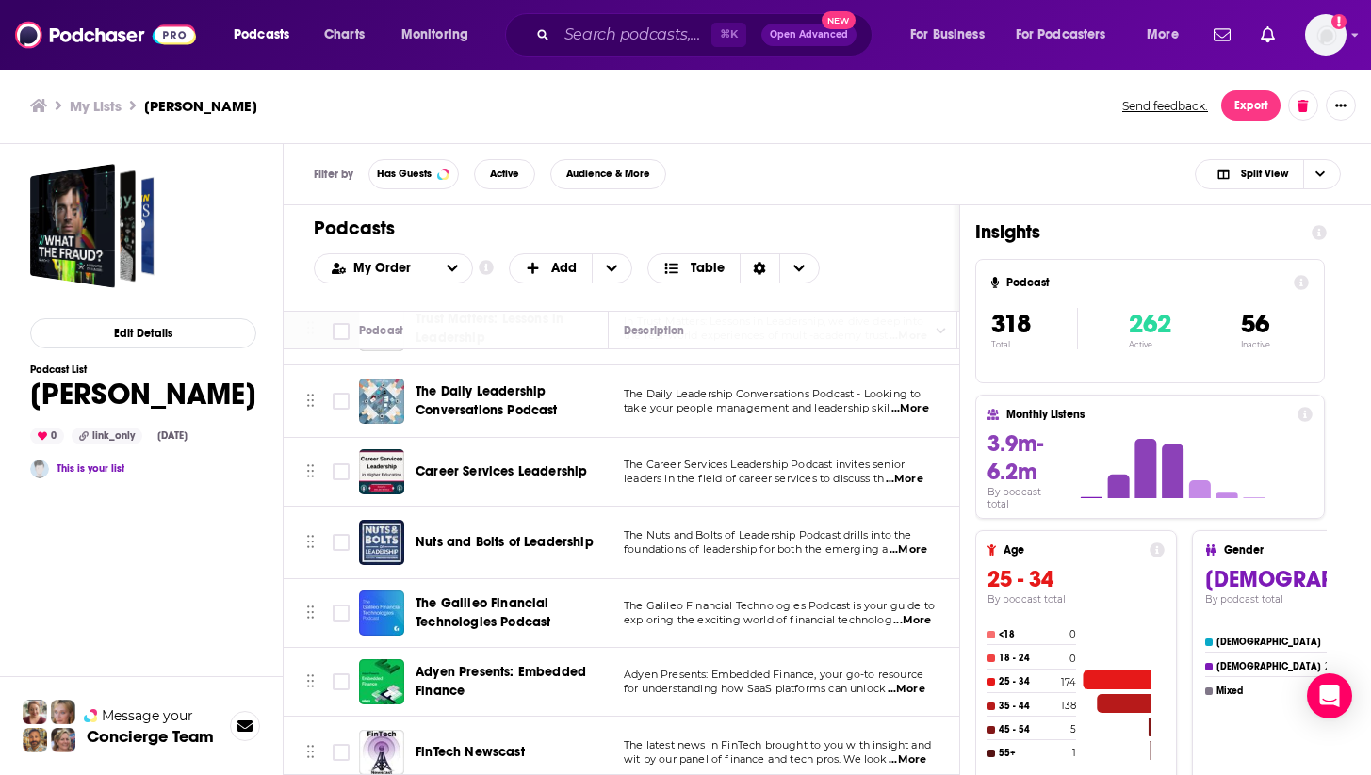
click at [462, 532] on div "Podcasts Charts Monitoring ⌘ K Open Advanced New For Business For Podcasters Mo…" at bounding box center [685, 387] width 1371 height 775
click at [526, 595] on span "The Galileo Financial Technologies Podcast" at bounding box center [482, 612] width 135 height 35
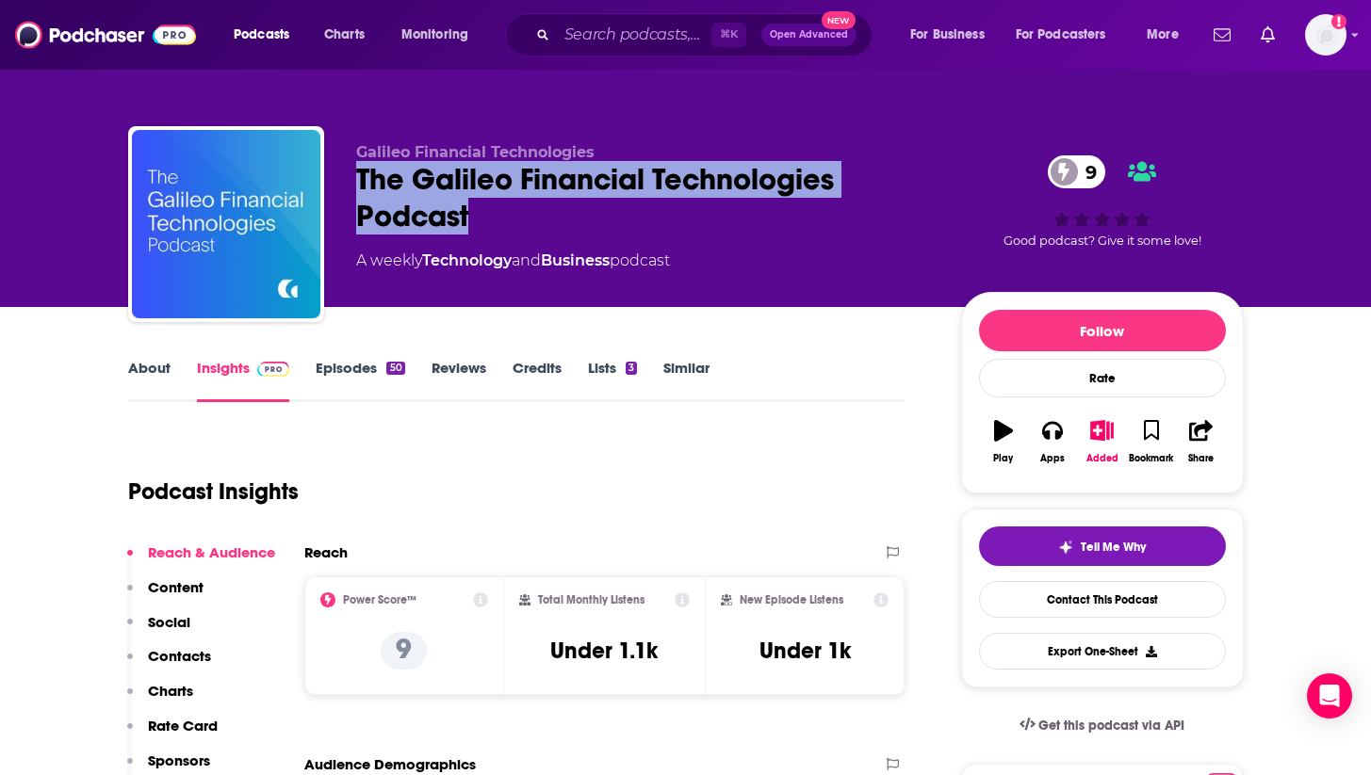
drag, startPoint x: 483, startPoint y: 235, endPoint x: 351, endPoint y: 179, distance: 143.1
click at [351, 179] on div "Galileo Financial Technologies The Galileo Financial Technologies Podcast 9 A w…" at bounding box center [685, 227] width 1115 height 203
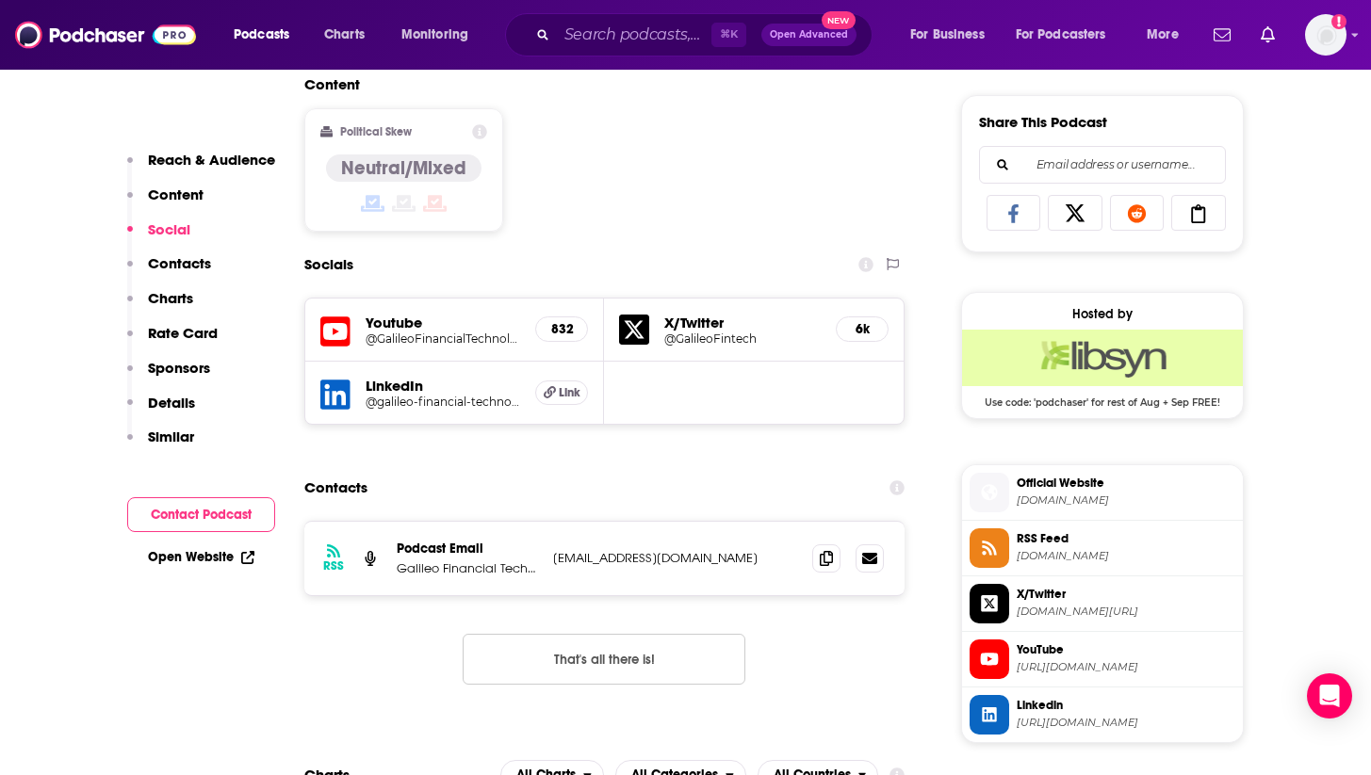
scroll to position [1265, 0]
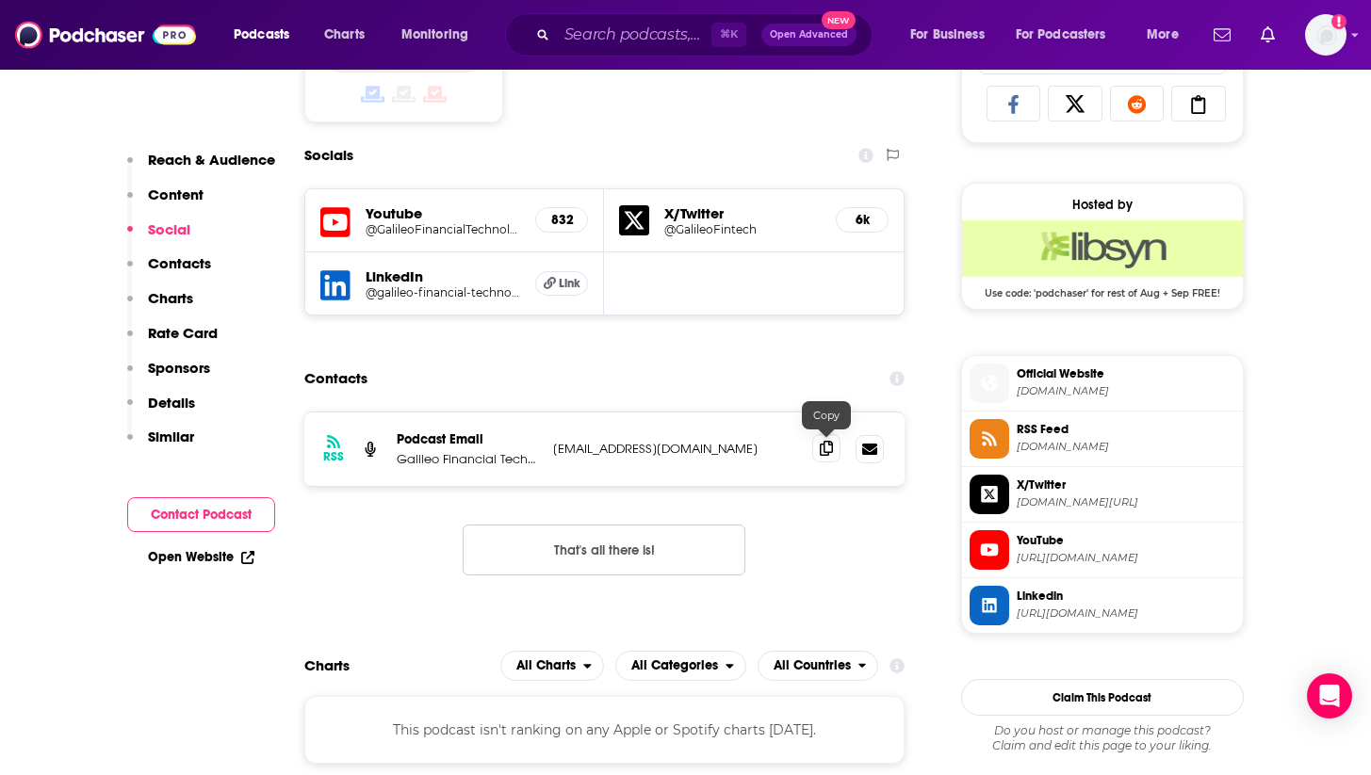
click at [830, 457] on span at bounding box center [826, 448] width 28 height 28
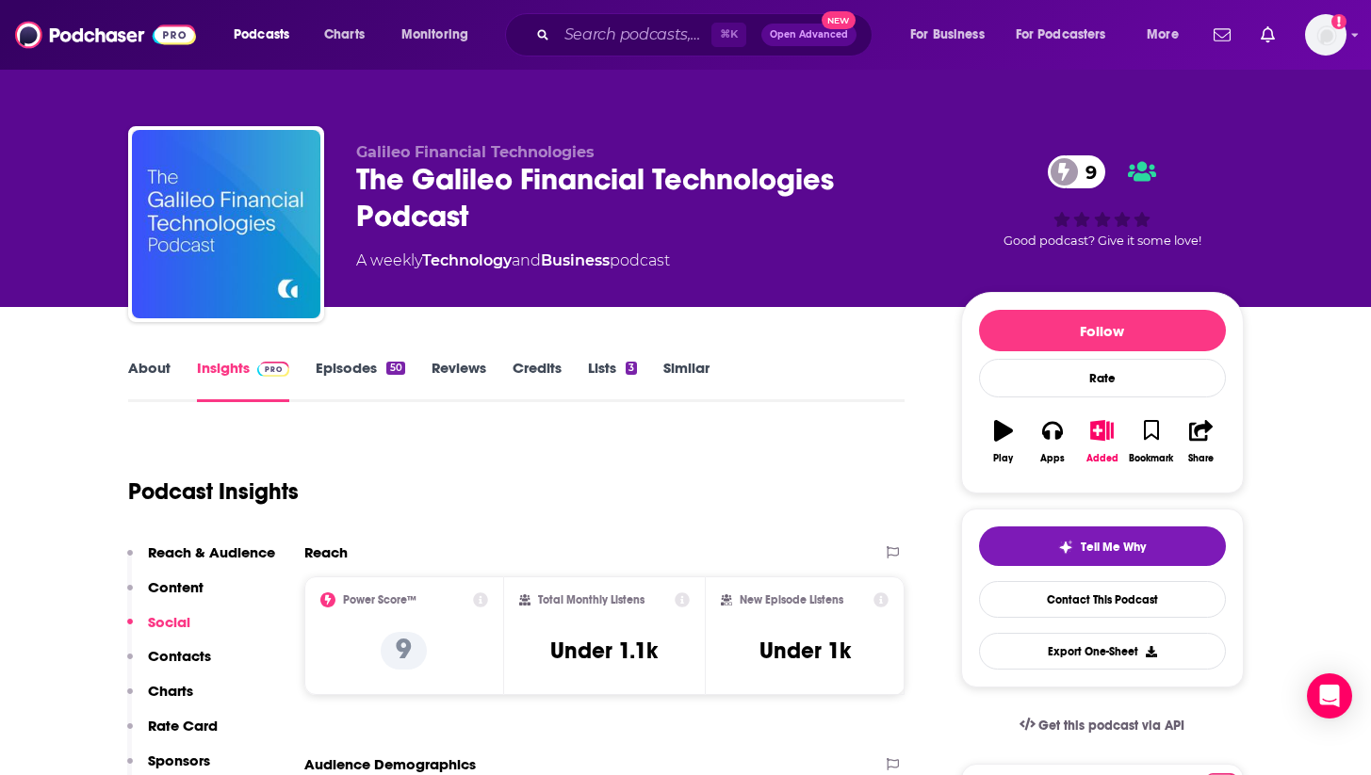
scroll to position [0, 0]
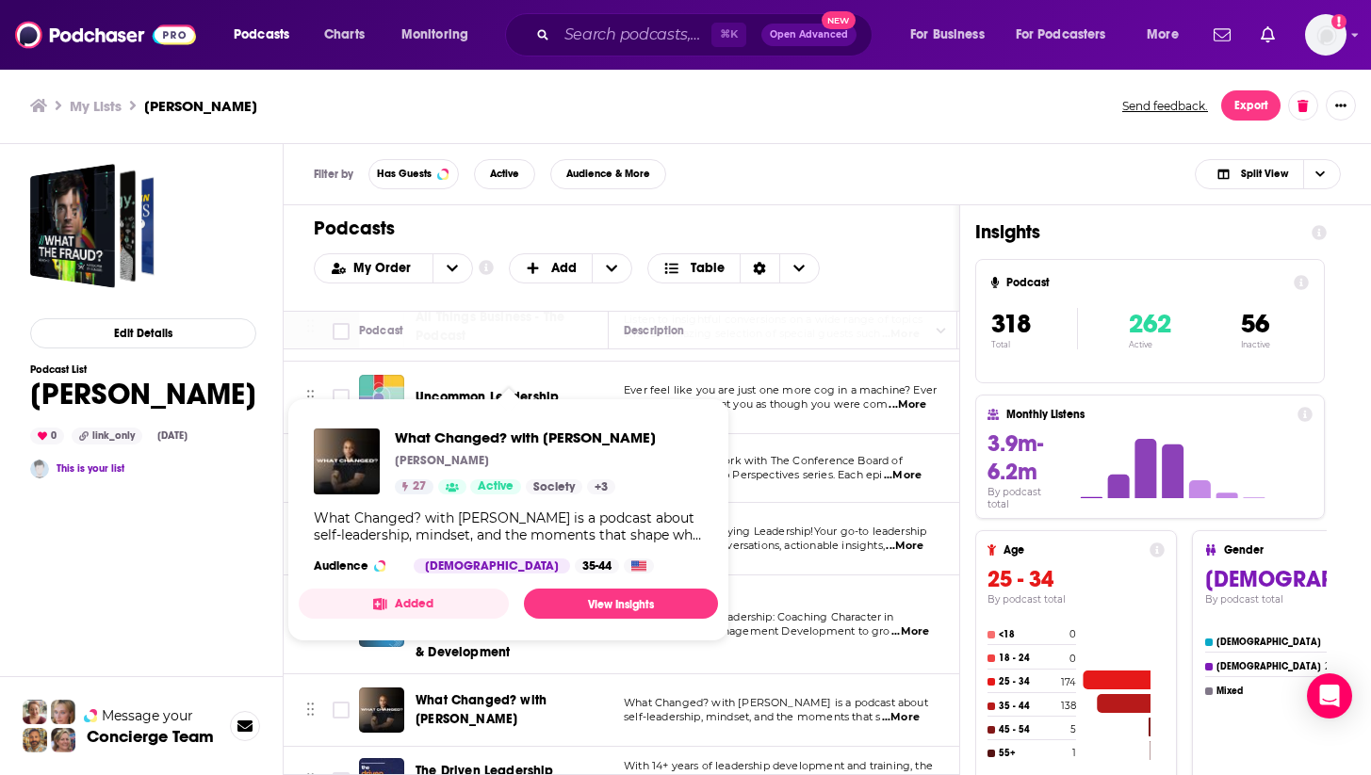
scroll to position [21430, 0]
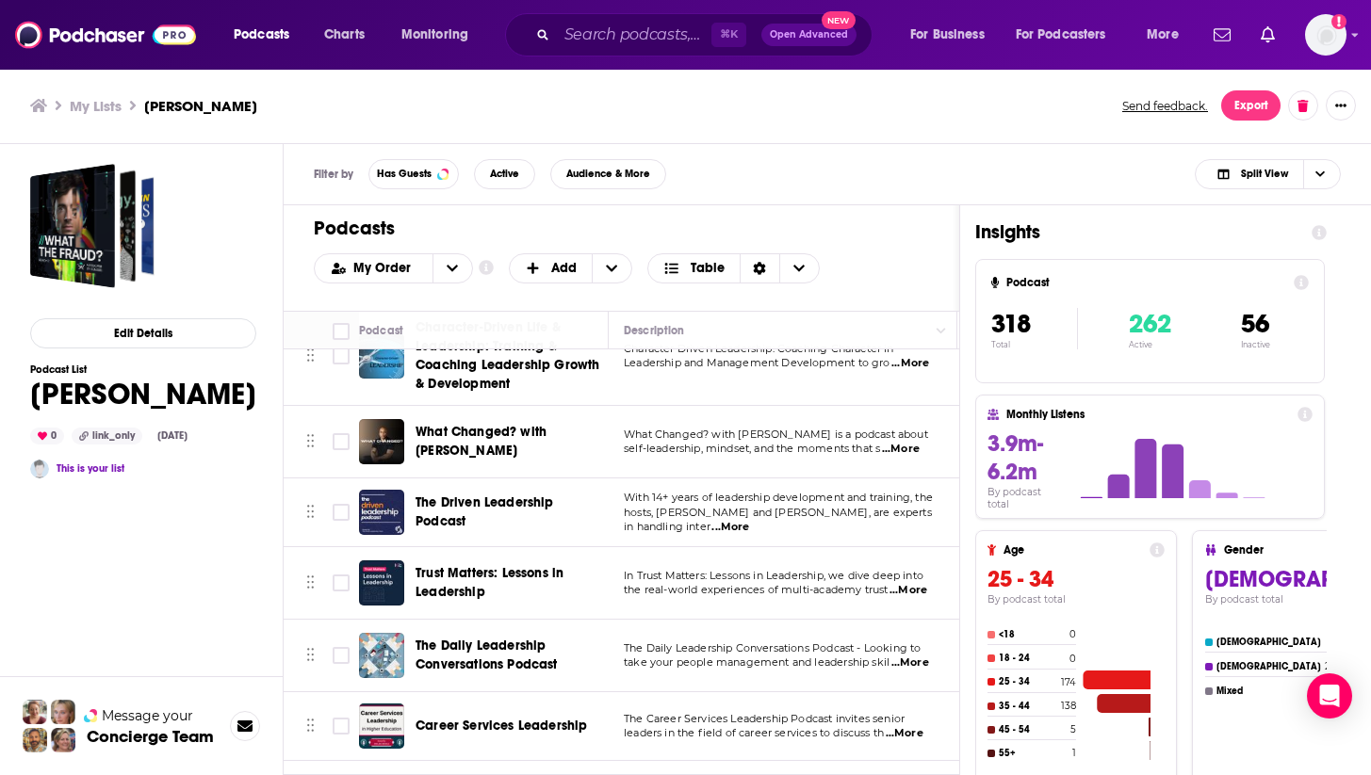
click at [786, 197] on div "Filter by Has Guests Active Audience & More Split View" at bounding box center [827, 174] width 1087 height 61
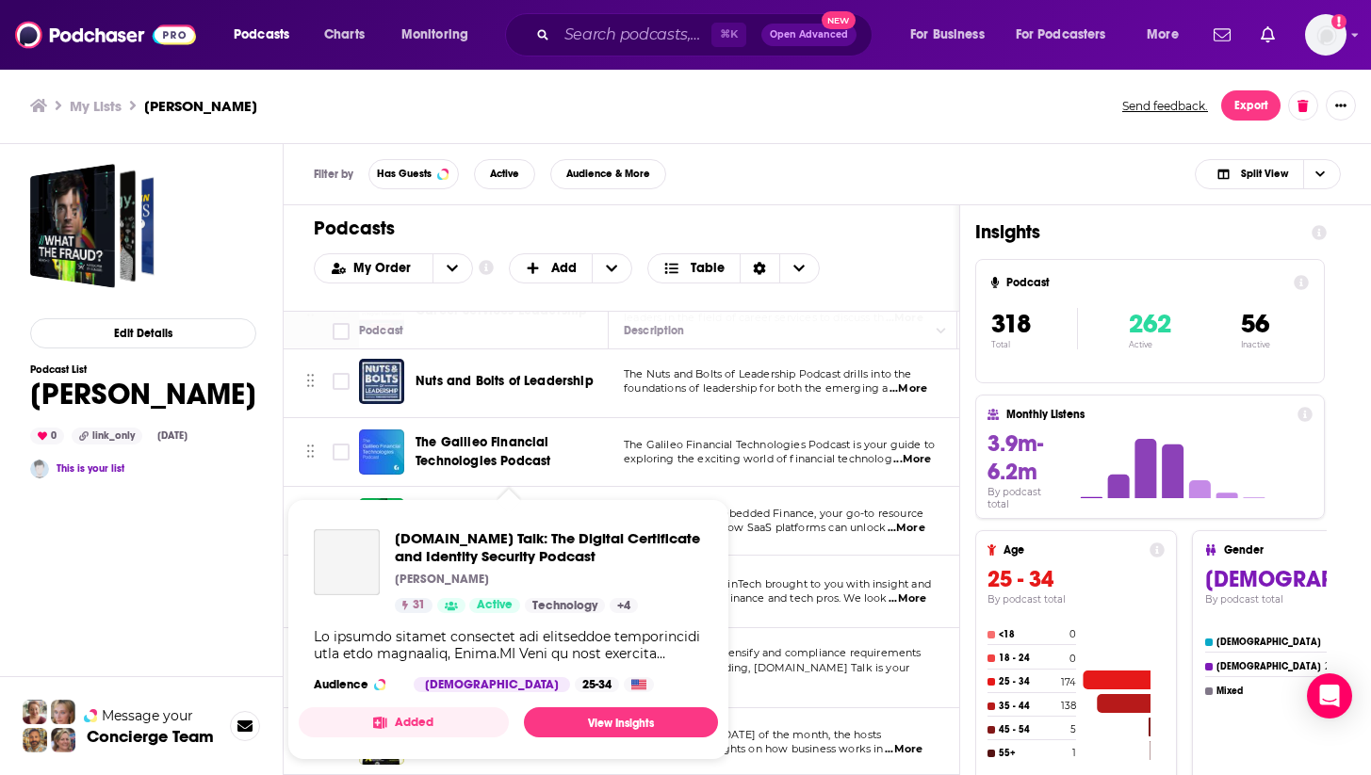
scroll to position [21824, 0]
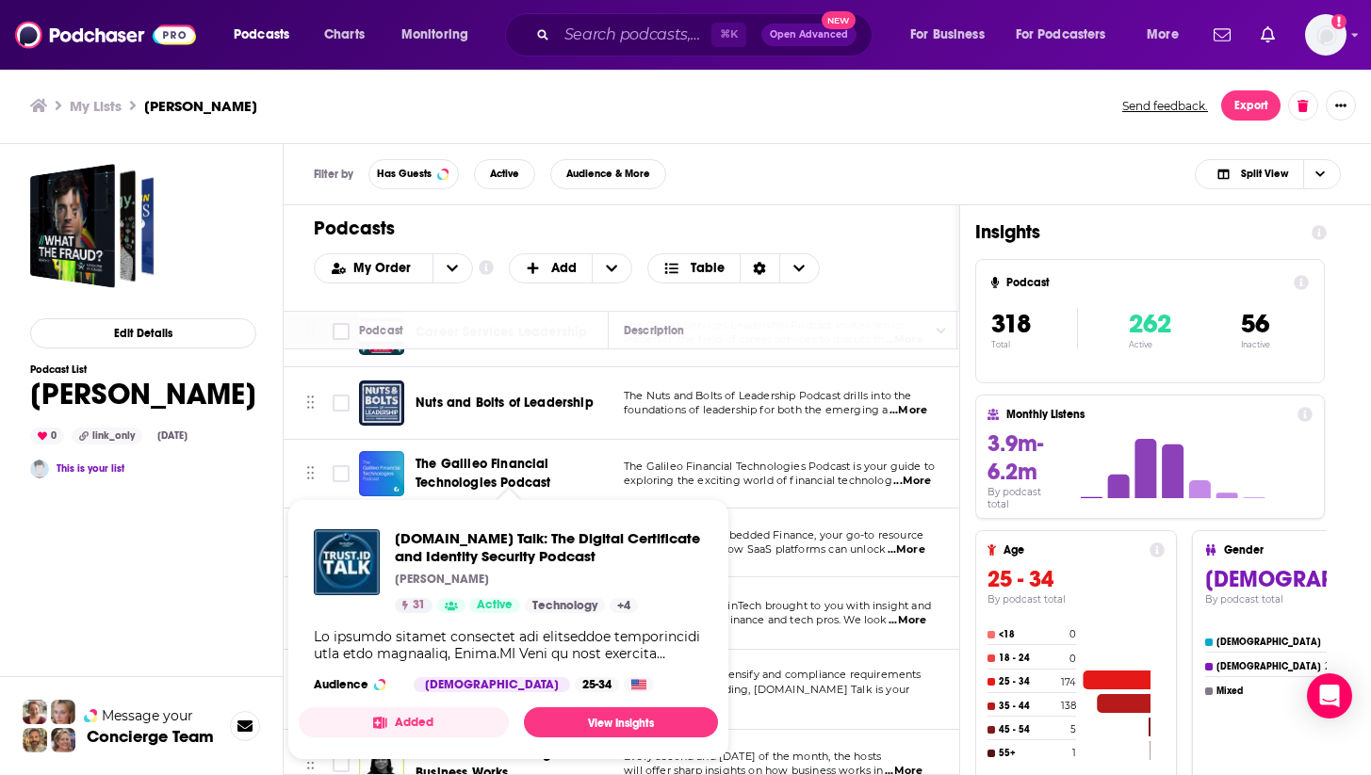
click at [494, 525] on span "Adyen Presents: Embedded Finance" at bounding box center [500, 542] width 171 height 35
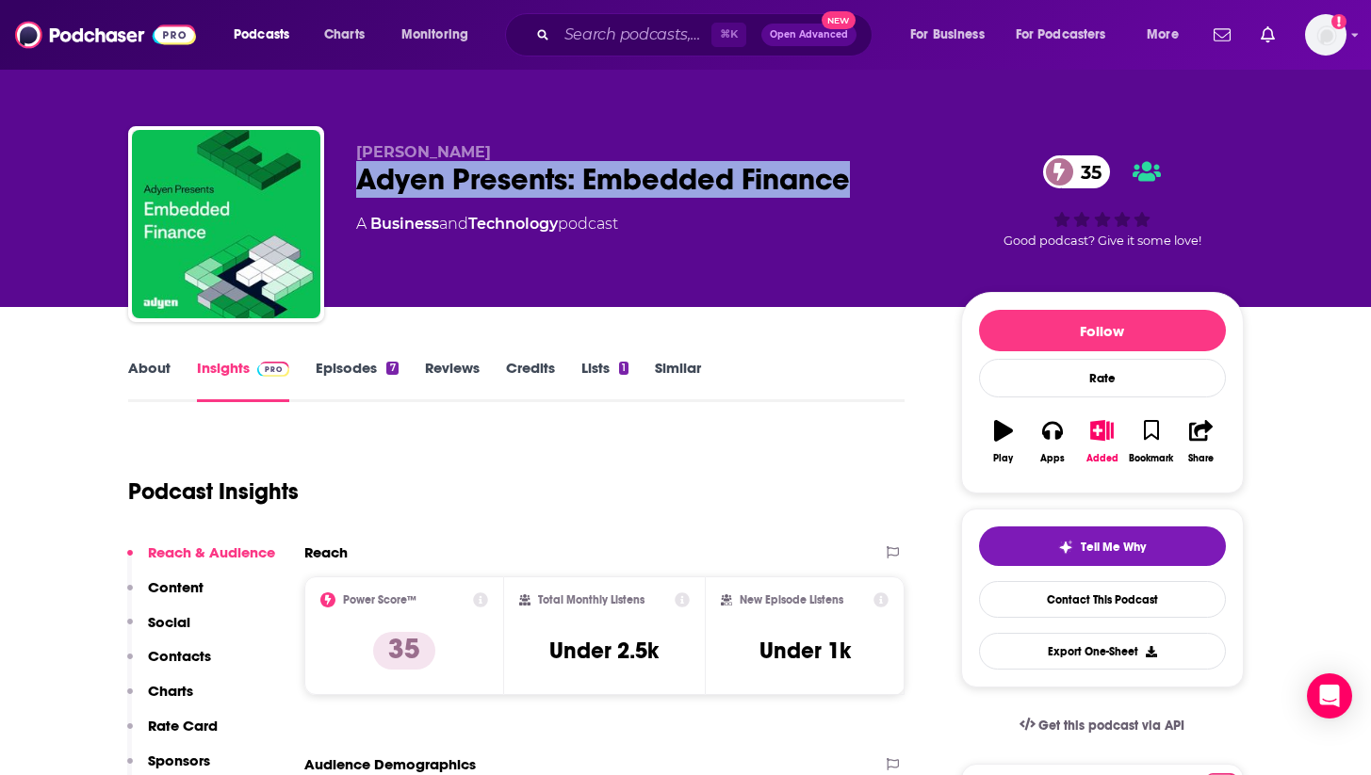
drag, startPoint x: 464, startPoint y: 175, endPoint x: 349, endPoint y: 178, distance: 115.9
click at [349, 178] on div "Hemmo Bosscher Adyen Presents: Embedded Finance 35 A Business and Technology po…" at bounding box center [685, 227] width 1115 height 203
copy h2 "Adyen Presents: Embedded Finance"
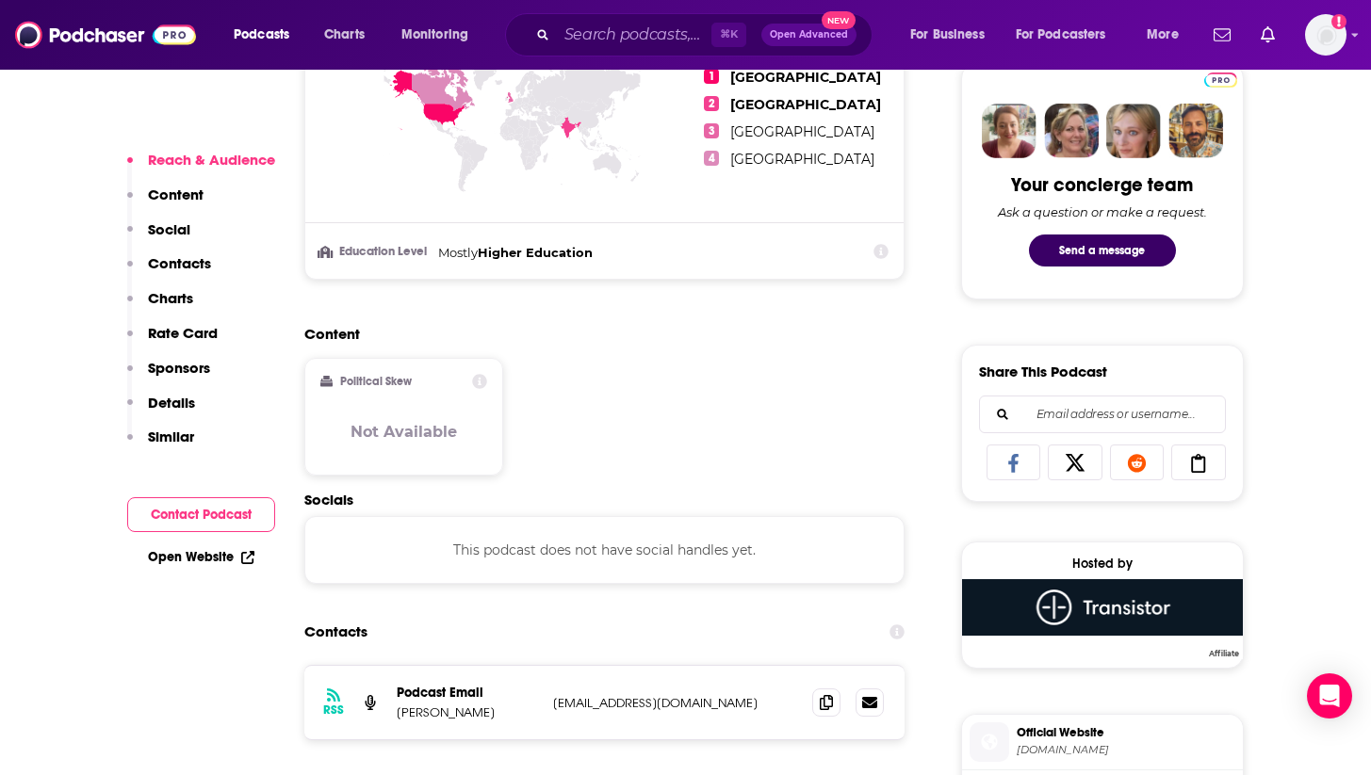
scroll to position [934, 0]
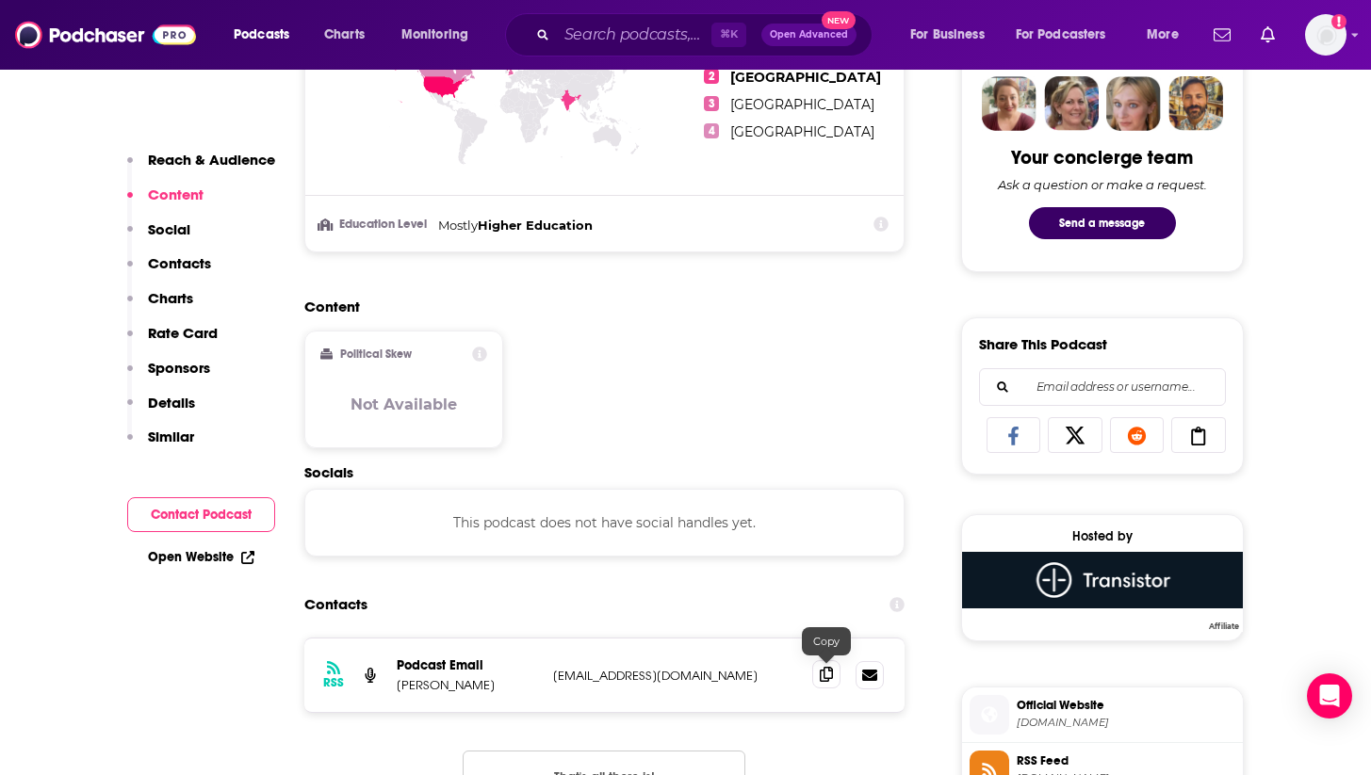
click at [825, 679] on icon at bounding box center [826, 674] width 13 height 15
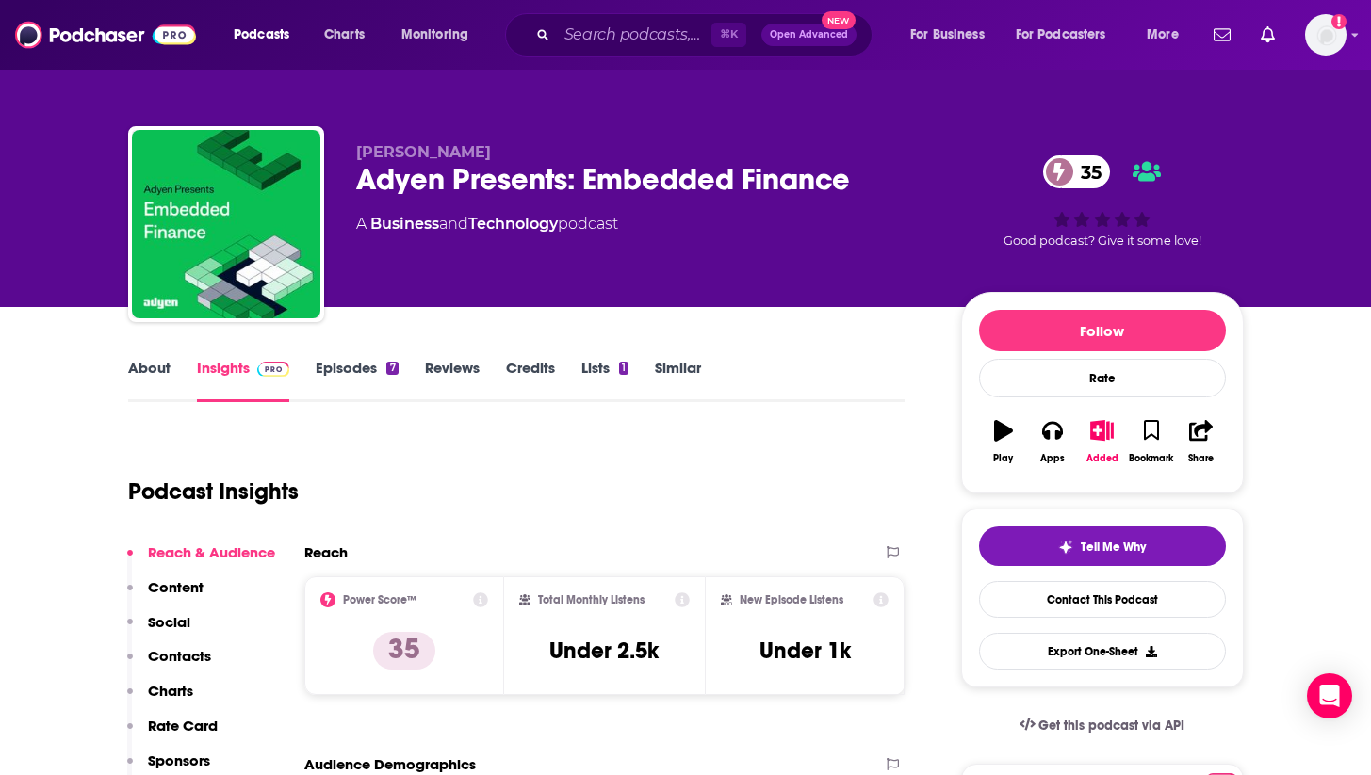
scroll to position [0, 0]
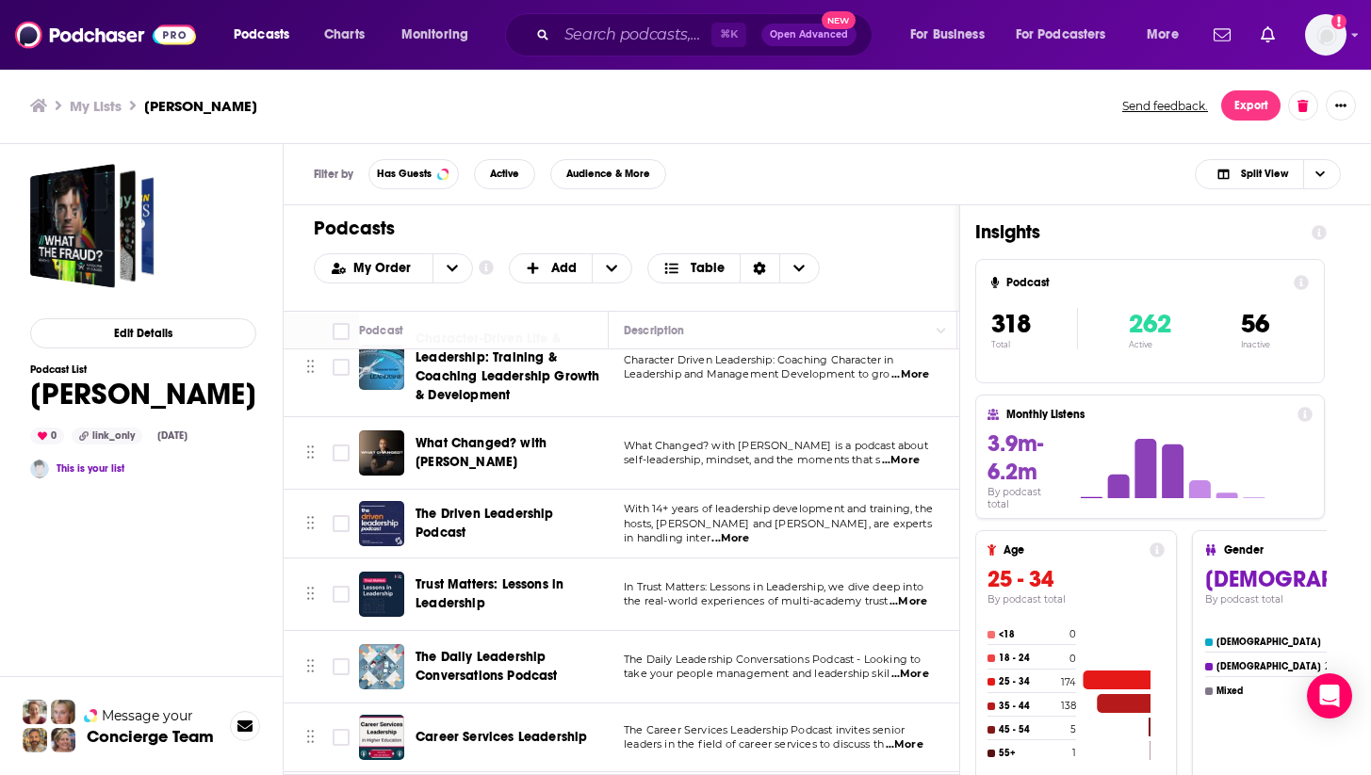
scroll to position [21690, 0]
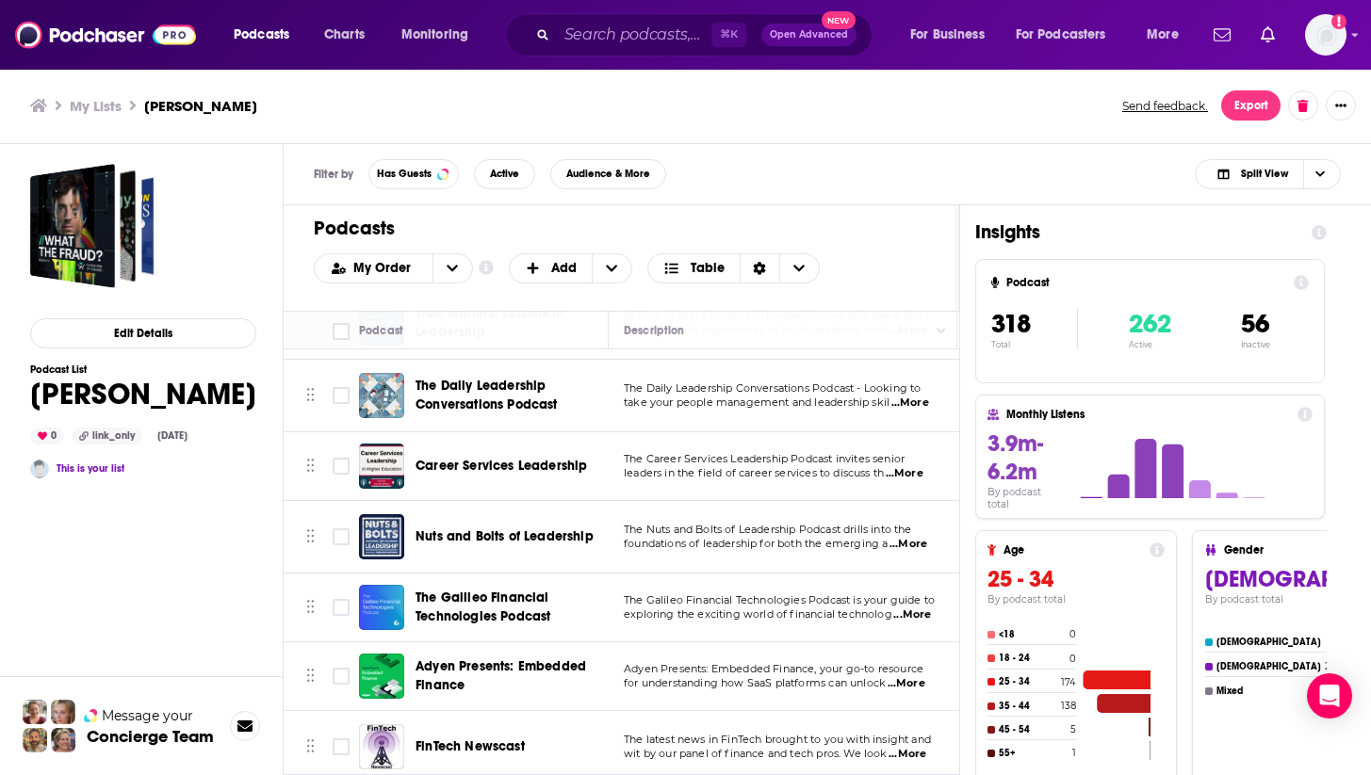
click at [467, 739] on span "FinTech Newscast" at bounding box center [469, 747] width 109 height 16
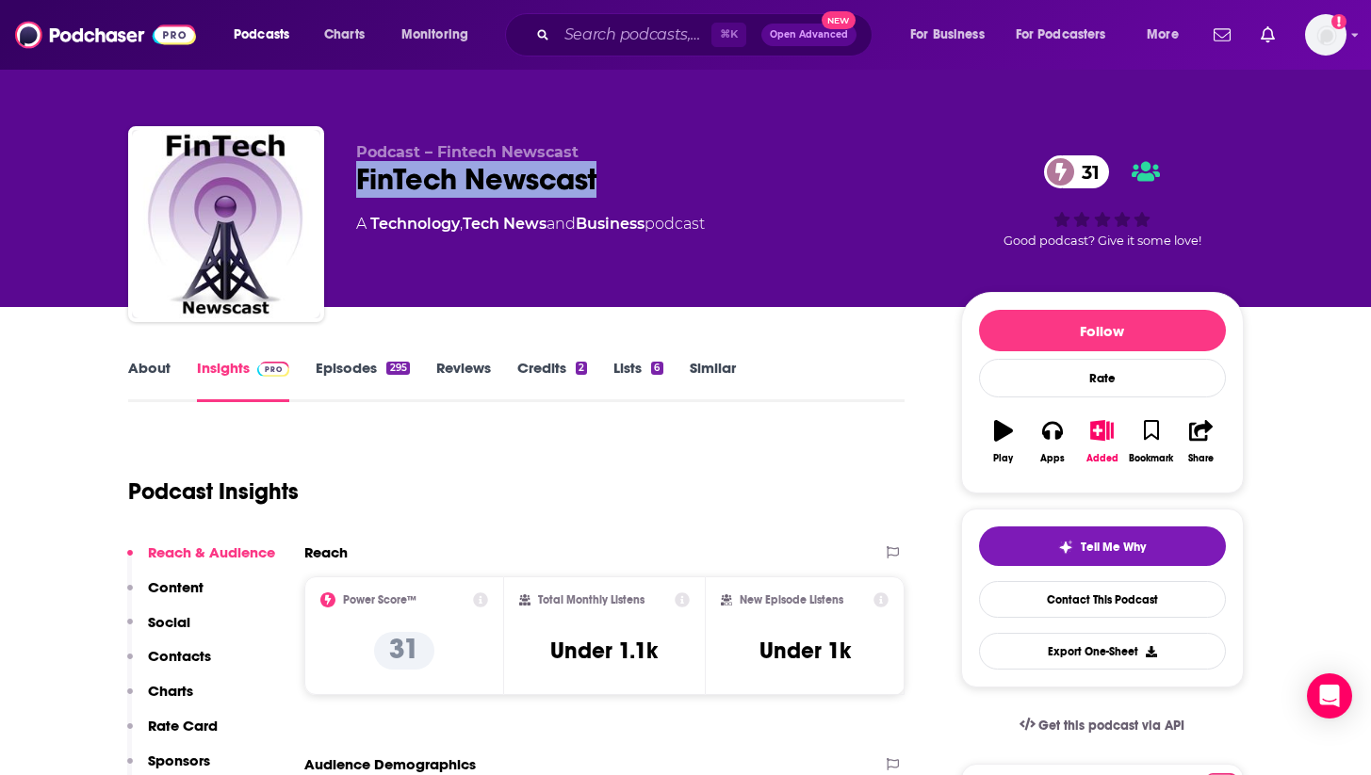
drag, startPoint x: 613, startPoint y: 187, endPoint x: 354, endPoint y: 190, distance: 259.1
click at [354, 190] on div "Podcast – Fintech Newscast FinTech Newscast 31 A Technology , Tech News and Bus…" at bounding box center [685, 227] width 1115 height 203
copy h2 "FinTech Newscast"
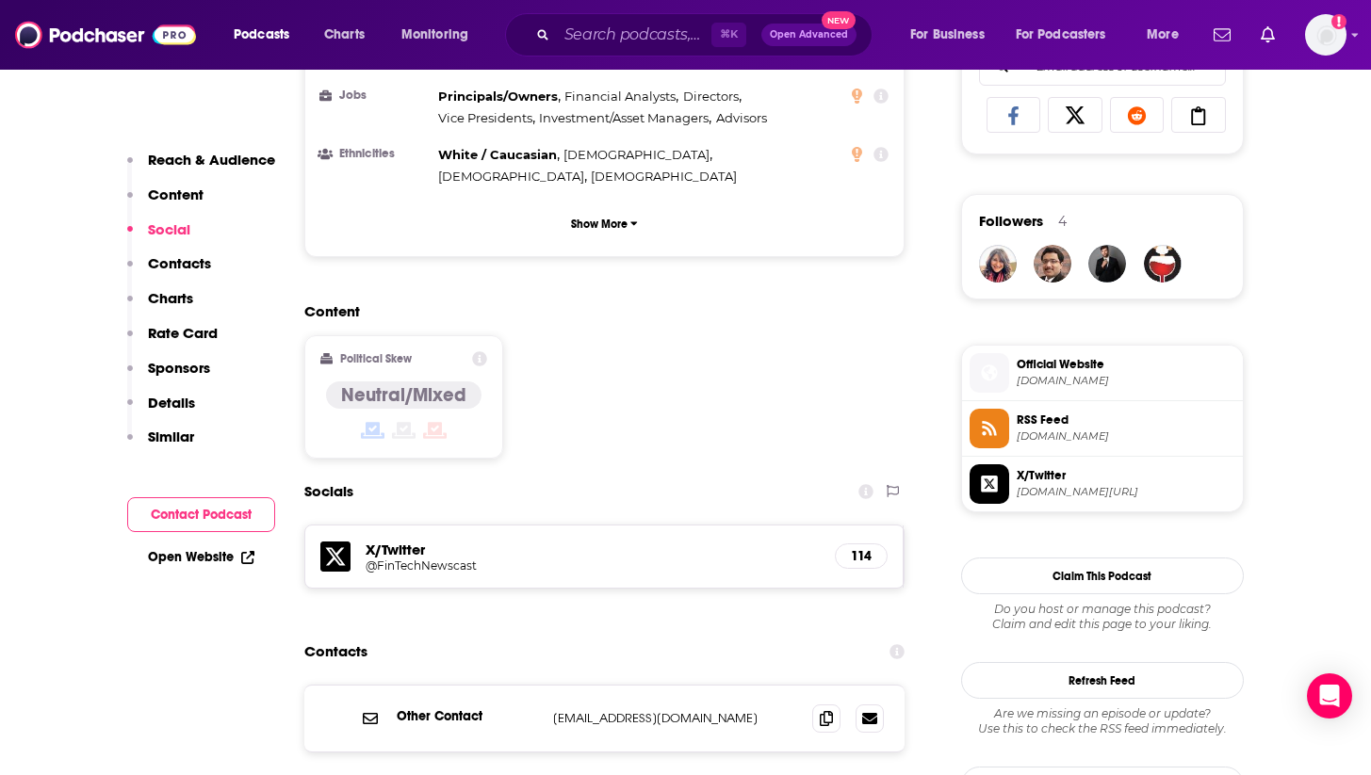
scroll to position [1356, 0]
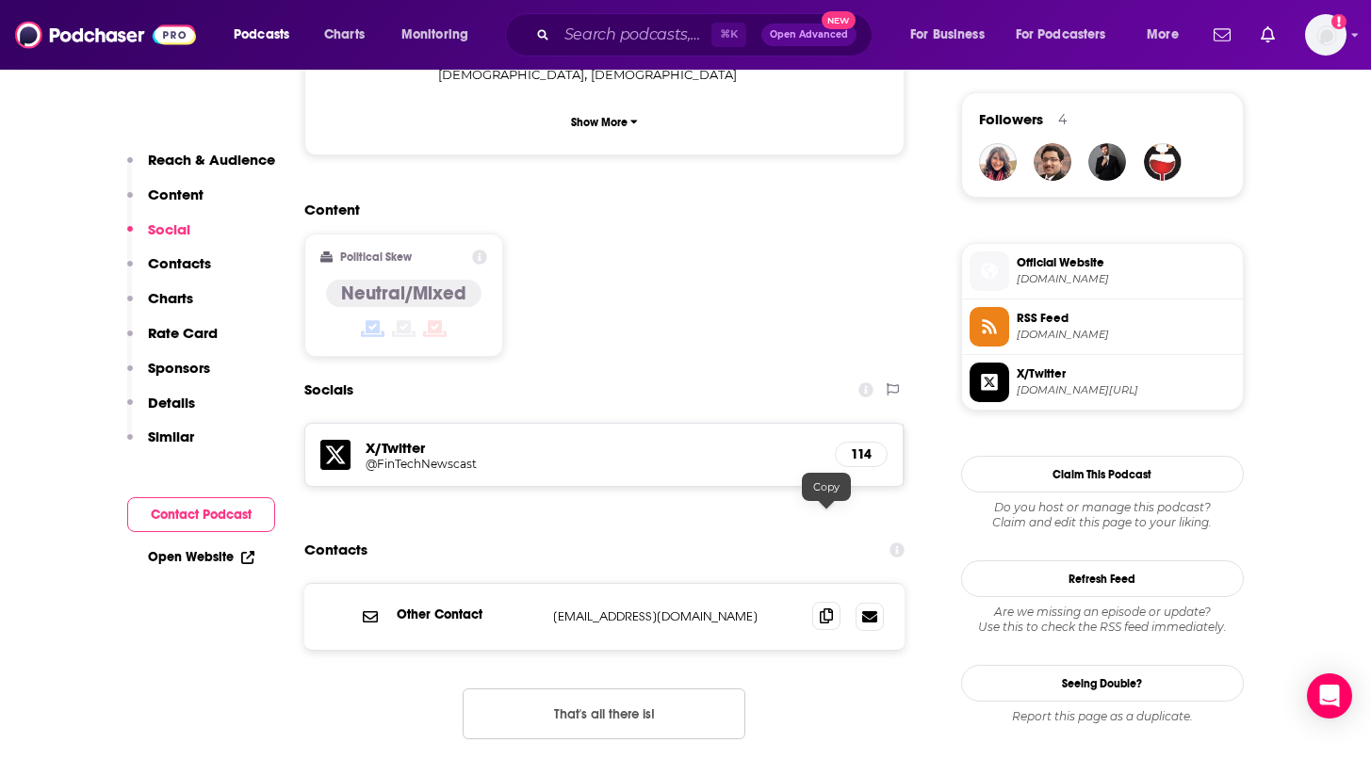
click at [820, 602] on span at bounding box center [826, 616] width 28 height 28
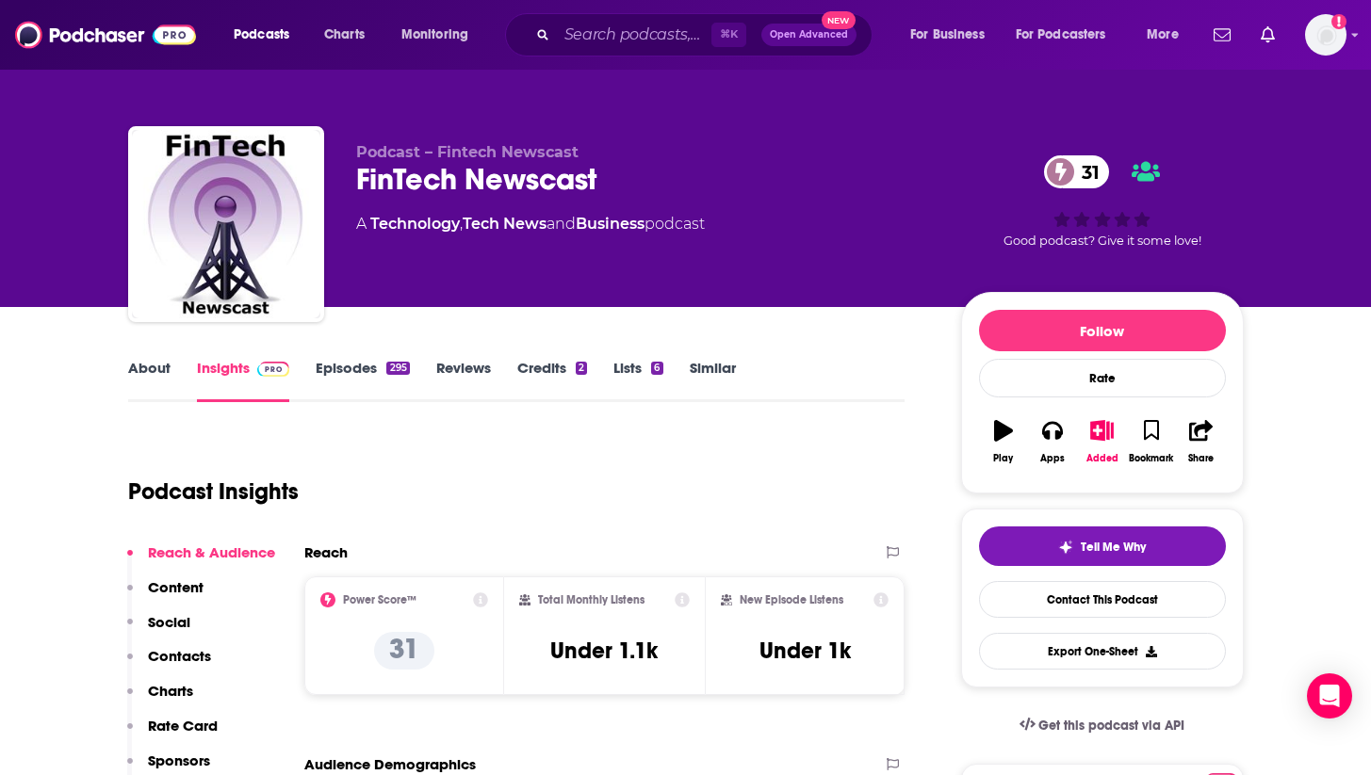
scroll to position [0, 0]
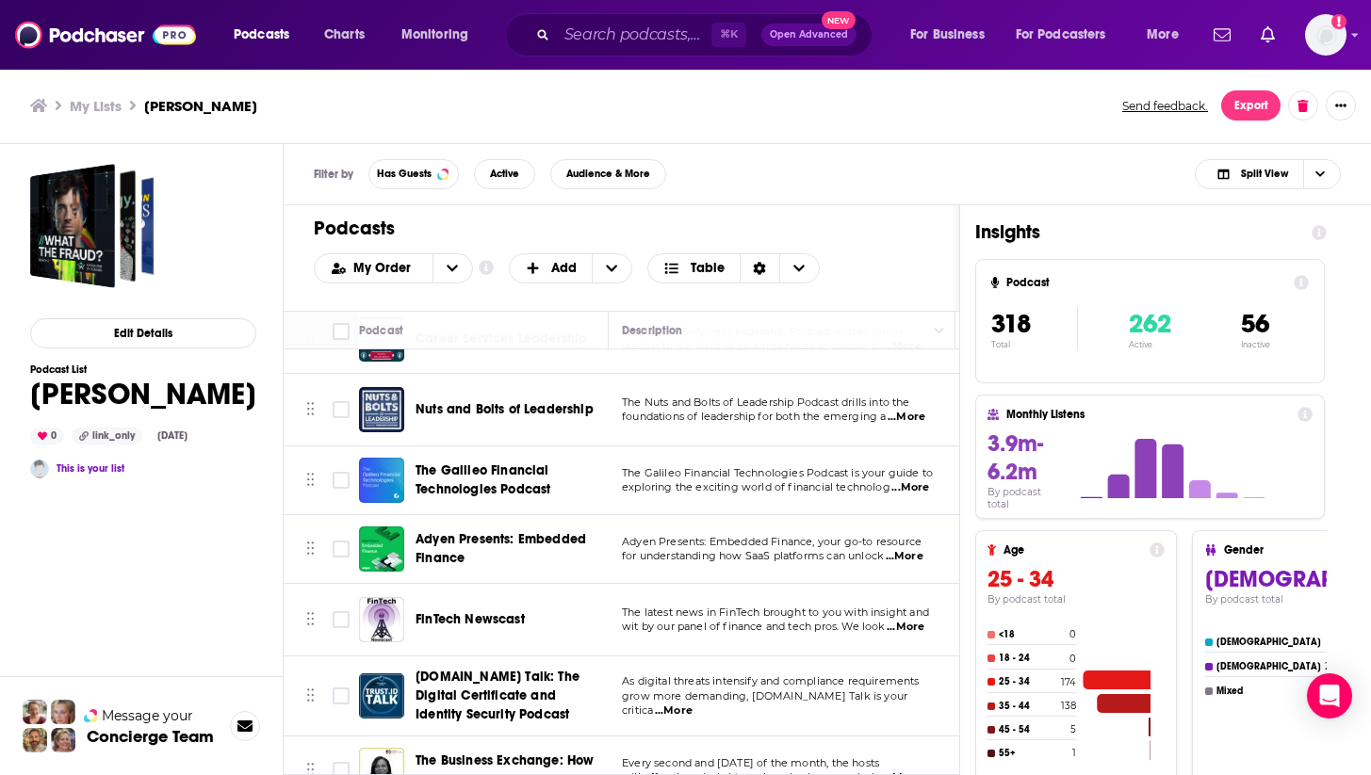
scroll to position [21817, 2]
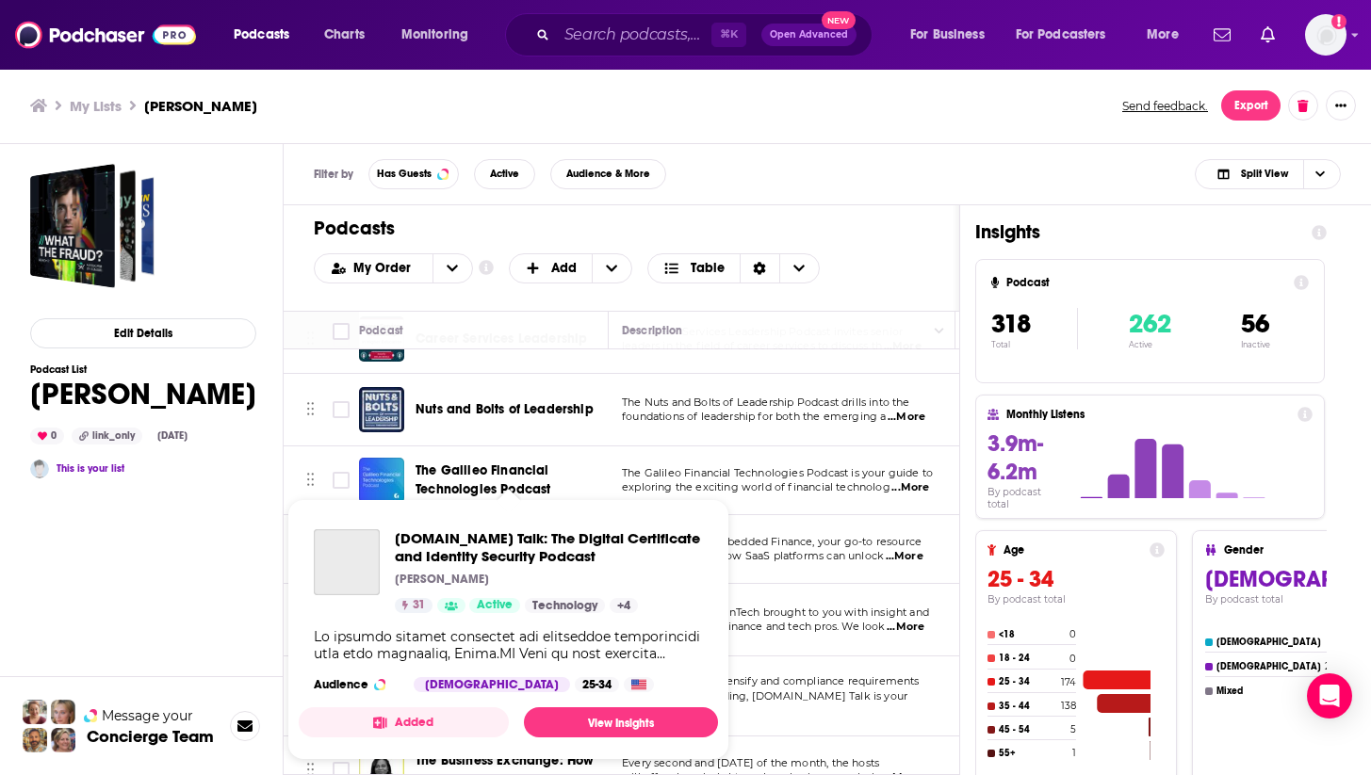
click at [479, 597] on div "Trust.ID Talk: The Digital Certificate and Identity Security Podcast Steve Hall…" at bounding box center [549, 571] width 308 height 84
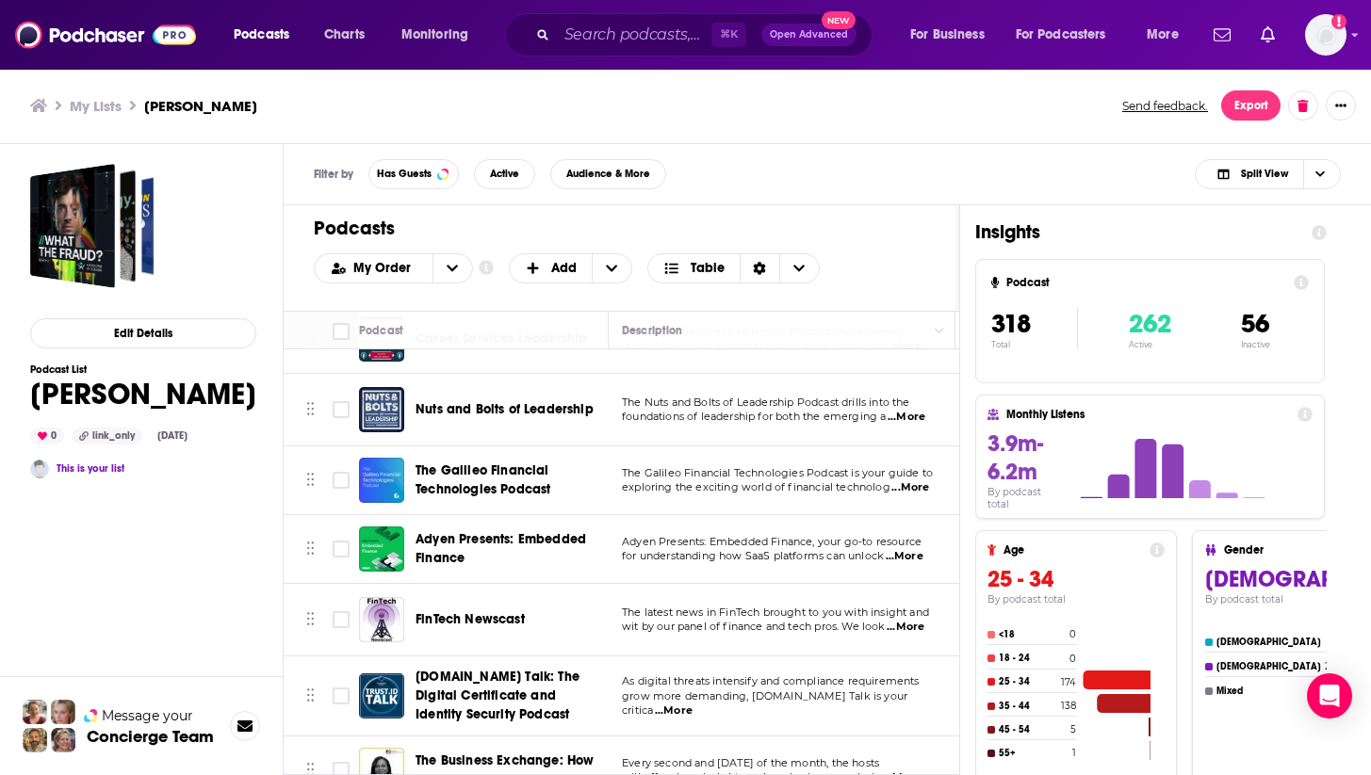
click at [478, 641] on div "Podcasts Charts Monitoring ⌘ K Open Advanced New For Business For Podcasters Mo…" at bounding box center [685, 387] width 1371 height 775
click at [527, 669] on span "Trust.ID Talk: The Digital Certificate and Identity Security Podcast" at bounding box center [497, 696] width 164 height 54
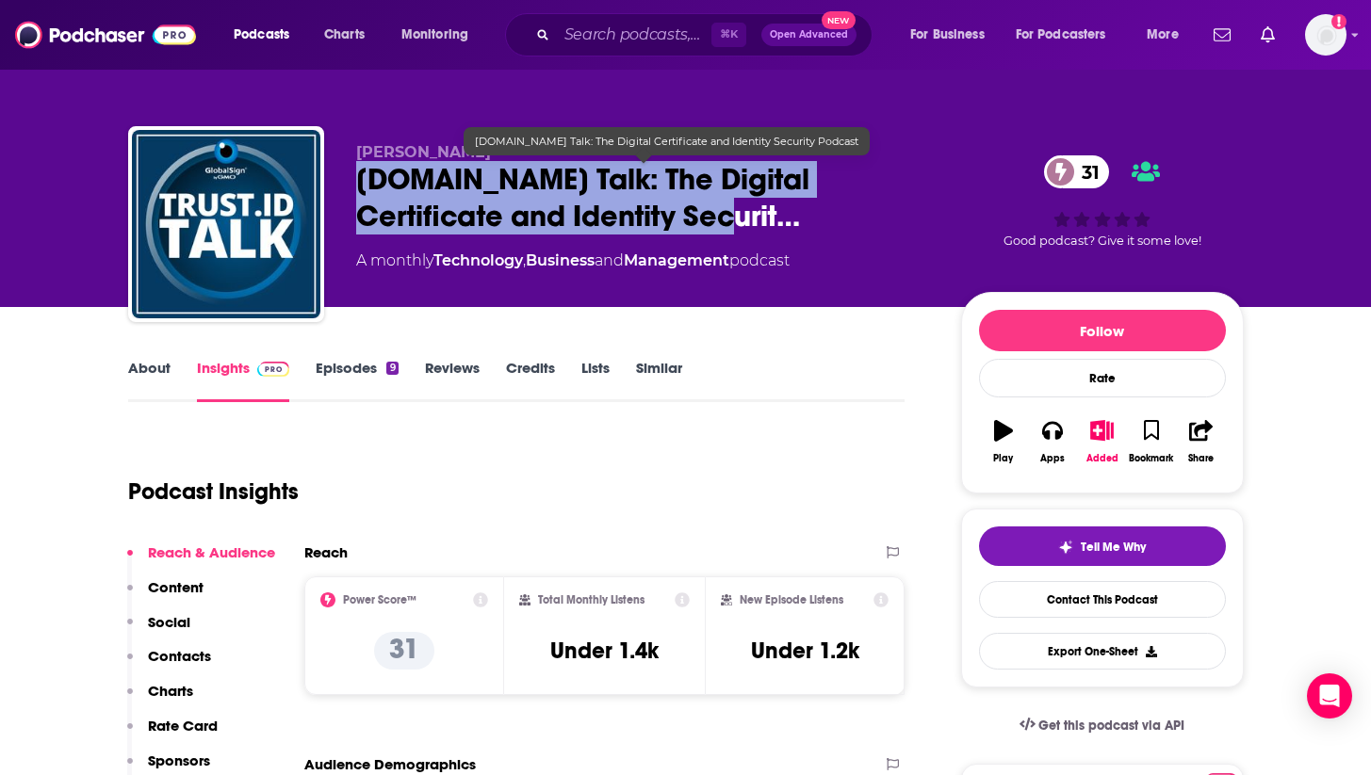
drag, startPoint x: 586, startPoint y: 219, endPoint x: 356, endPoint y: 186, distance: 232.3
click at [356, 186] on span "Trust.ID Talk: The Digital Certificate and Identity Securit…" at bounding box center [643, 197] width 575 height 73
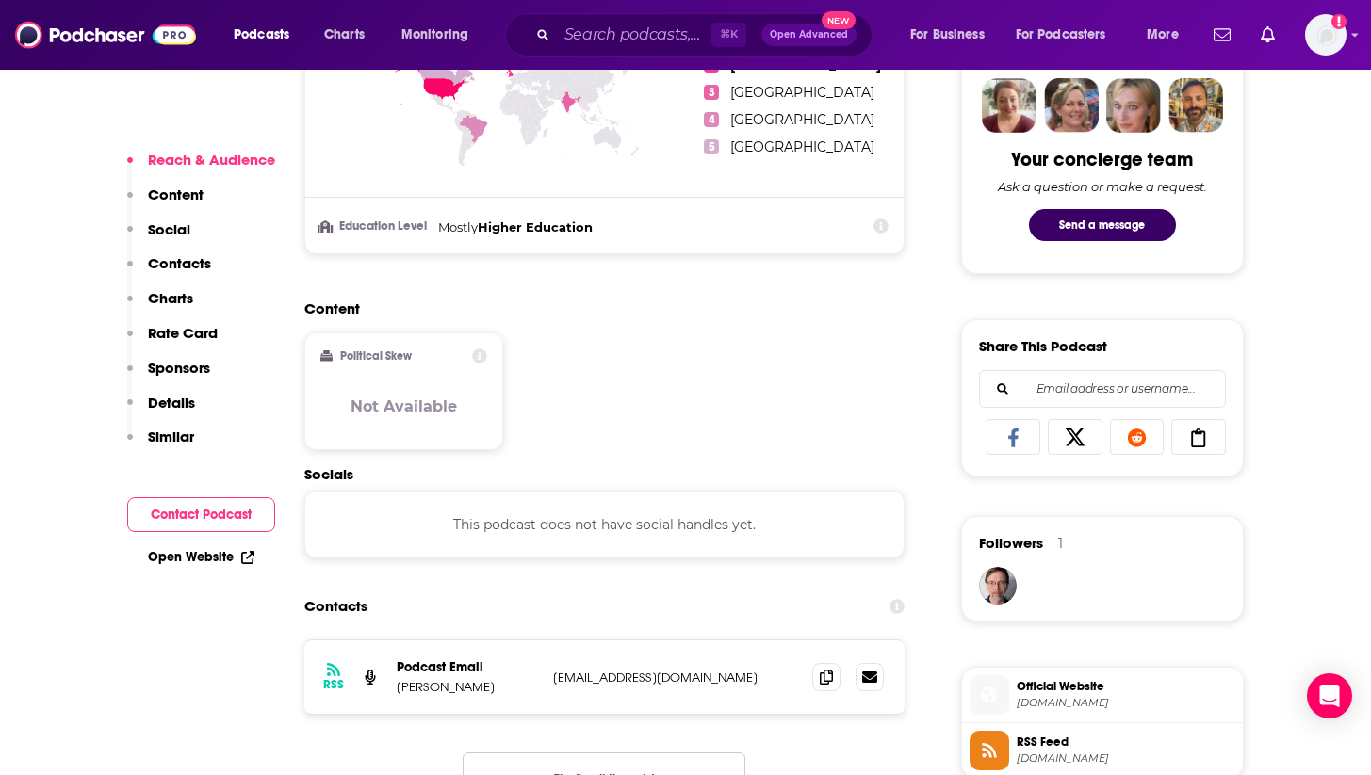
scroll to position [1006, 0]
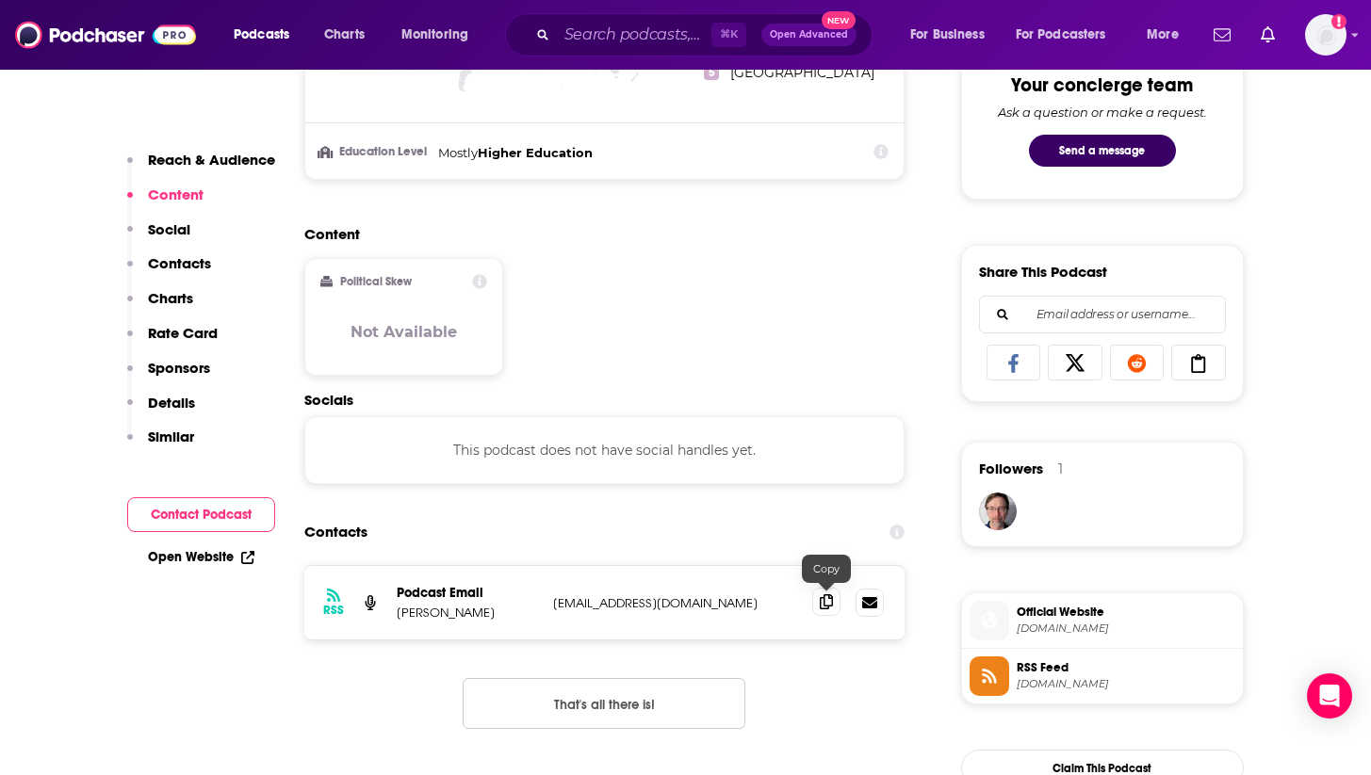
click at [824, 598] on icon at bounding box center [826, 601] width 13 height 15
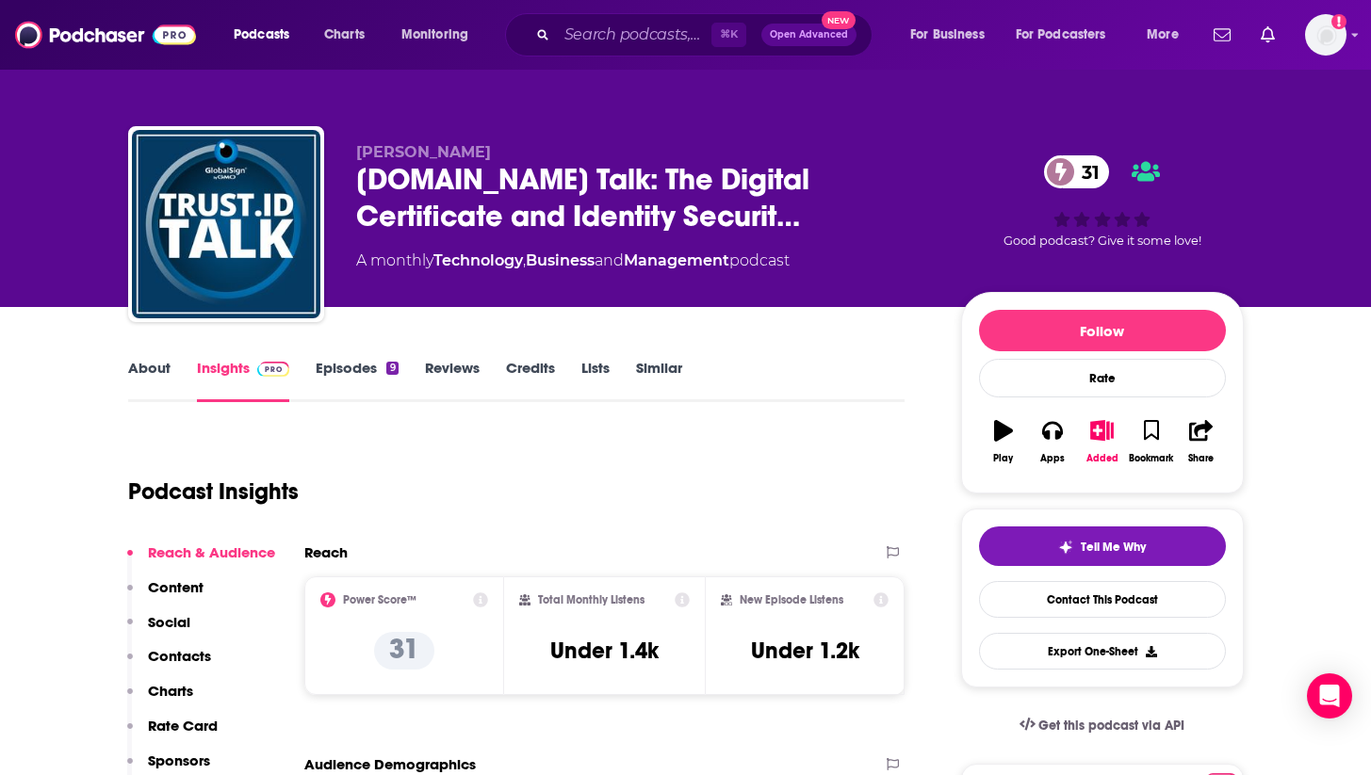
scroll to position [0, 0]
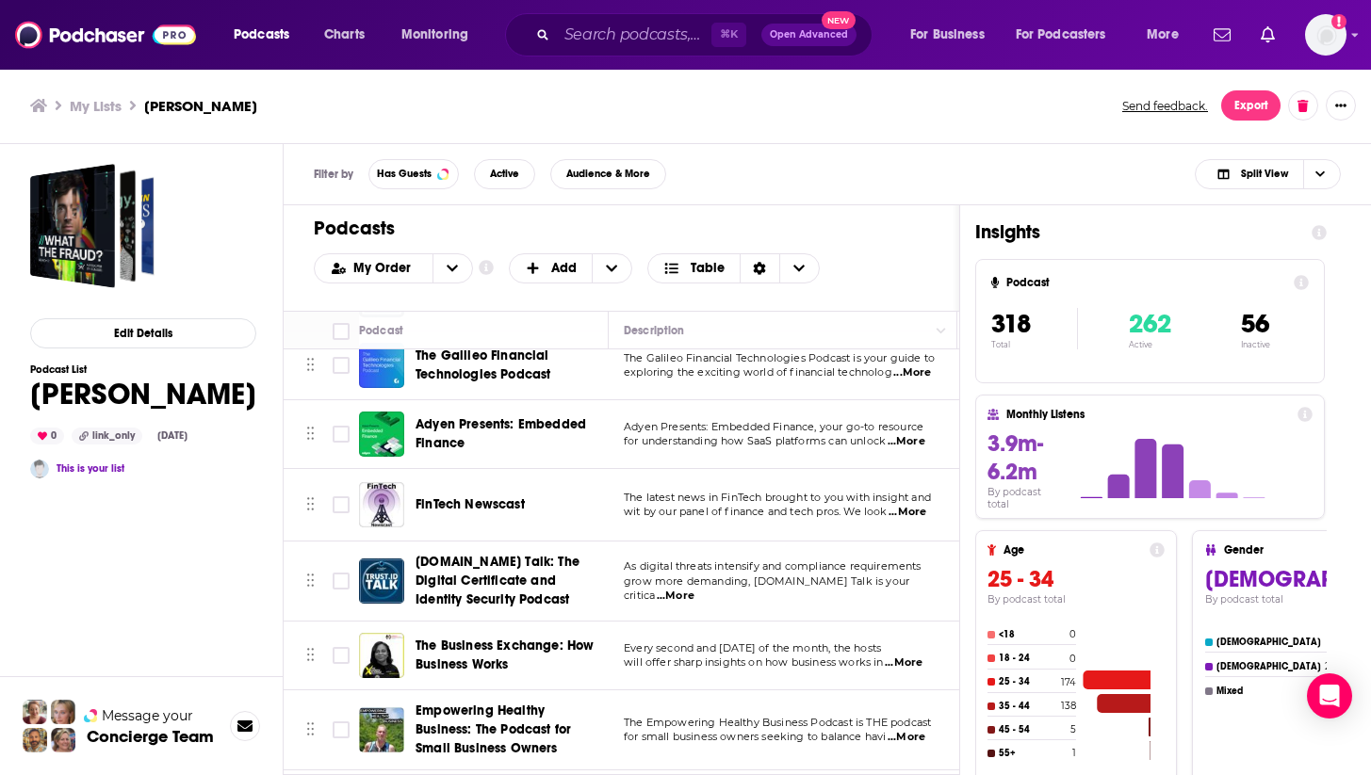
scroll to position [21932, 0]
click at [515, 638] on span "The Business Exchange: How Business Works" at bounding box center [504, 655] width 178 height 35
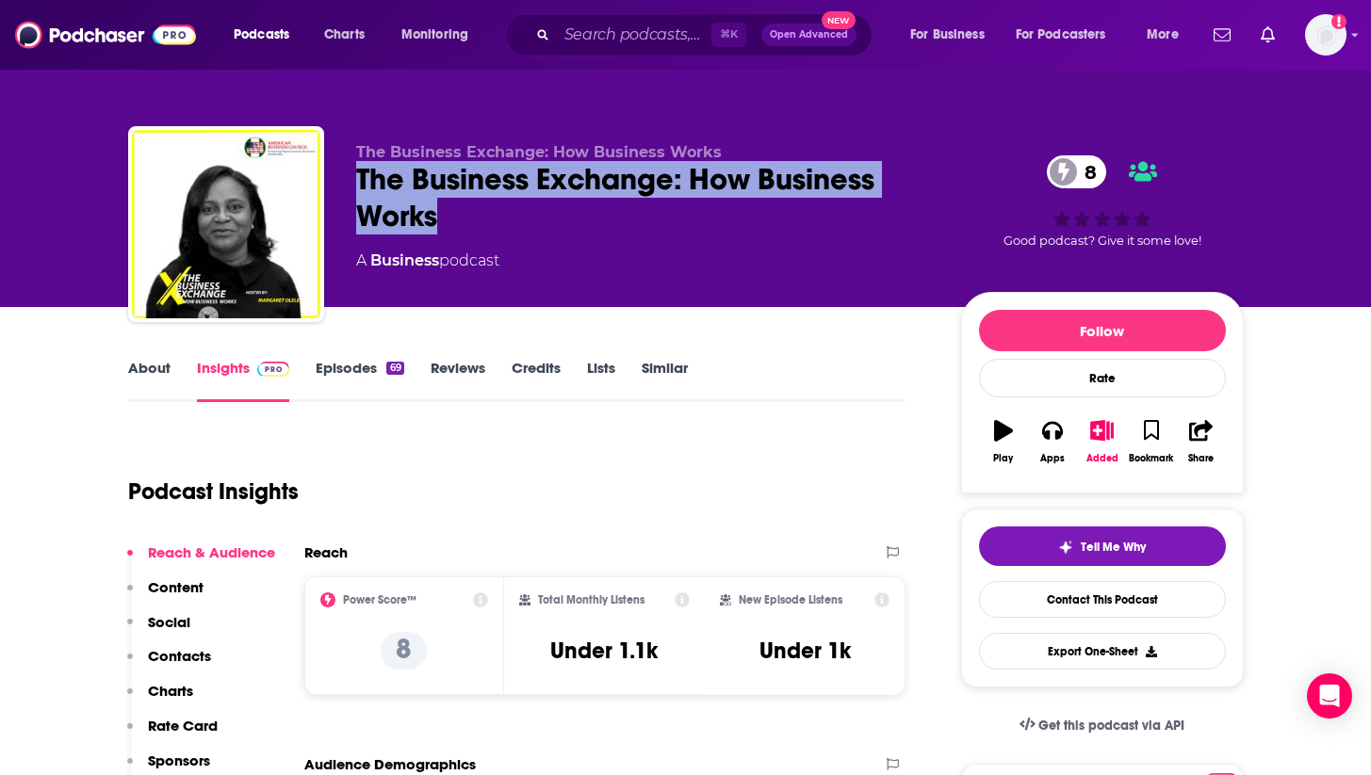
drag, startPoint x: 449, startPoint y: 222, endPoint x: 354, endPoint y: 181, distance: 103.8
click at [354, 181] on div "The Business Exchange: How Business Works The Business Exchange: How Business W…" at bounding box center [685, 227] width 1115 height 203
copy h2 "The Business Exchange: How Business Works"
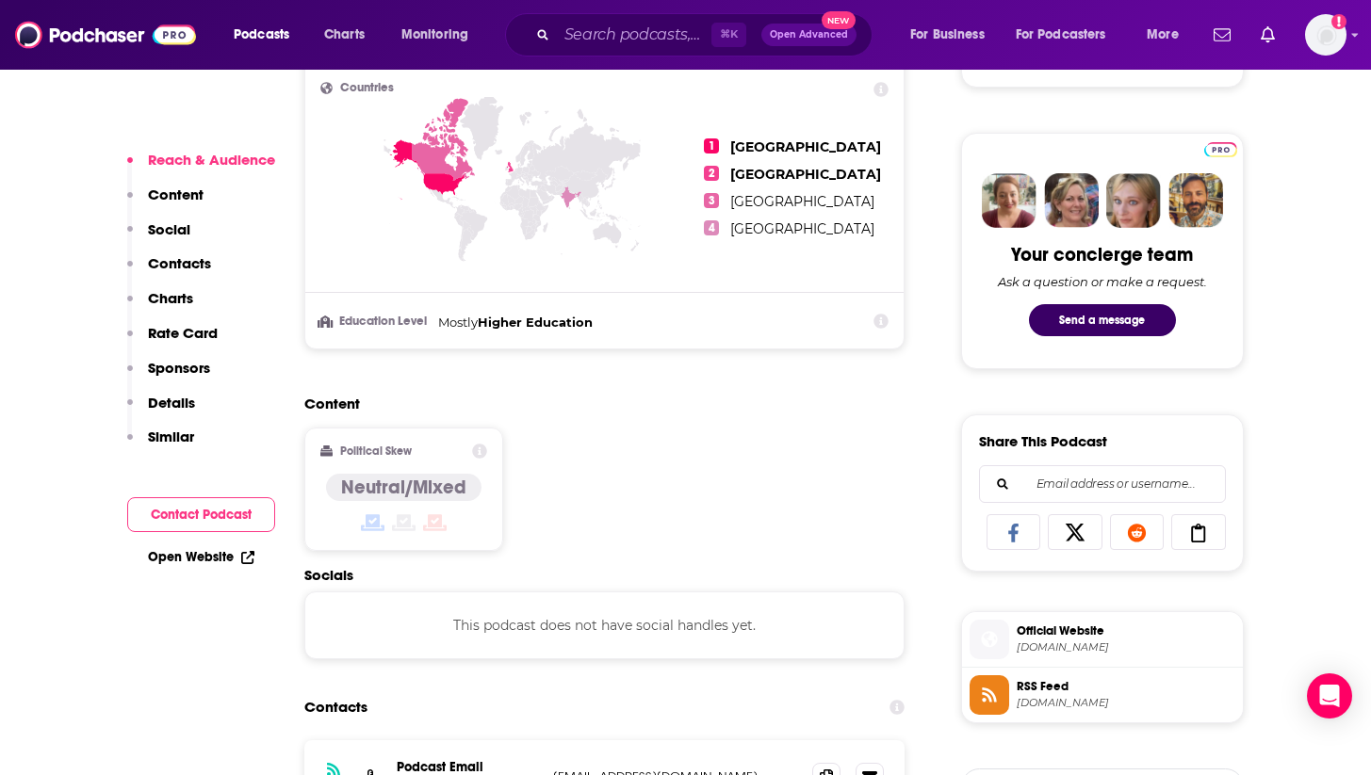
scroll to position [916, 0]
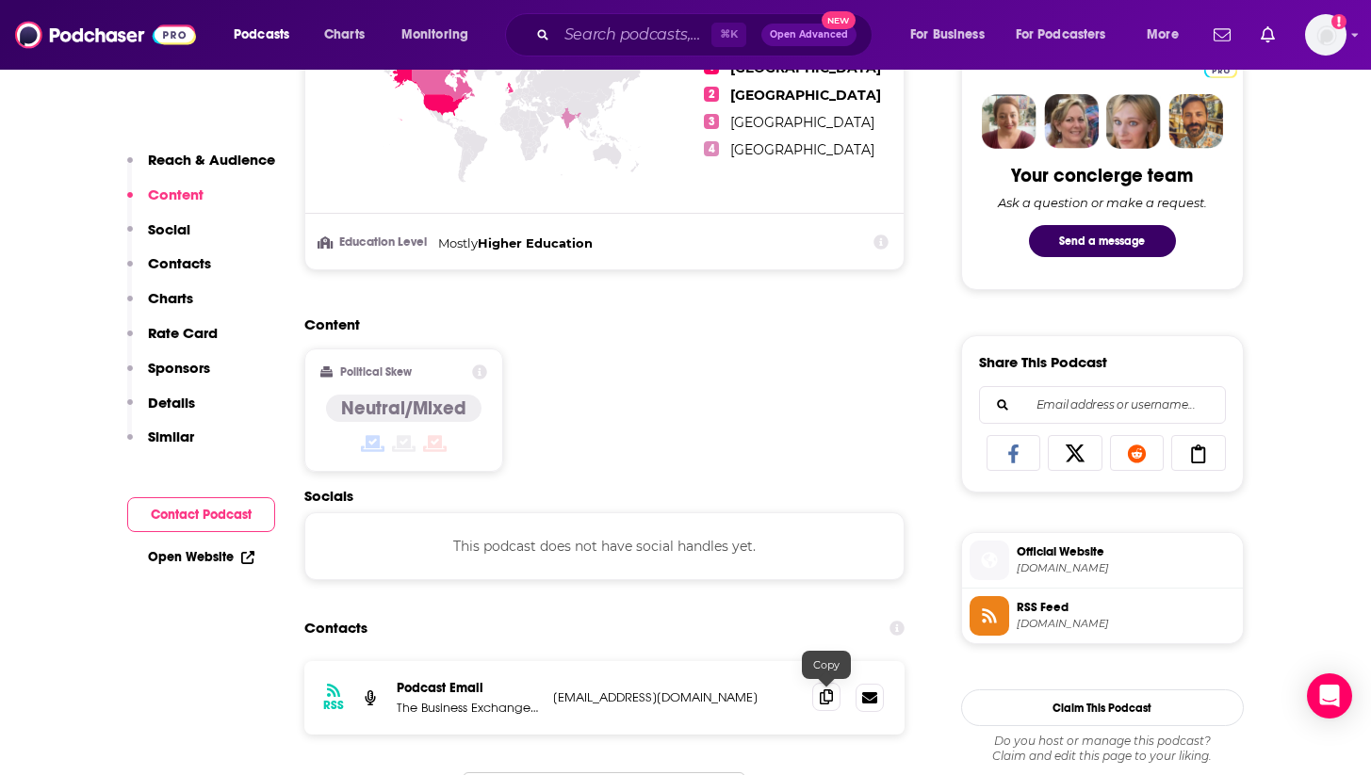
click at [817, 694] on span at bounding box center [826, 697] width 28 height 28
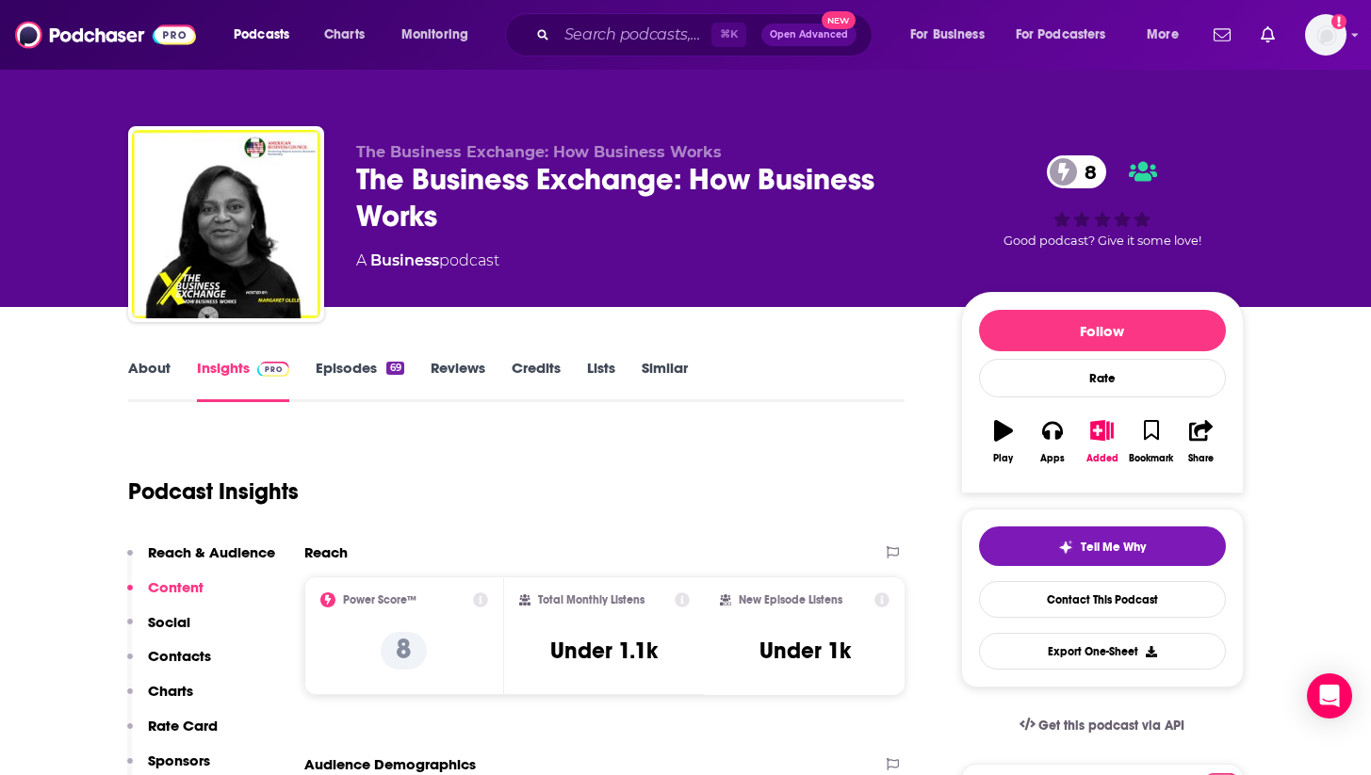
scroll to position [0, 0]
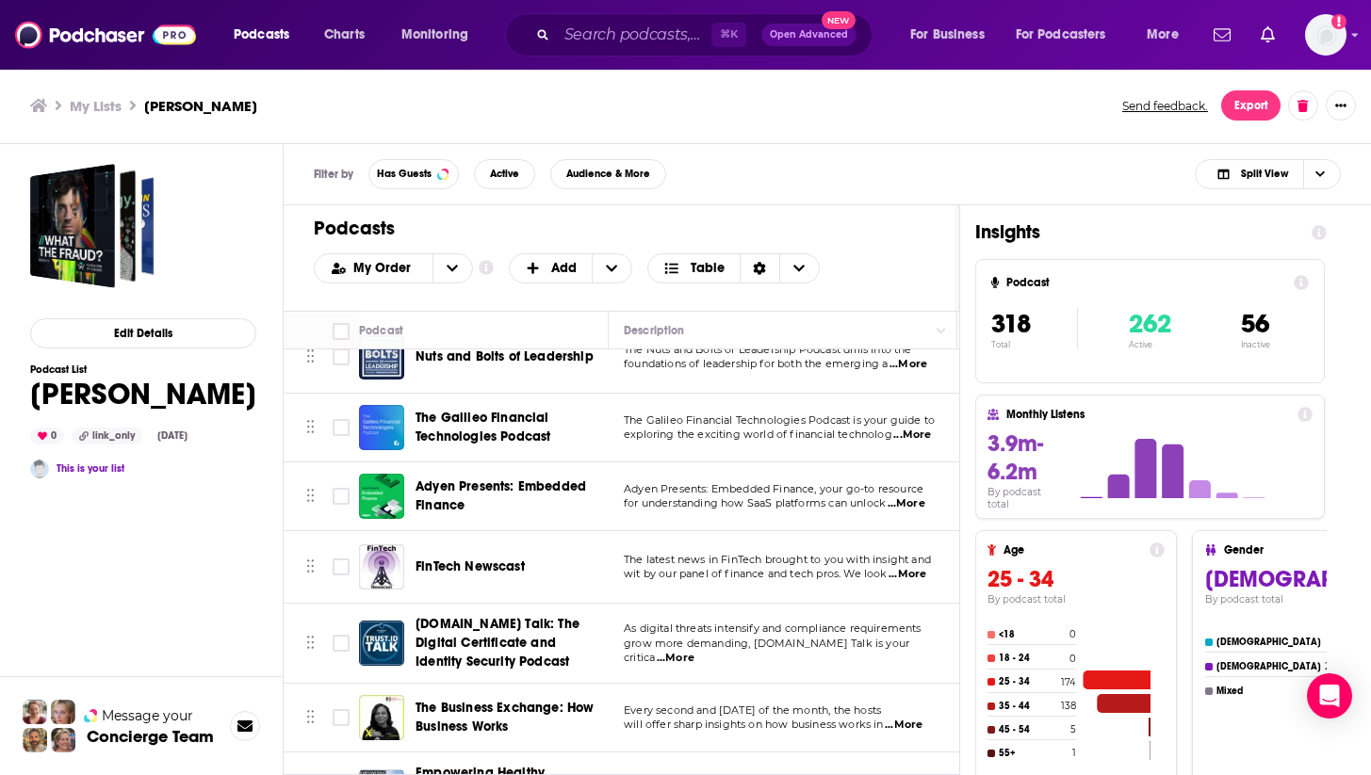
scroll to position [22014, 0]
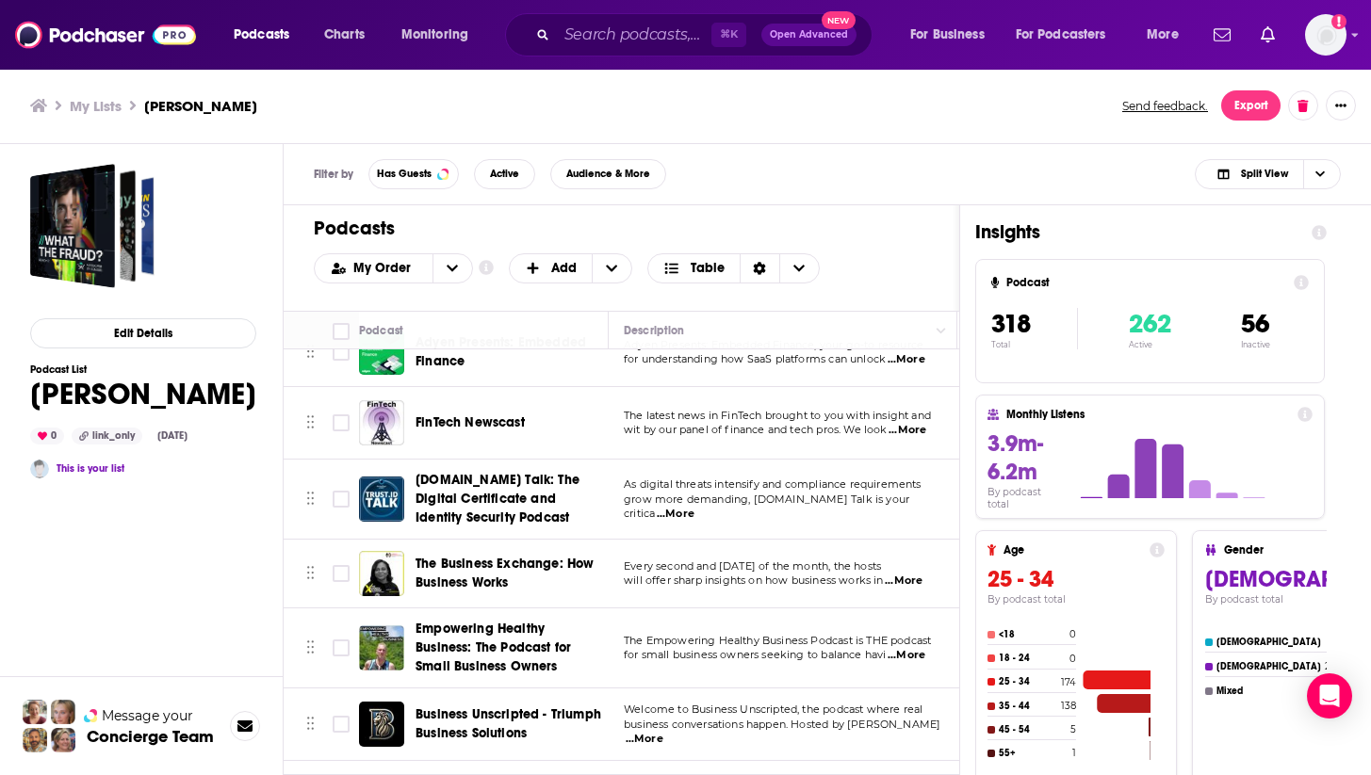
click at [519, 621] on span "Empowering Healthy Business: The Podcast for Small Business Owners" at bounding box center [492, 648] width 155 height 54
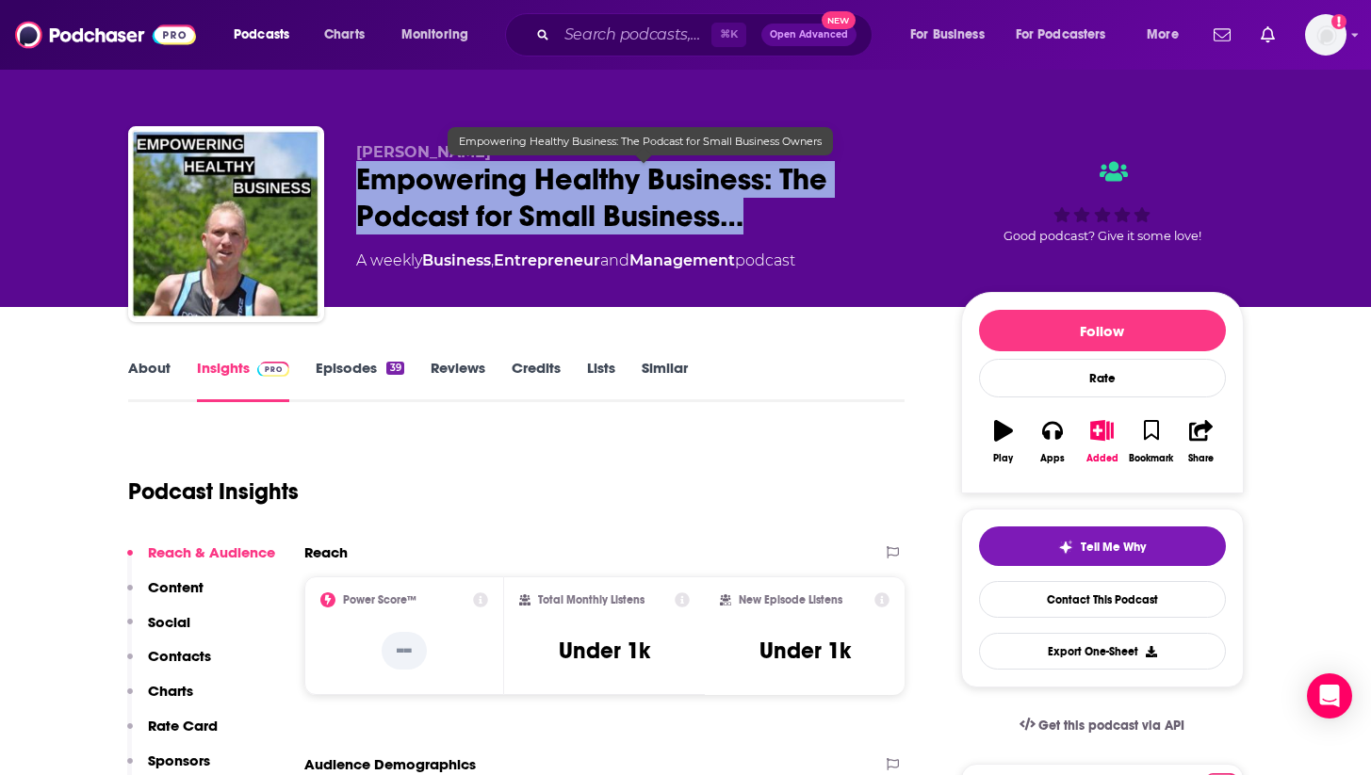
drag, startPoint x: 781, startPoint y: 219, endPoint x: 358, endPoint y: 185, distance: 424.3
click at [357, 185] on span "Empowering Healthy Business: The Podcast for Small Business…" at bounding box center [643, 197] width 575 height 73
copy h2 "Empowering Healthy Business: The Podcast for Small Business…"
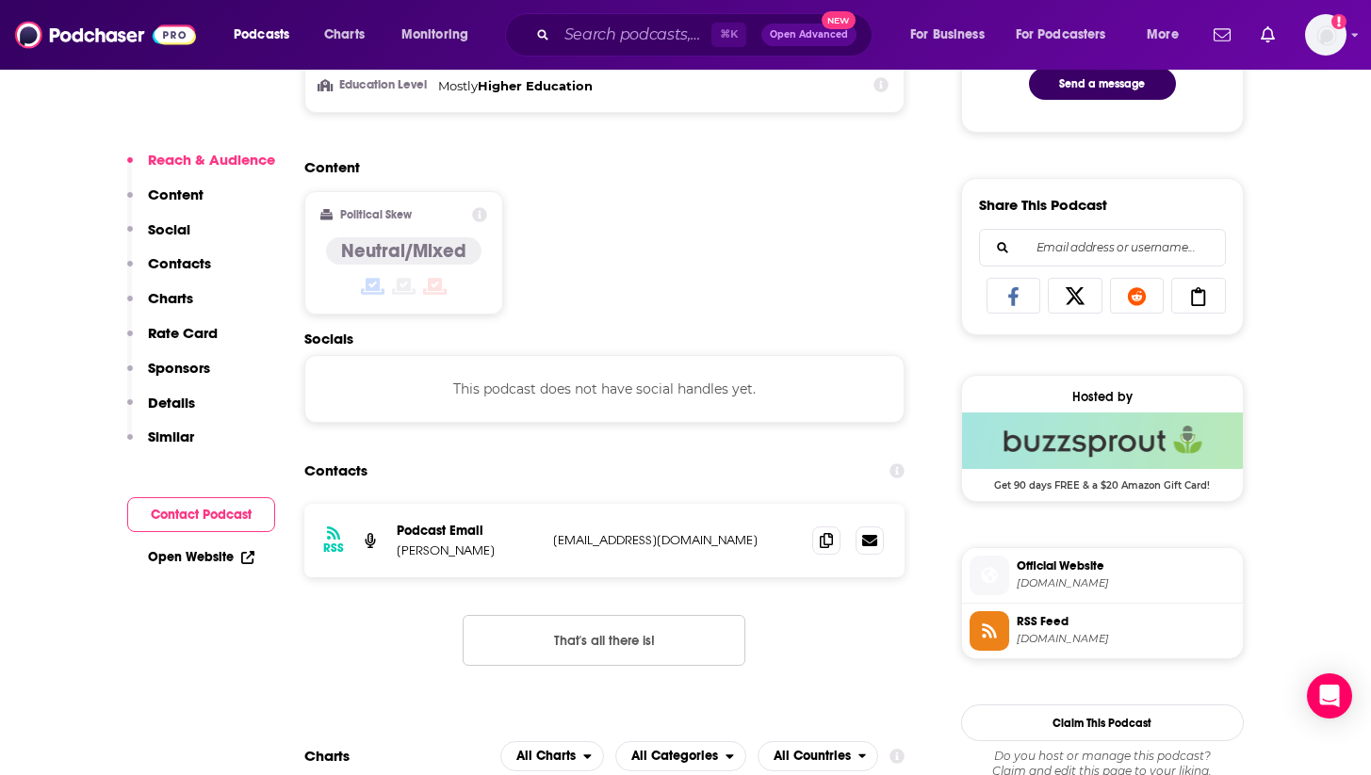
scroll to position [1149, 0]
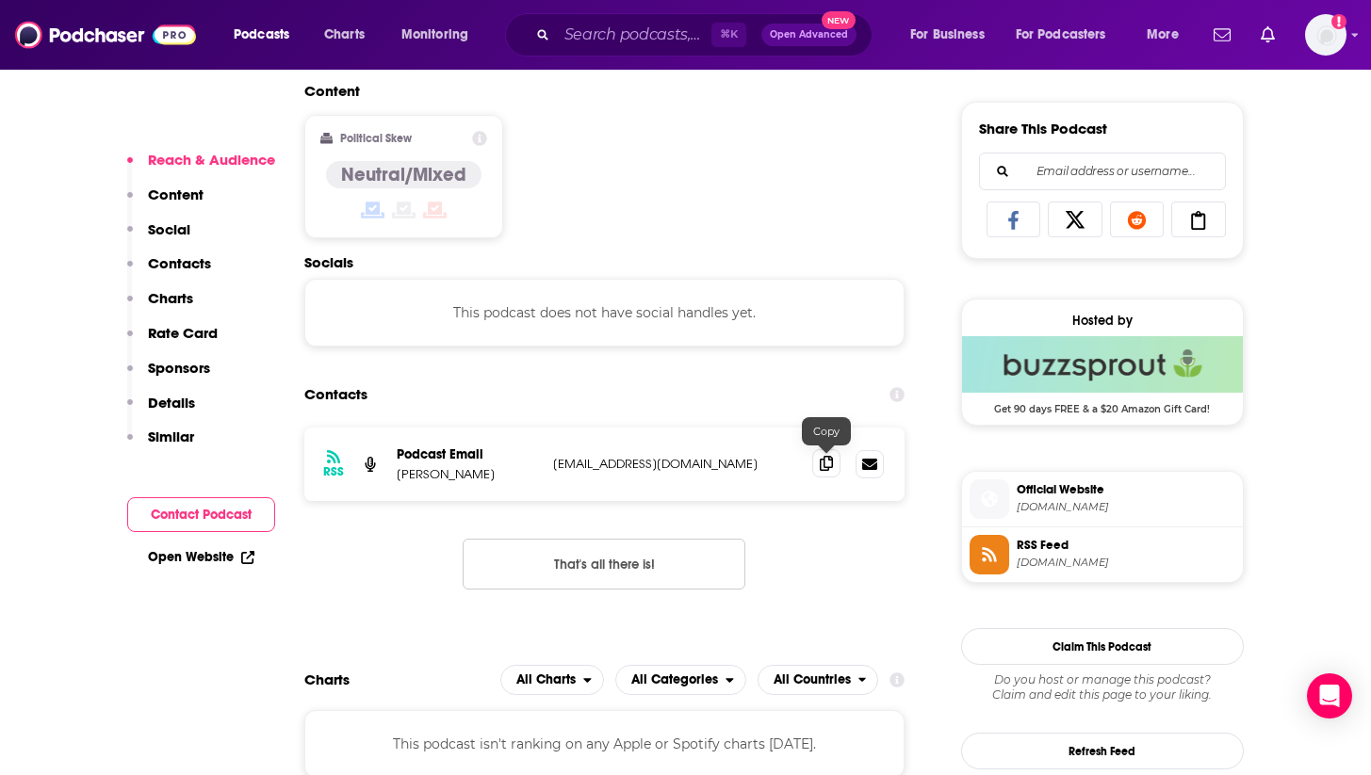
click at [832, 459] on icon at bounding box center [826, 463] width 13 height 15
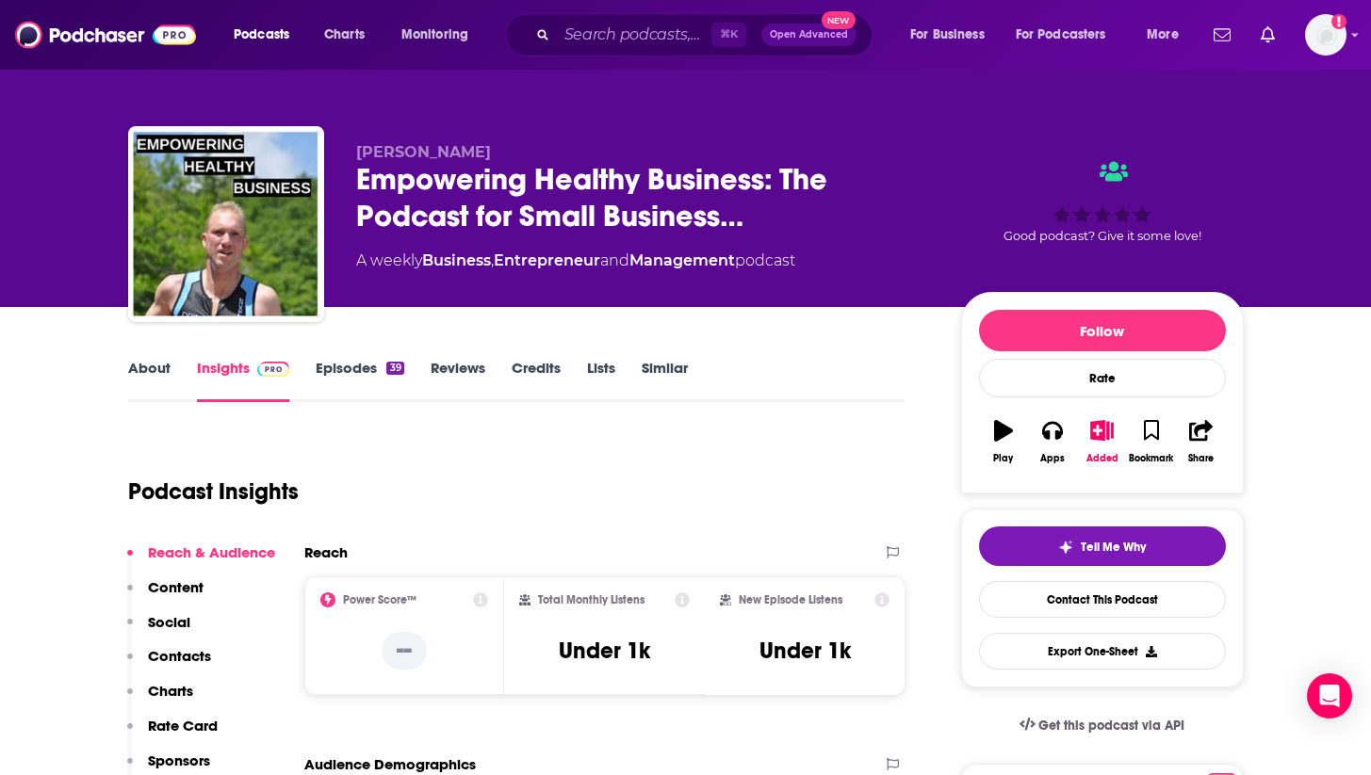
scroll to position [0, 0]
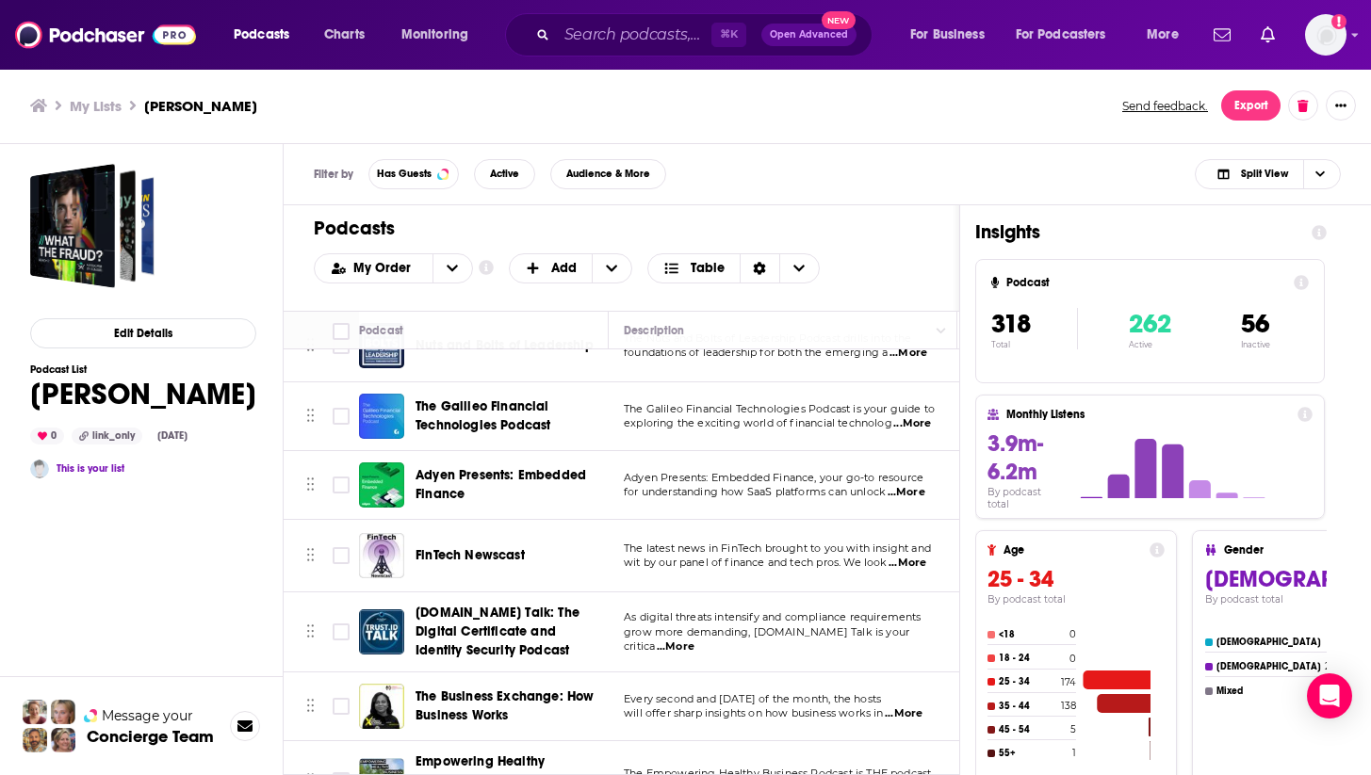
scroll to position [22037, 0]
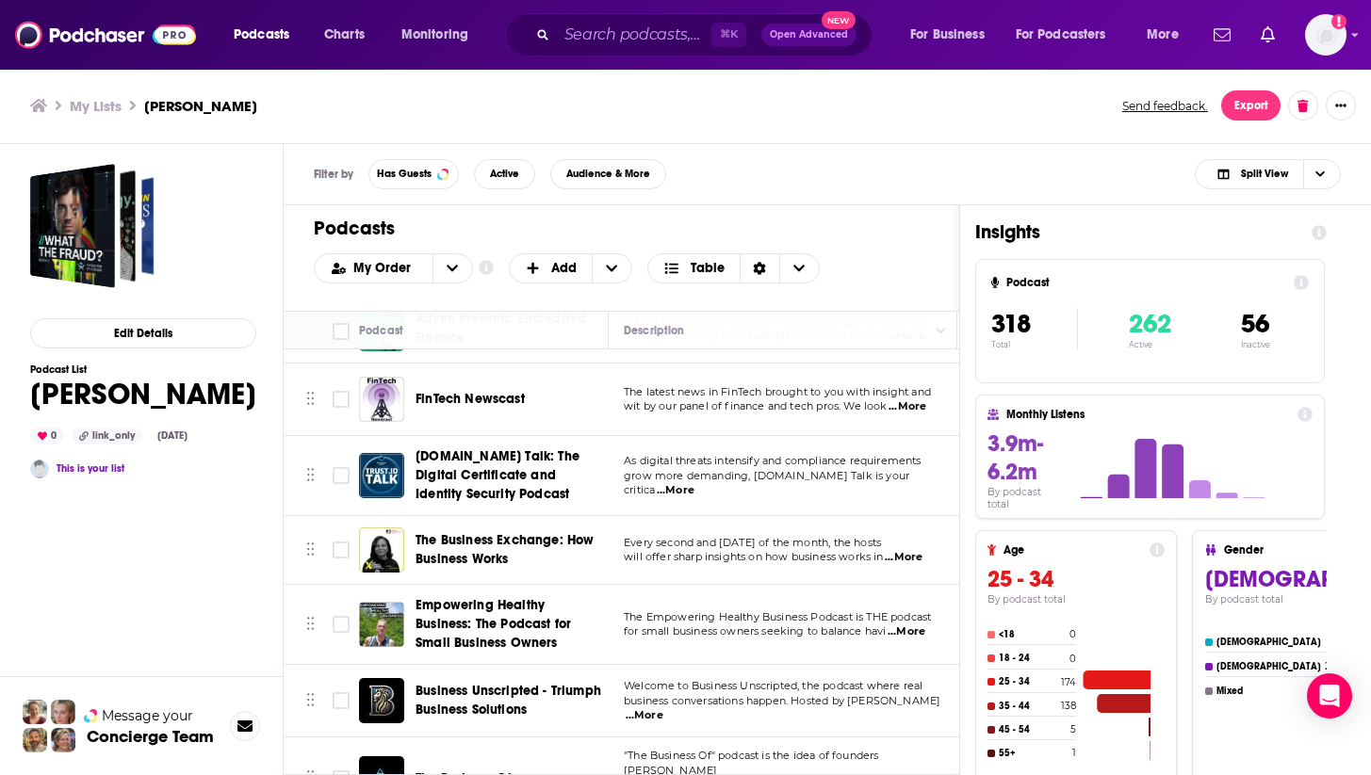
click at [528, 683] on span "Business Unscripted - Triumph Business Solutions" at bounding box center [508, 700] width 186 height 35
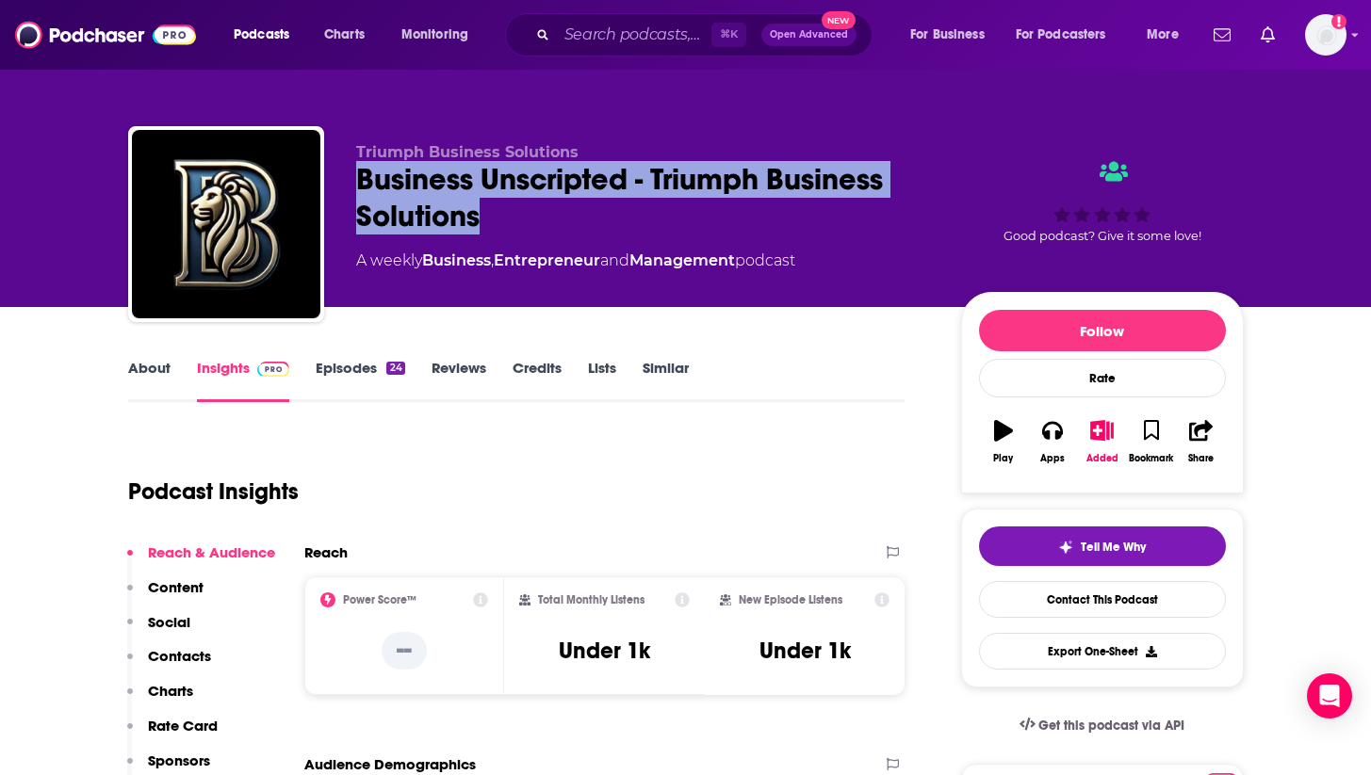
copy h2 "Business Unscripted - Triumph Business Solutions"
drag, startPoint x: 509, startPoint y: 209, endPoint x: 359, endPoint y: 177, distance: 153.2
click at [359, 177] on div "Business Unscripted - Triumph Business Solutions" at bounding box center [643, 197] width 575 height 73
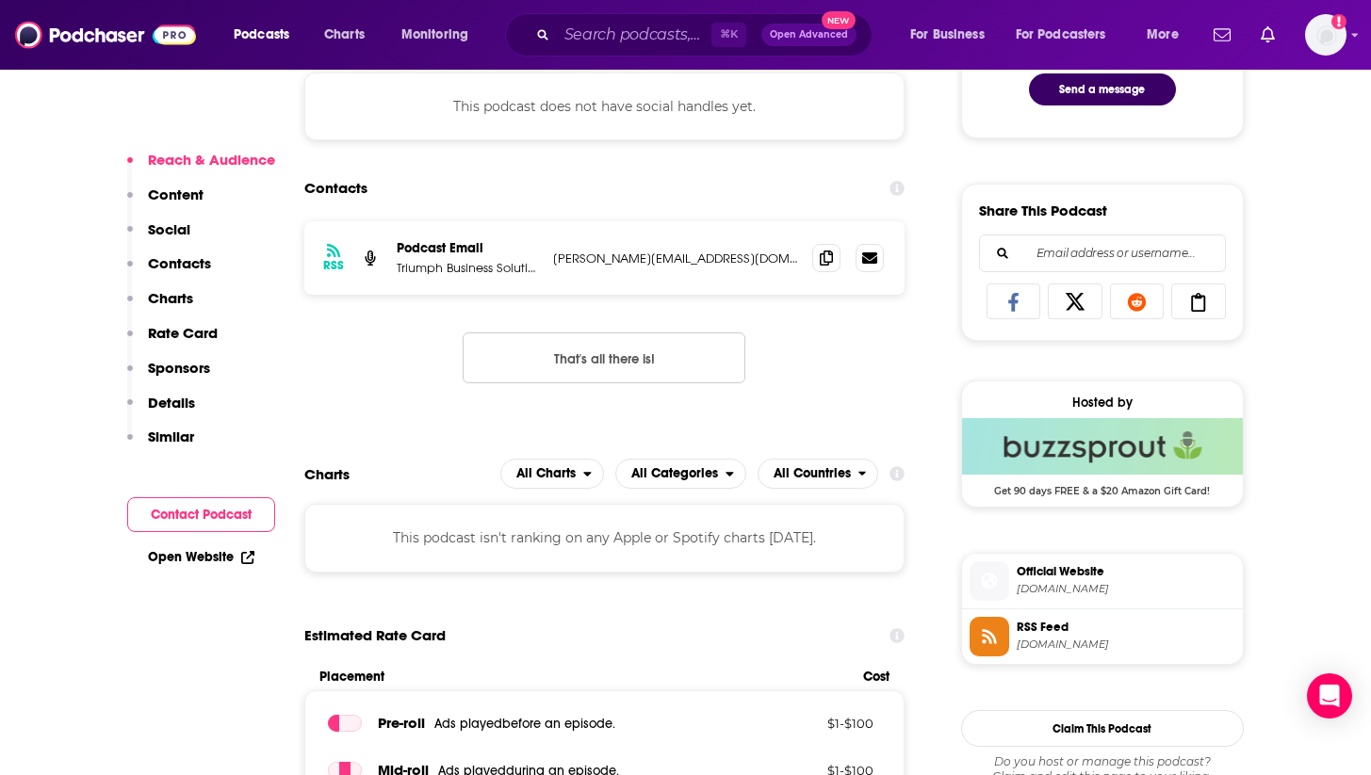
scroll to position [1099, 0]
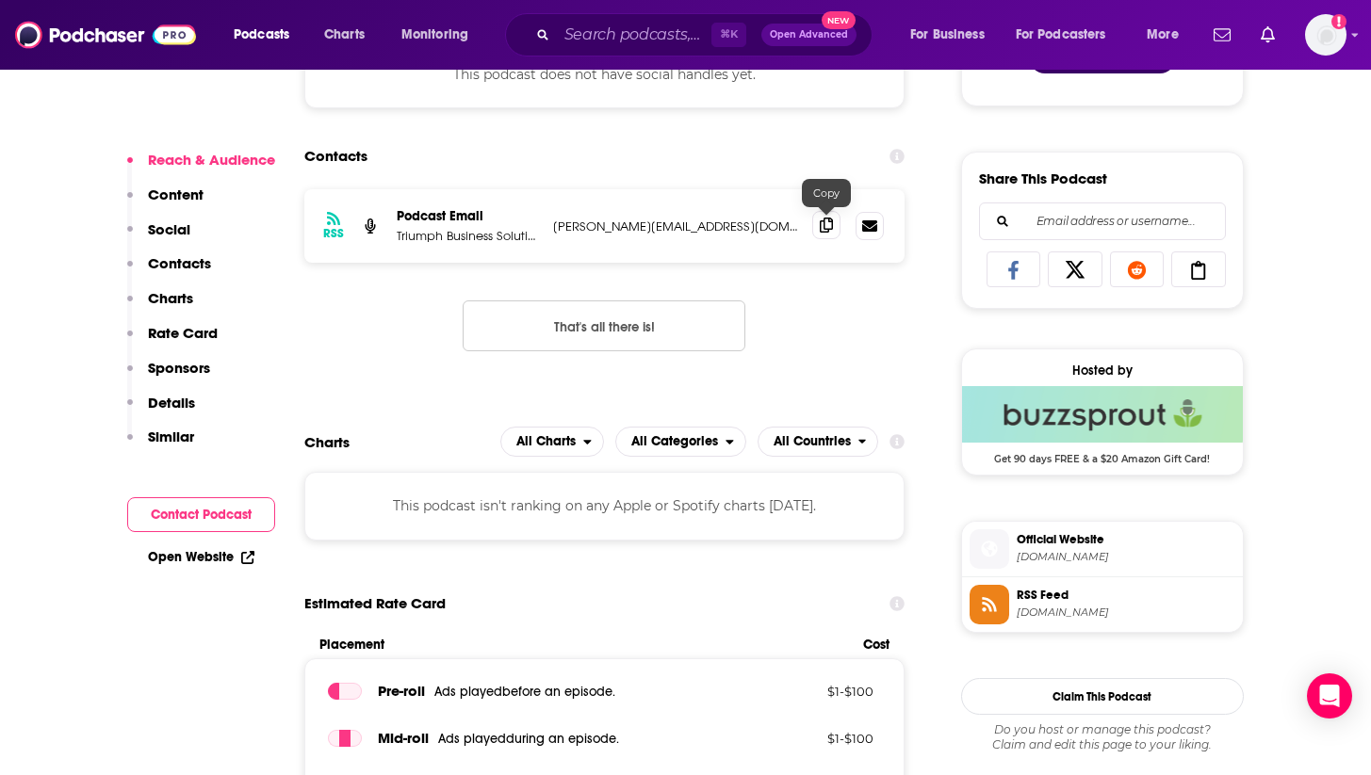
click at [831, 227] on icon at bounding box center [826, 225] width 13 height 15
click at [429, 1] on div "Podcasts Charts Monitoring ⌘ K Open Advanced New For Business For Podcasters Mo…" at bounding box center [685, 35] width 1371 height 70
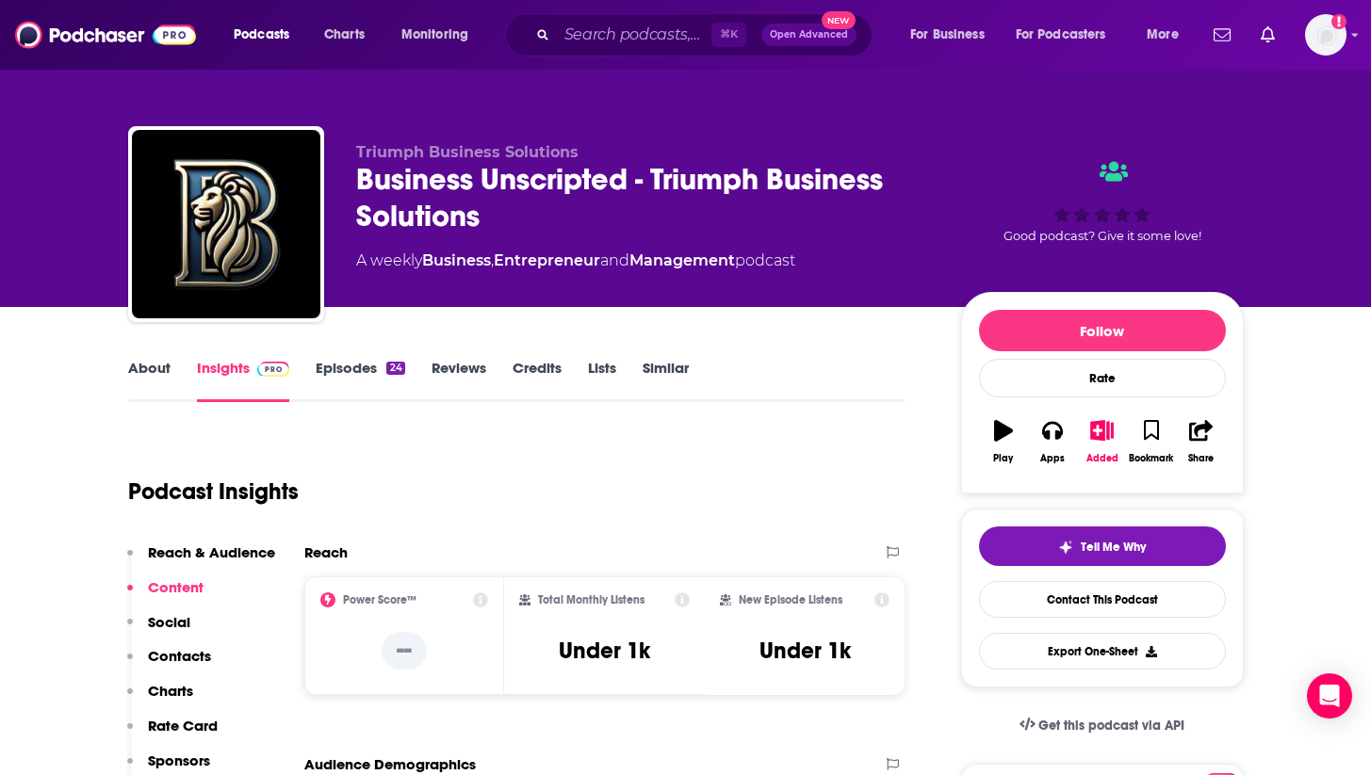
scroll to position [-1, 0]
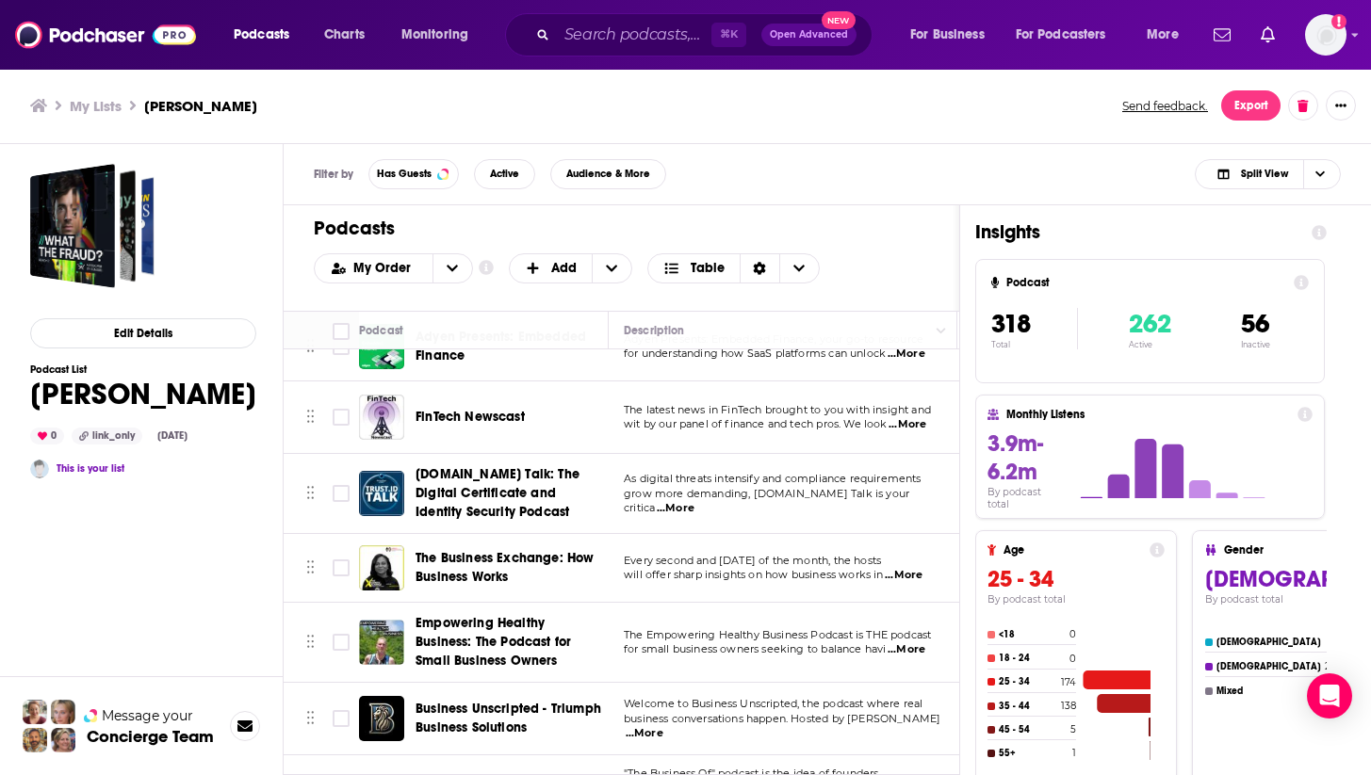
scroll to position [22124, 0]
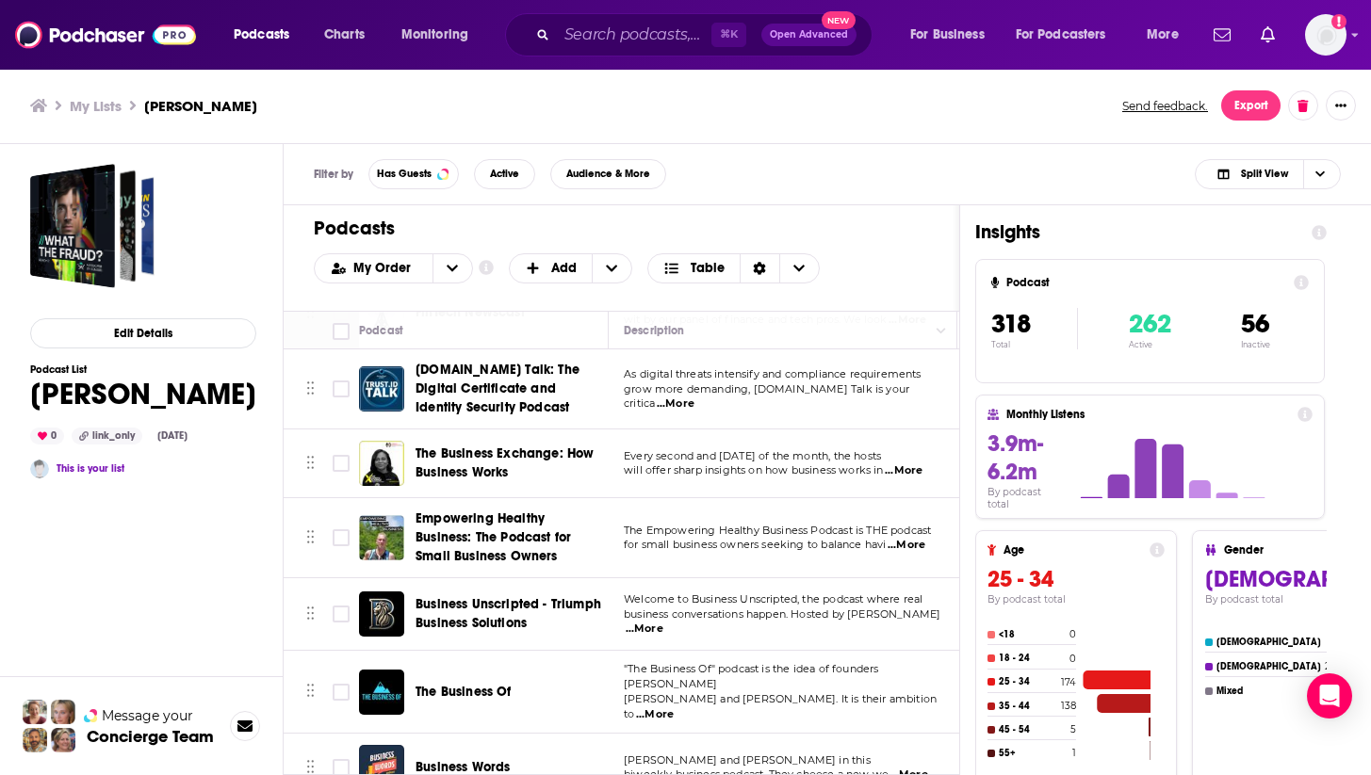
click at [480, 684] on span "The Business Of" at bounding box center [463, 692] width 96 height 16
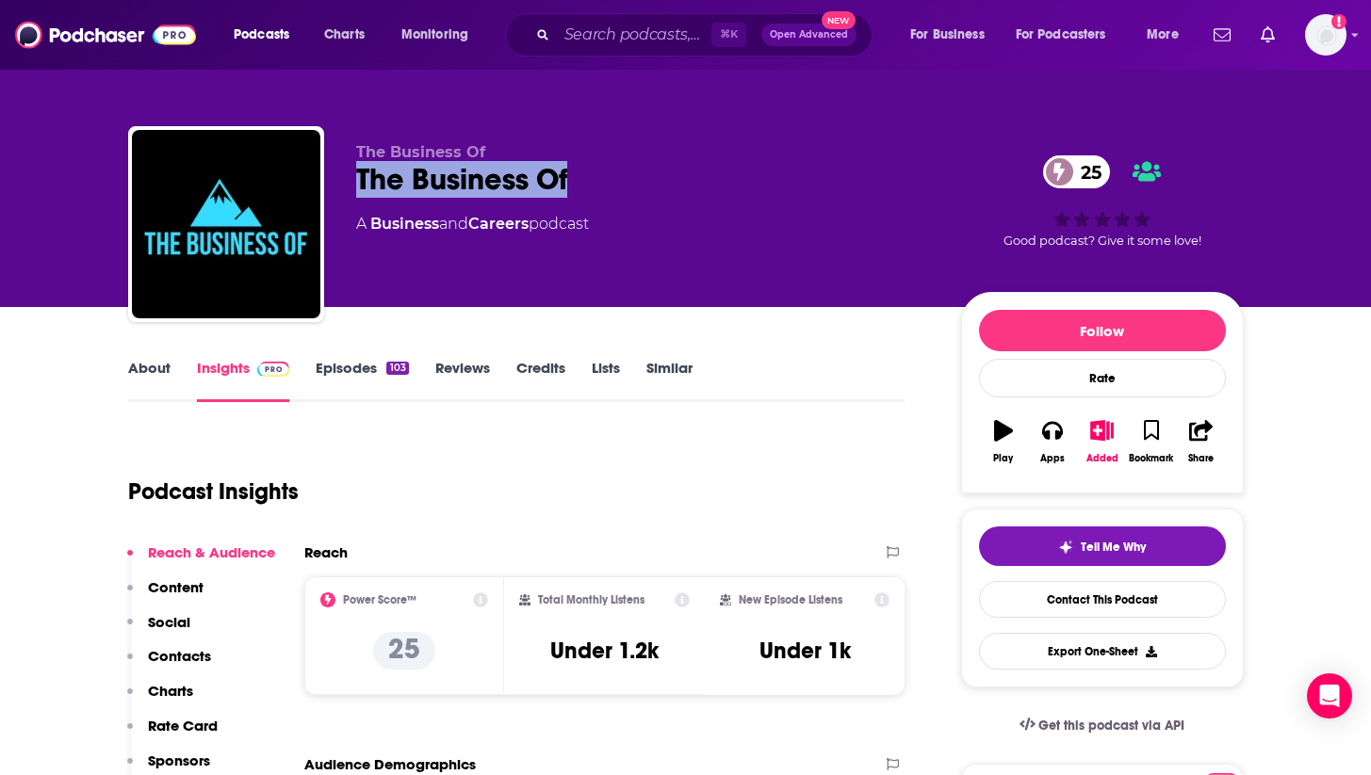
drag, startPoint x: 590, startPoint y: 173, endPoint x: 354, endPoint y: 174, distance: 235.5
click at [354, 174] on div "The Business Of The Business Of 25 A Business and Careers podcast 25 Good podca…" at bounding box center [685, 227] width 1115 height 203
copy h2 "The Business Of"
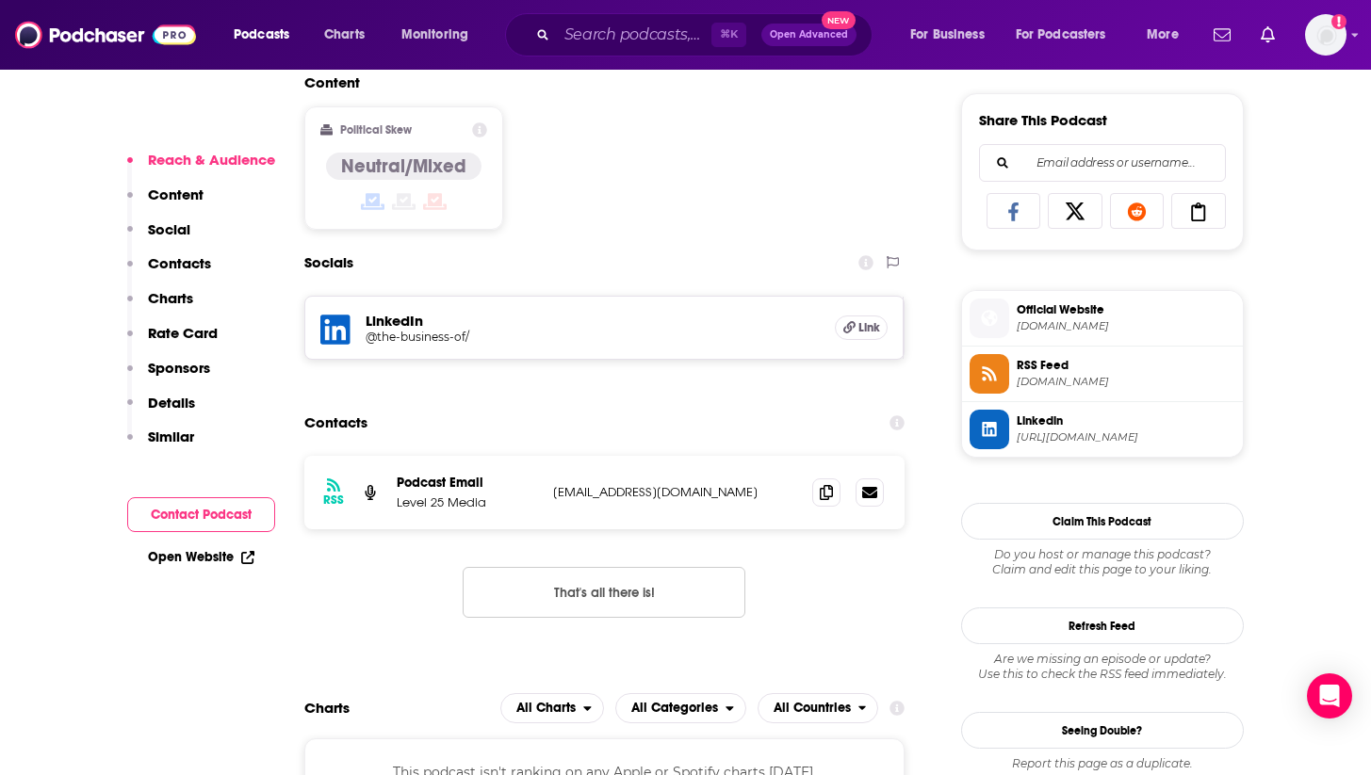
scroll to position [1223, 0]
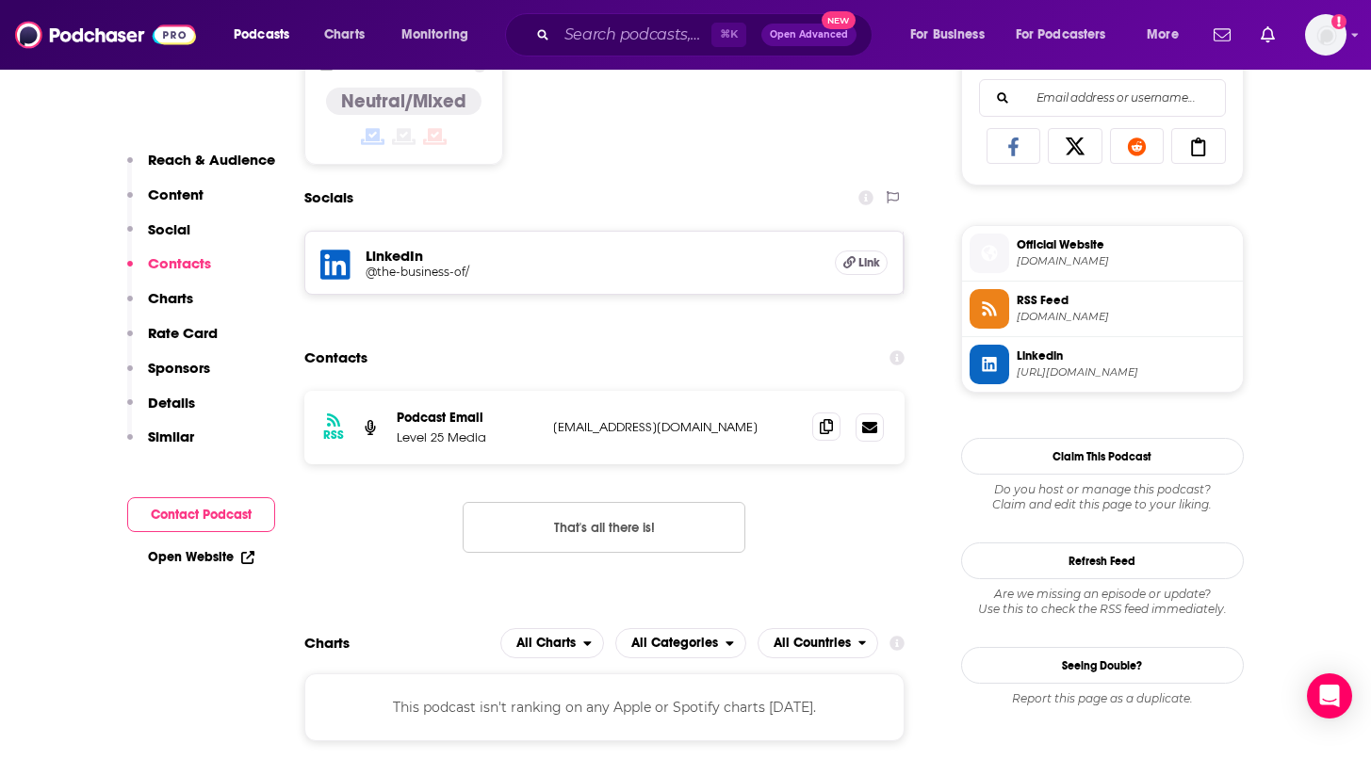
click at [821, 418] on span at bounding box center [826, 427] width 28 height 28
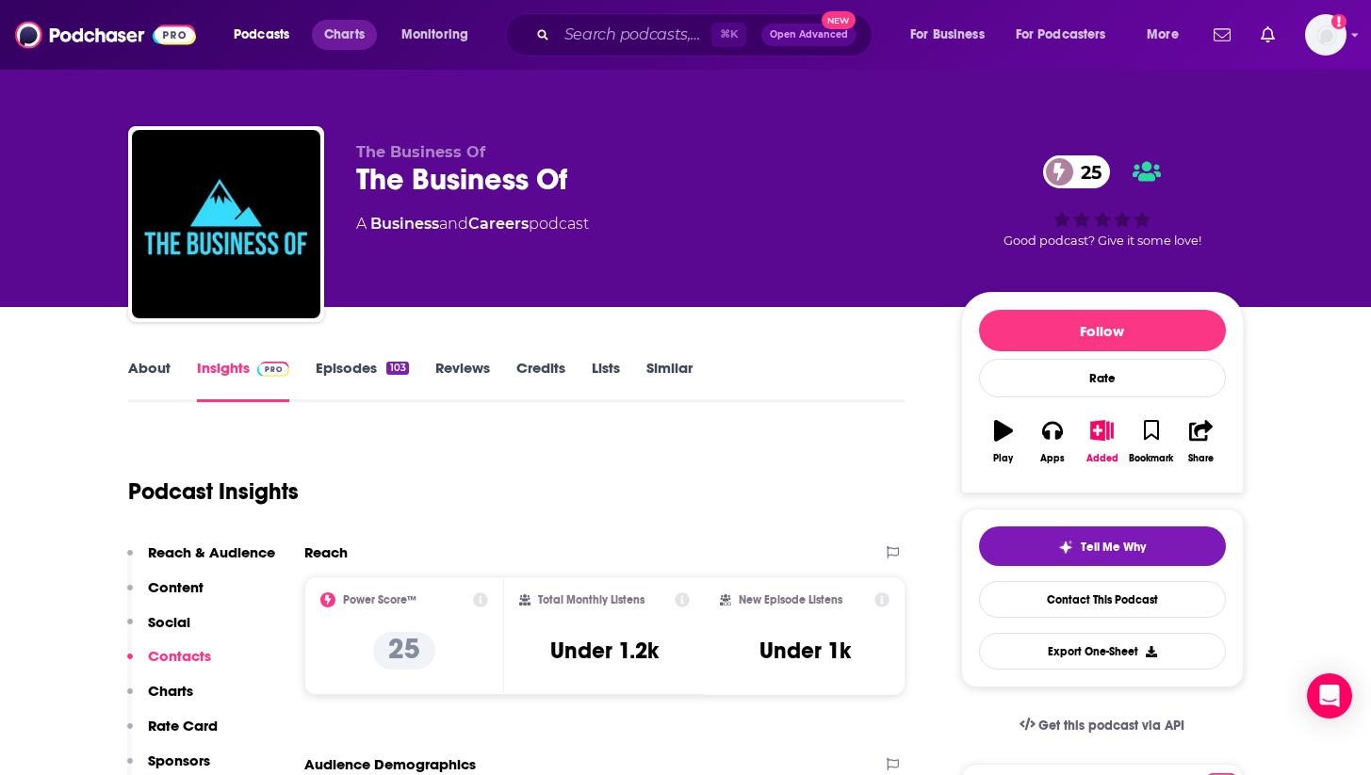
scroll to position [0, 0]
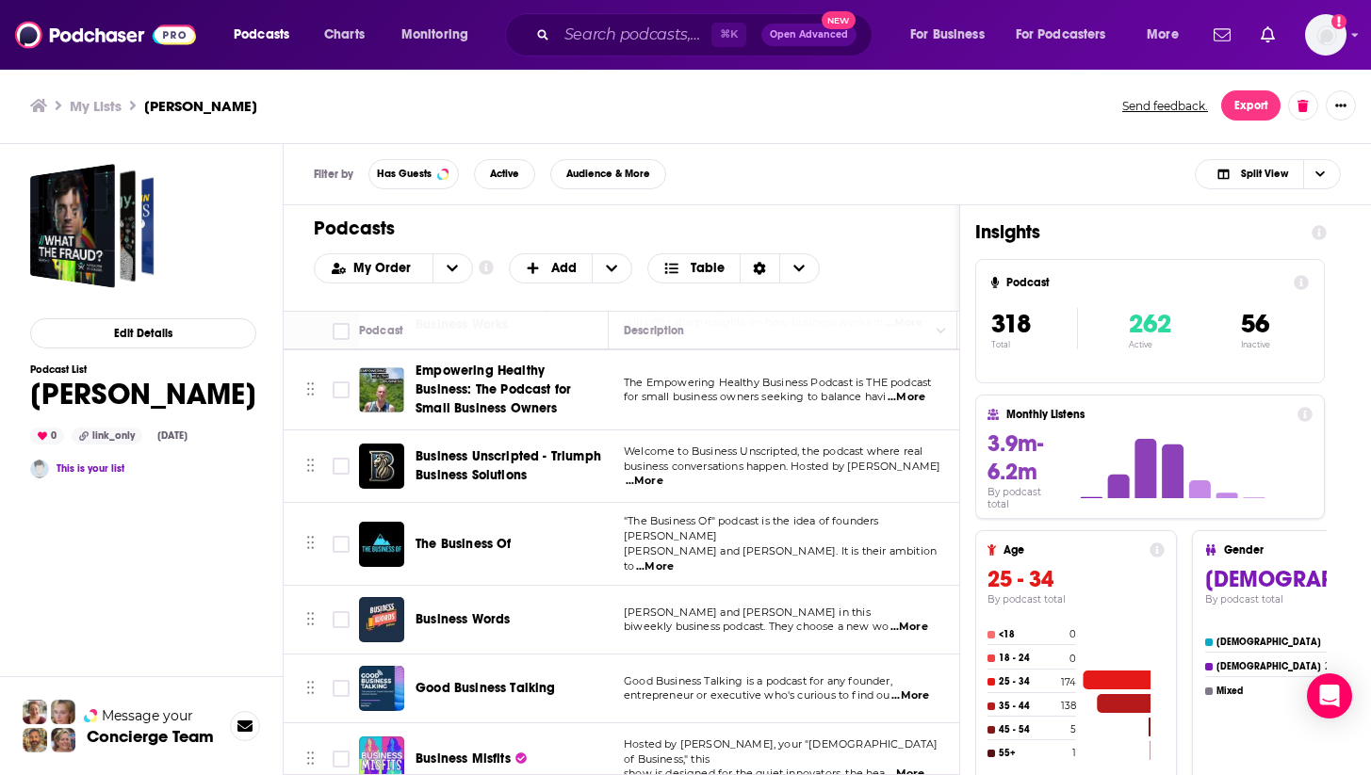
scroll to position [22269, 0]
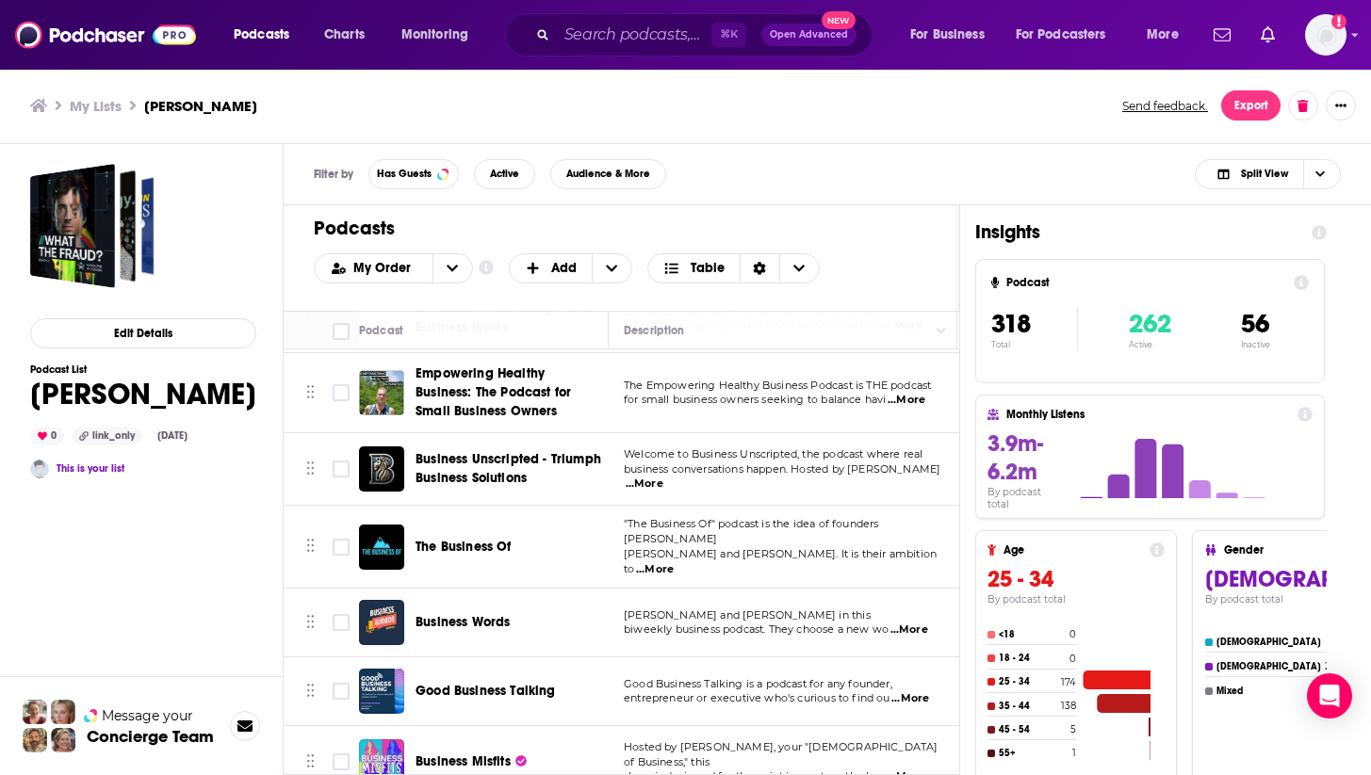
click at [484, 614] on span "Business Words" at bounding box center [462, 622] width 94 height 16
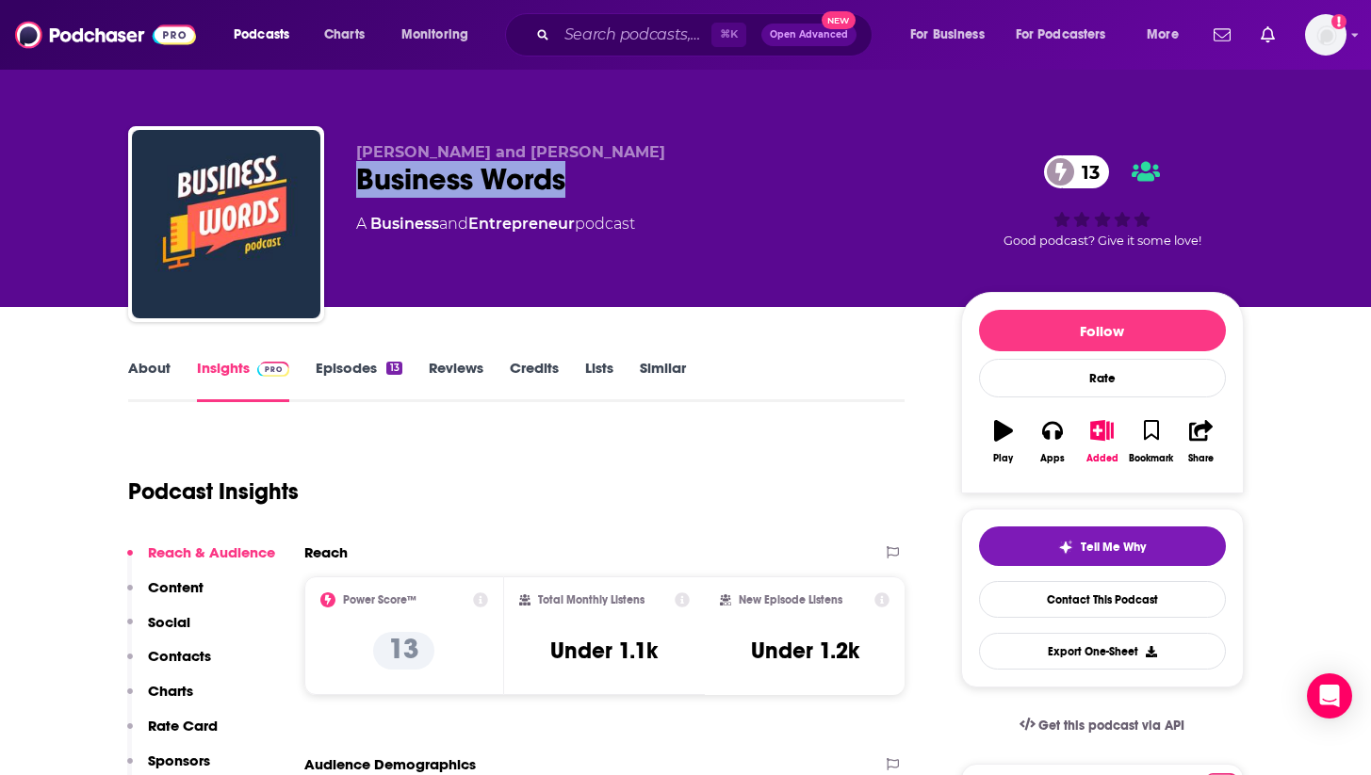
drag, startPoint x: 593, startPoint y: 178, endPoint x: 352, endPoint y: 176, distance: 241.2
click at [352, 176] on div "[PERSON_NAME] and [PERSON_NAME] Business Words 13 A Business and Entrepreneur p…" at bounding box center [685, 227] width 1115 height 203
copy h2 "Business Words"
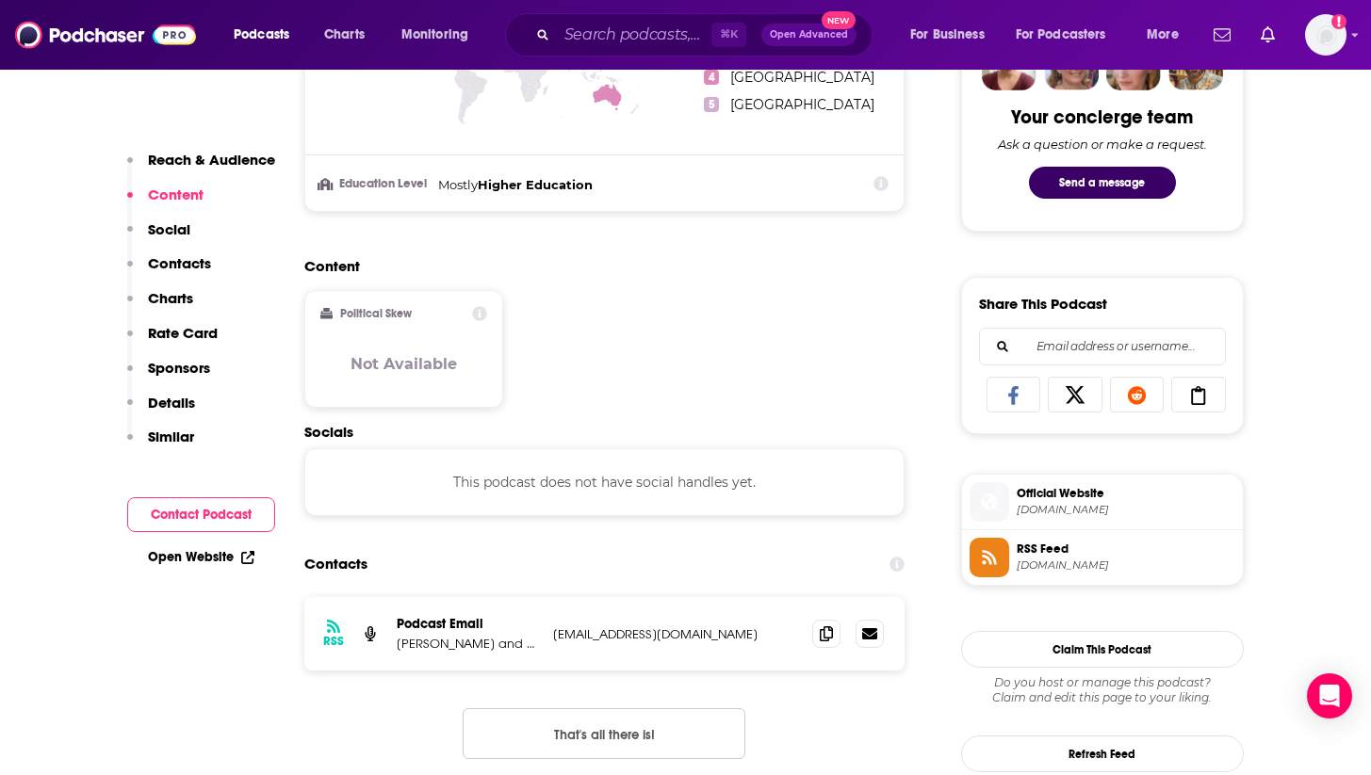
scroll to position [1013, 0]
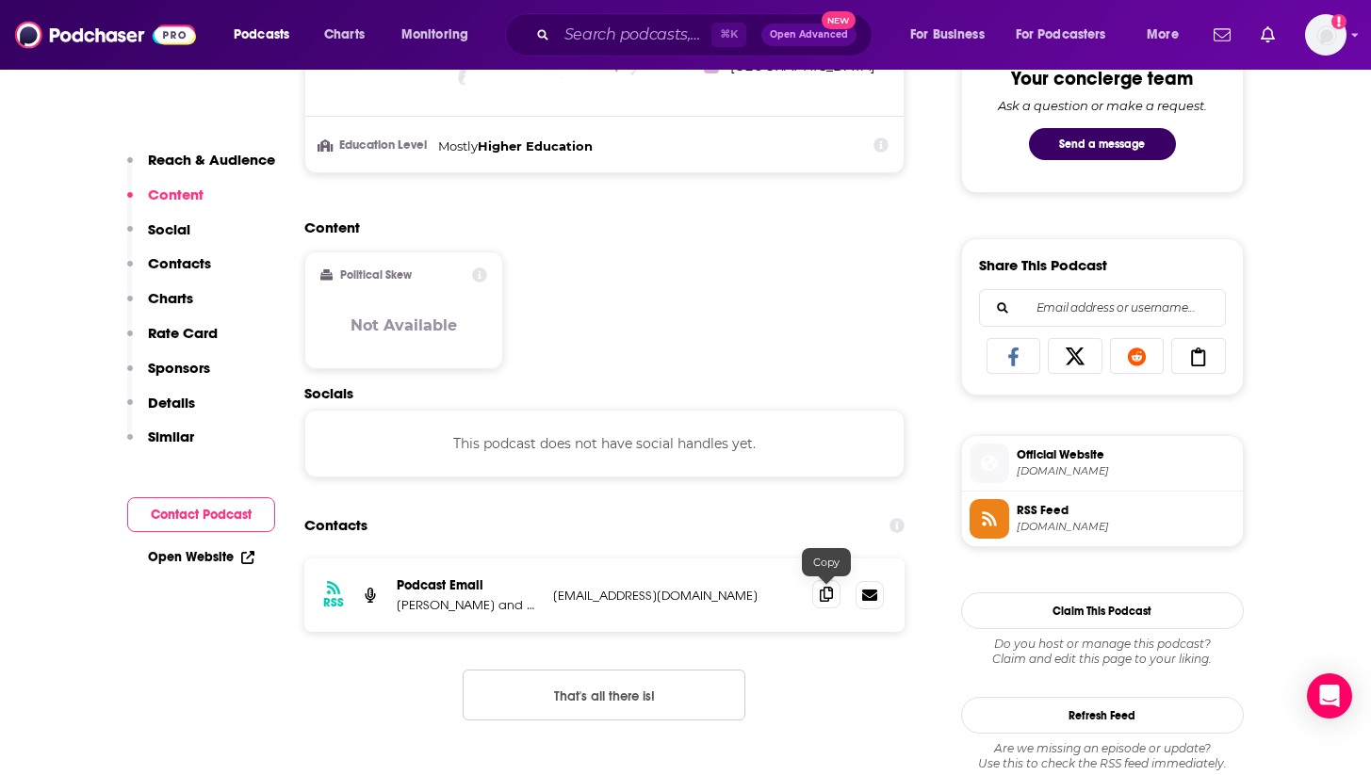
click at [820, 593] on span at bounding box center [826, 594] width 28 height 28
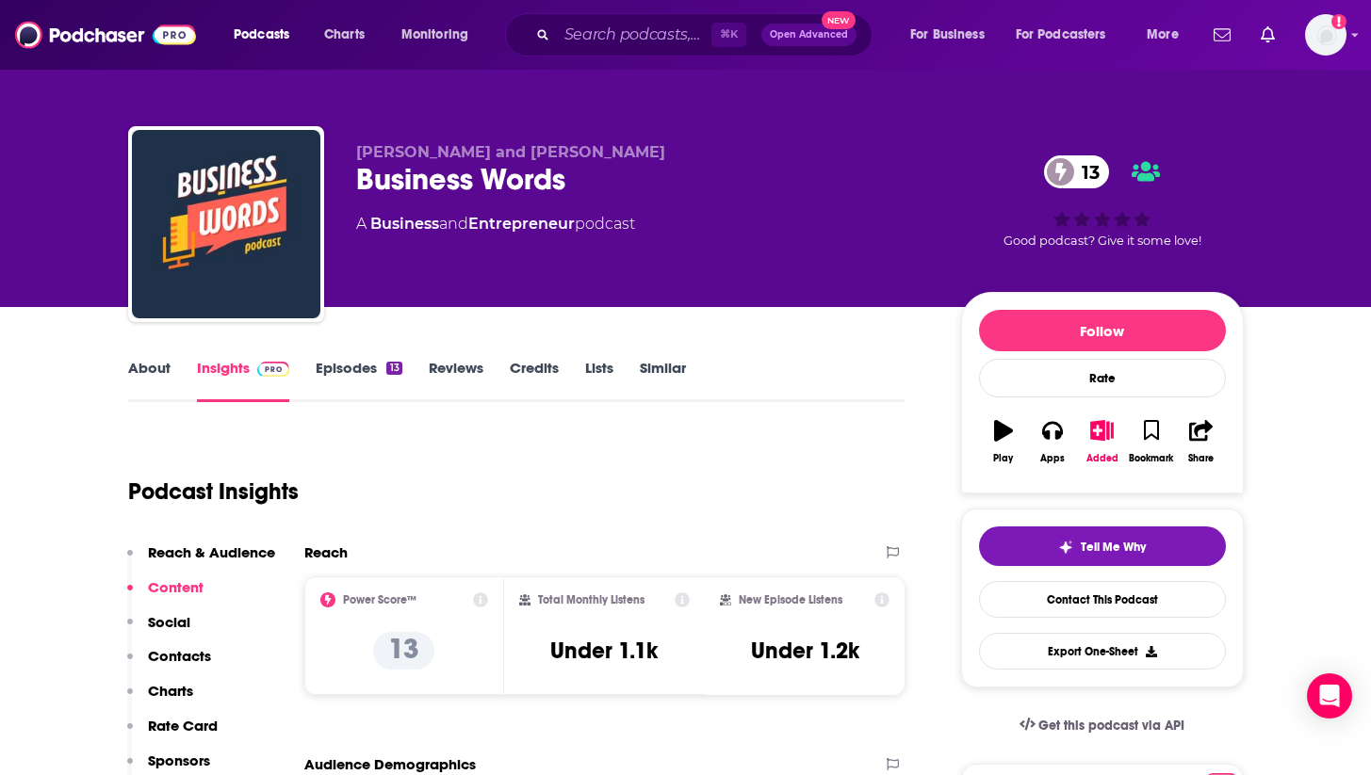
scroll to position [0, 0]
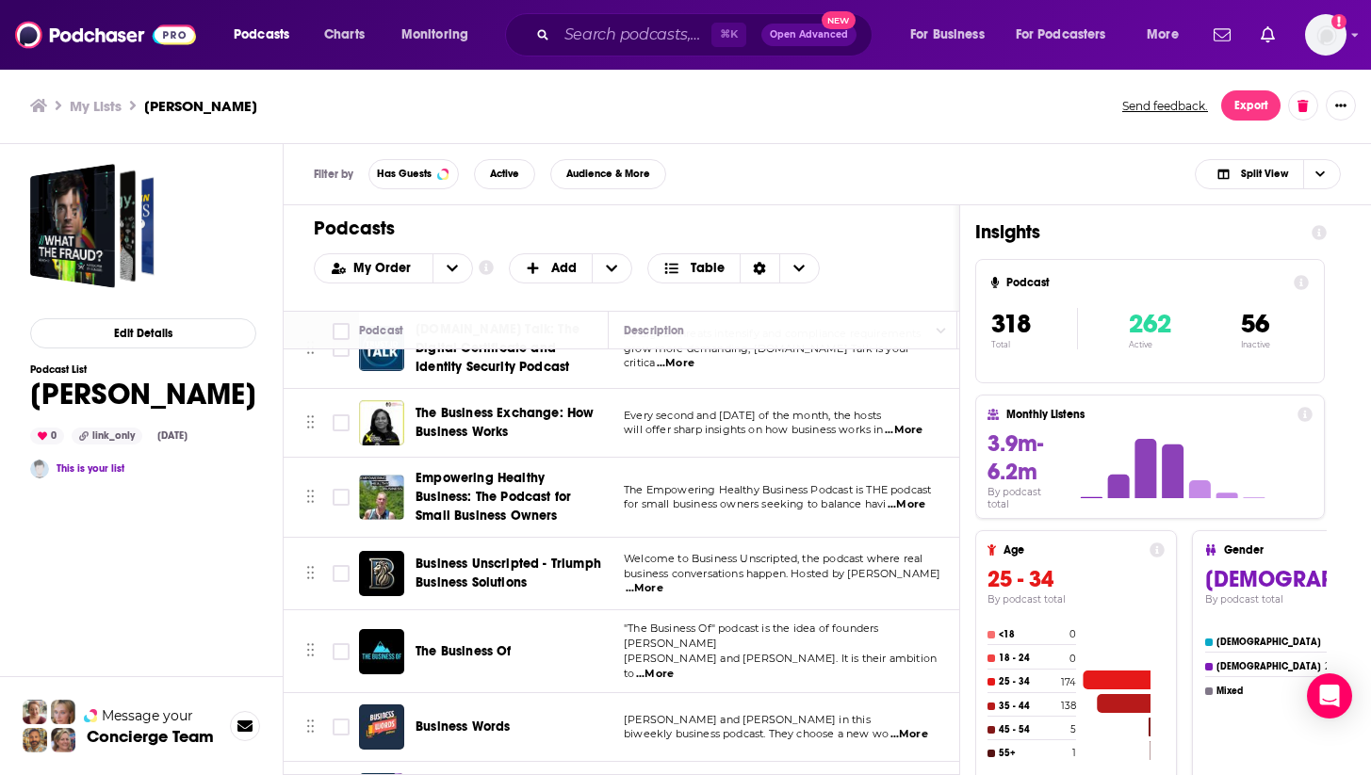
scroll to position [22311, 0]
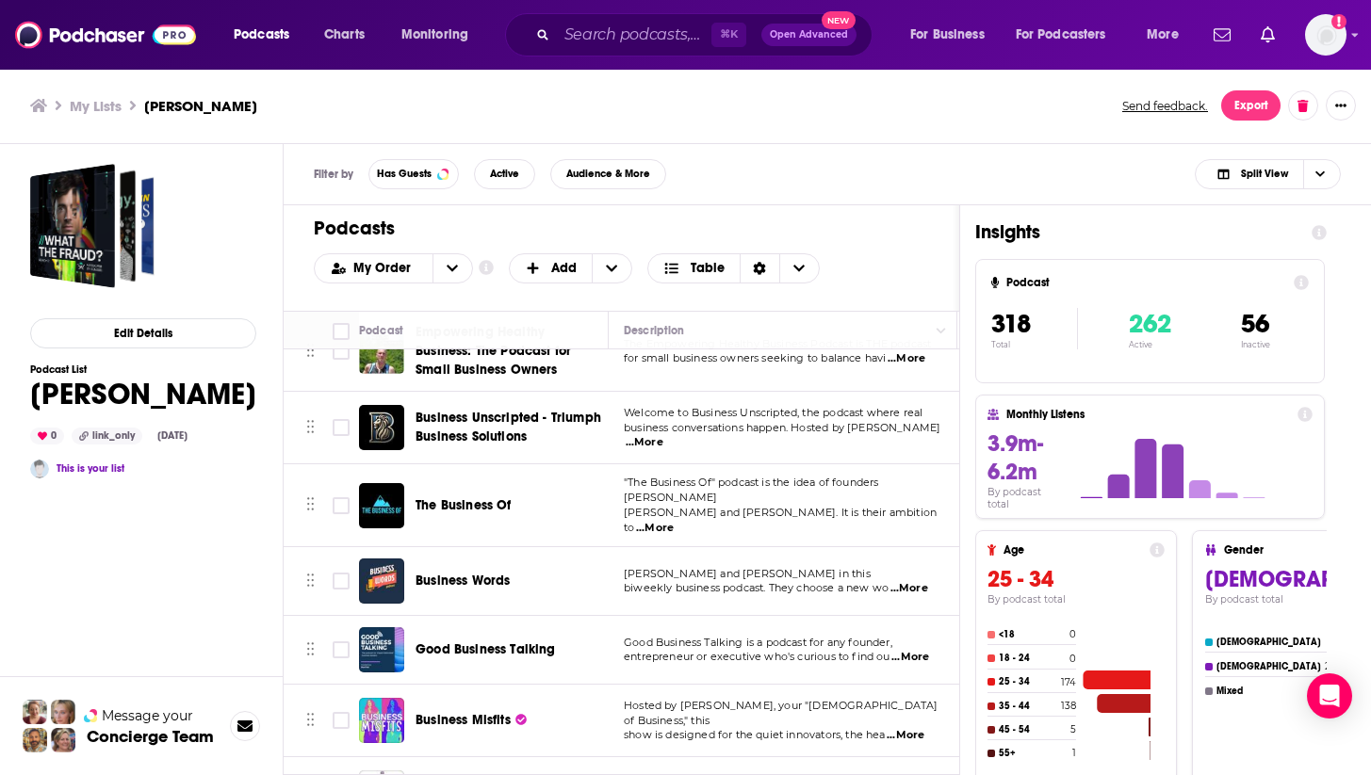
click at [520, 642] on span "Good Business Talking" at bounding box center [485, 650] width 140 height 16
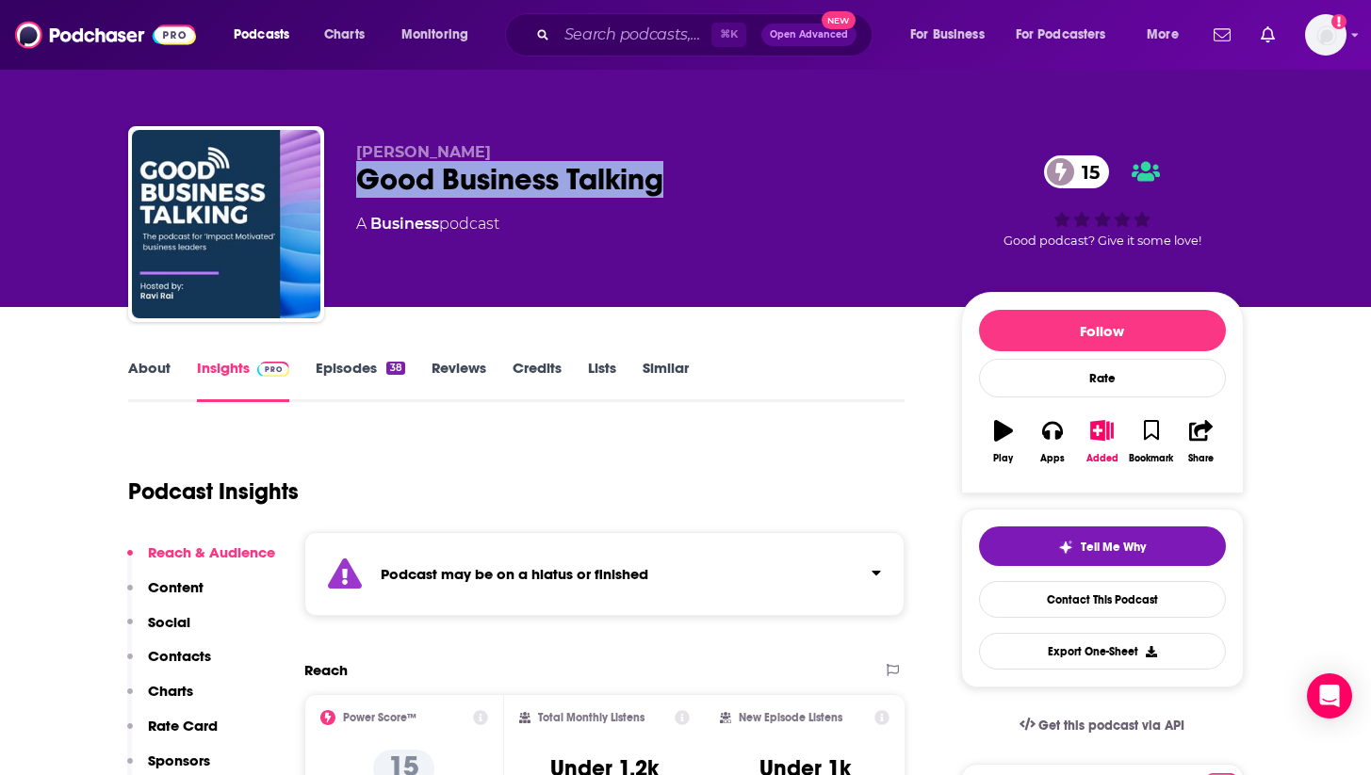
drag, startPoint x: 687, startPoint y: 191, endPoint x: 361, endPoint y: 181, distance: 326.1
click at [361, 181] on div "Good Business Talking 15" at bounding box center [643, 179] width 575 height 37
copy h2 "Good Business Talking"
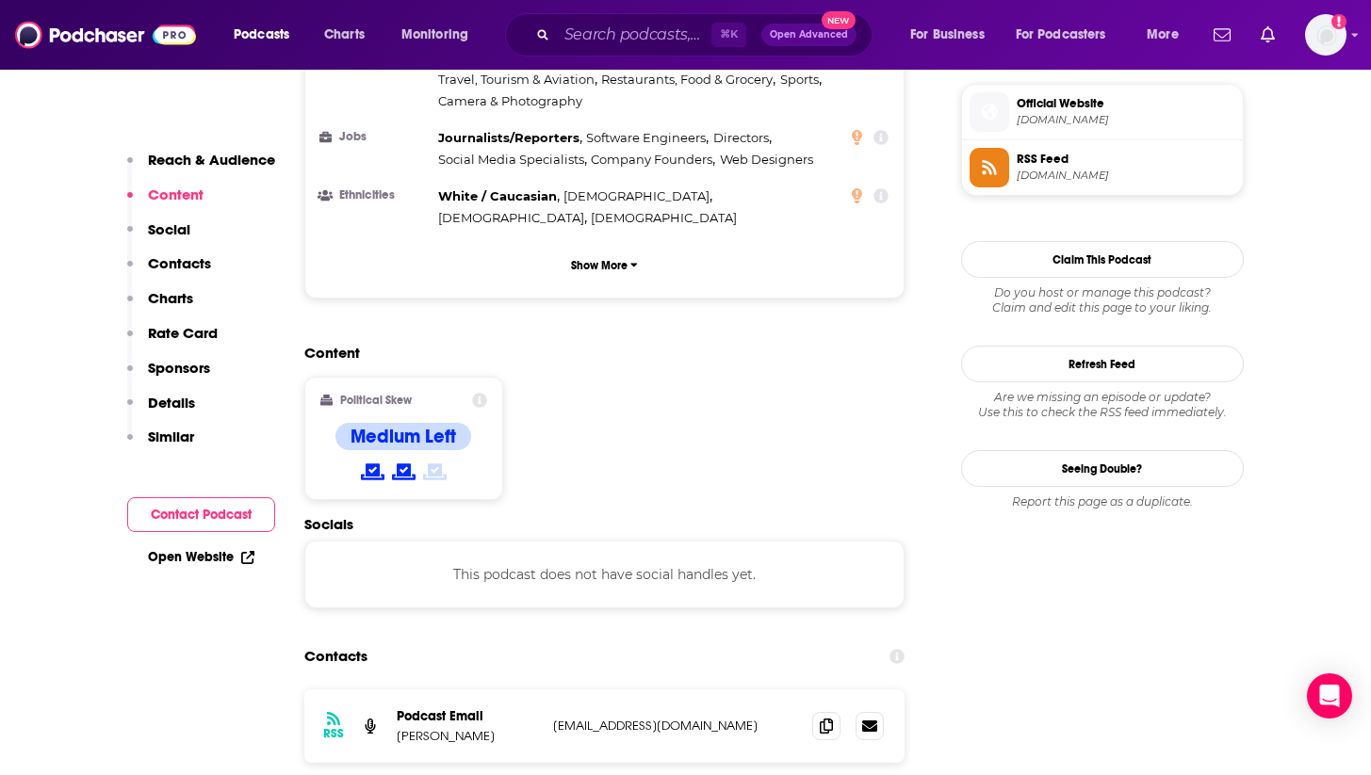
scroll to position [1504, 0]
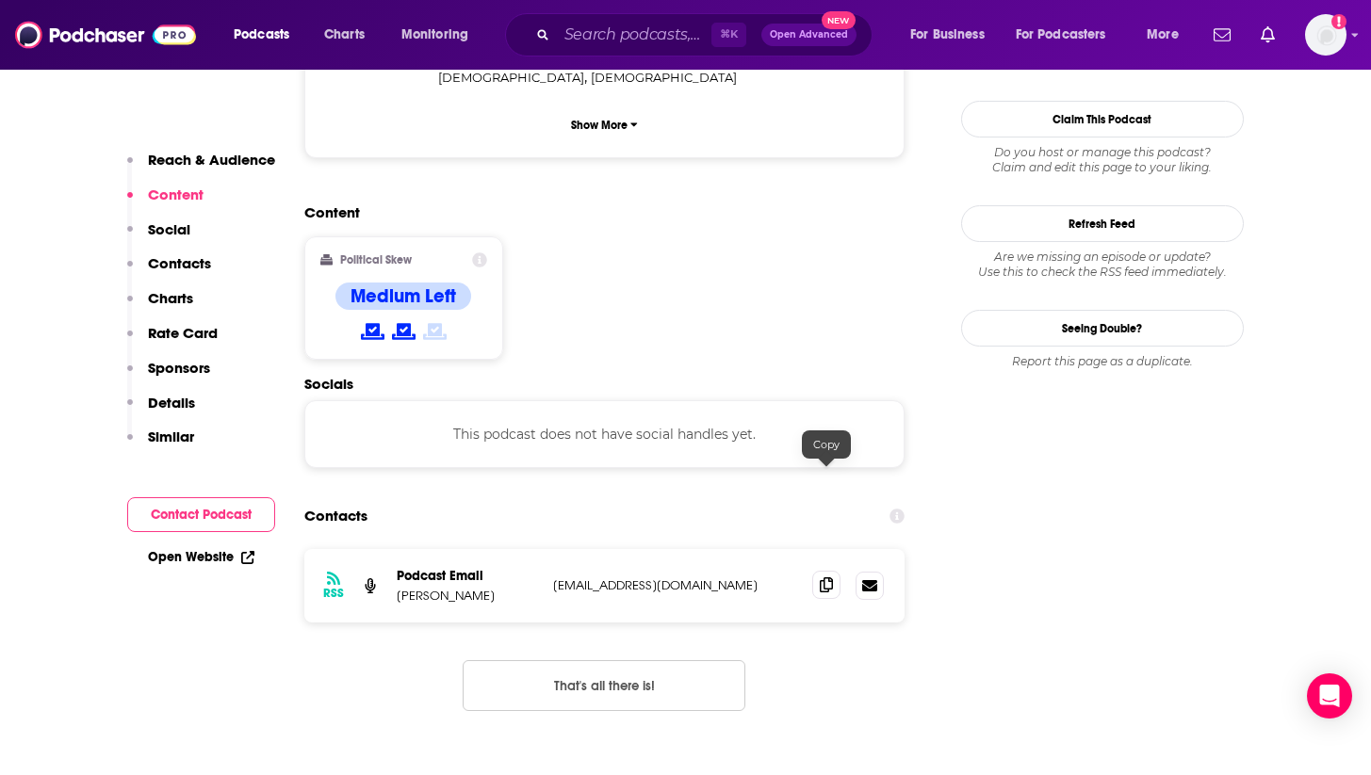
click at [824, 571] on span at bounding box center [826, 585] width 28 height 28
